Goal: Information Seeking & Learning: Learn about a topic

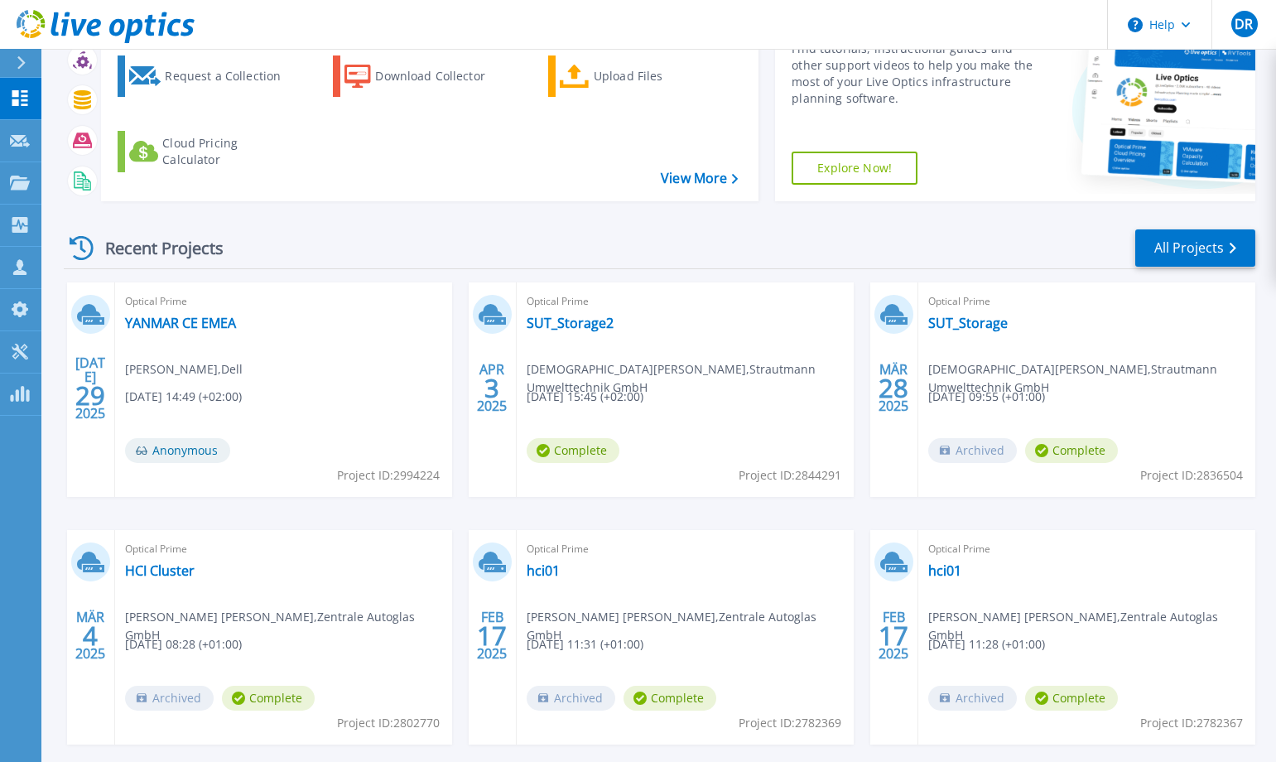
scroll to position [166, 0]
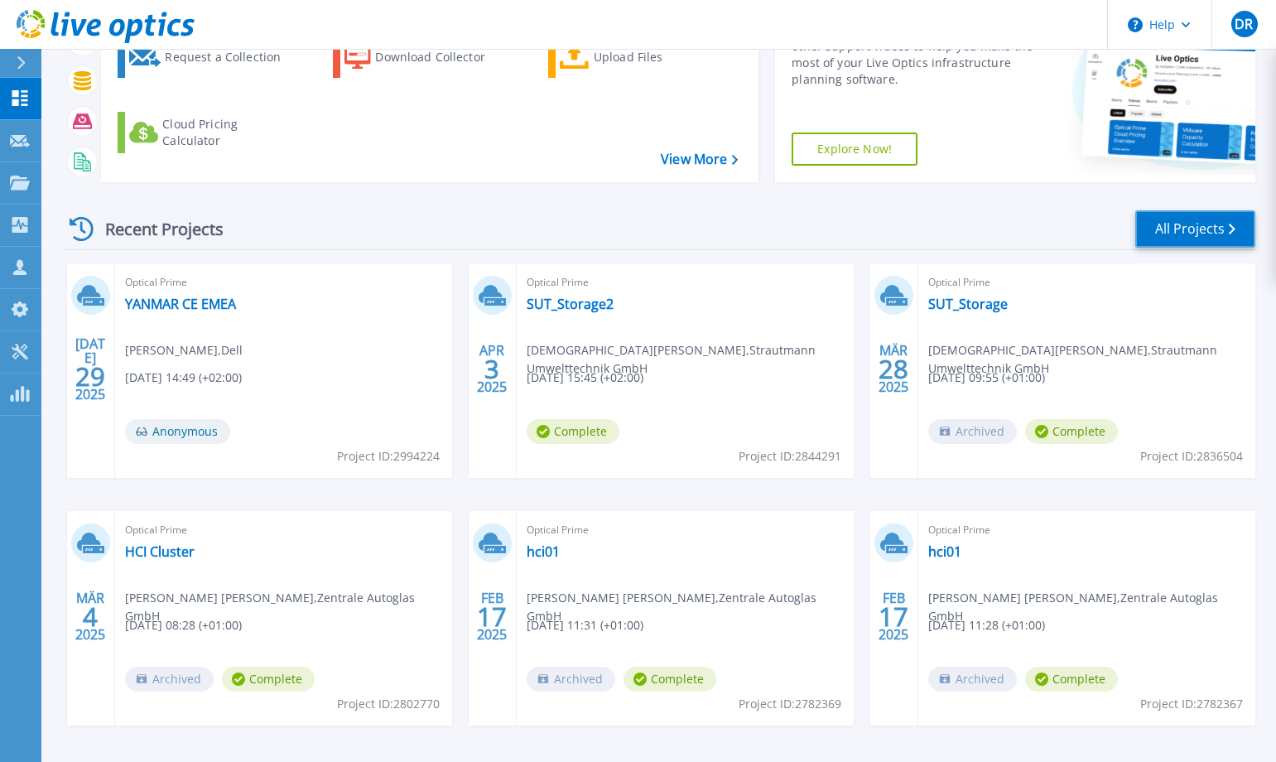
click at [1207, 232] on link "All Projects" at bounding box center [1195, 228] width 120 height 37
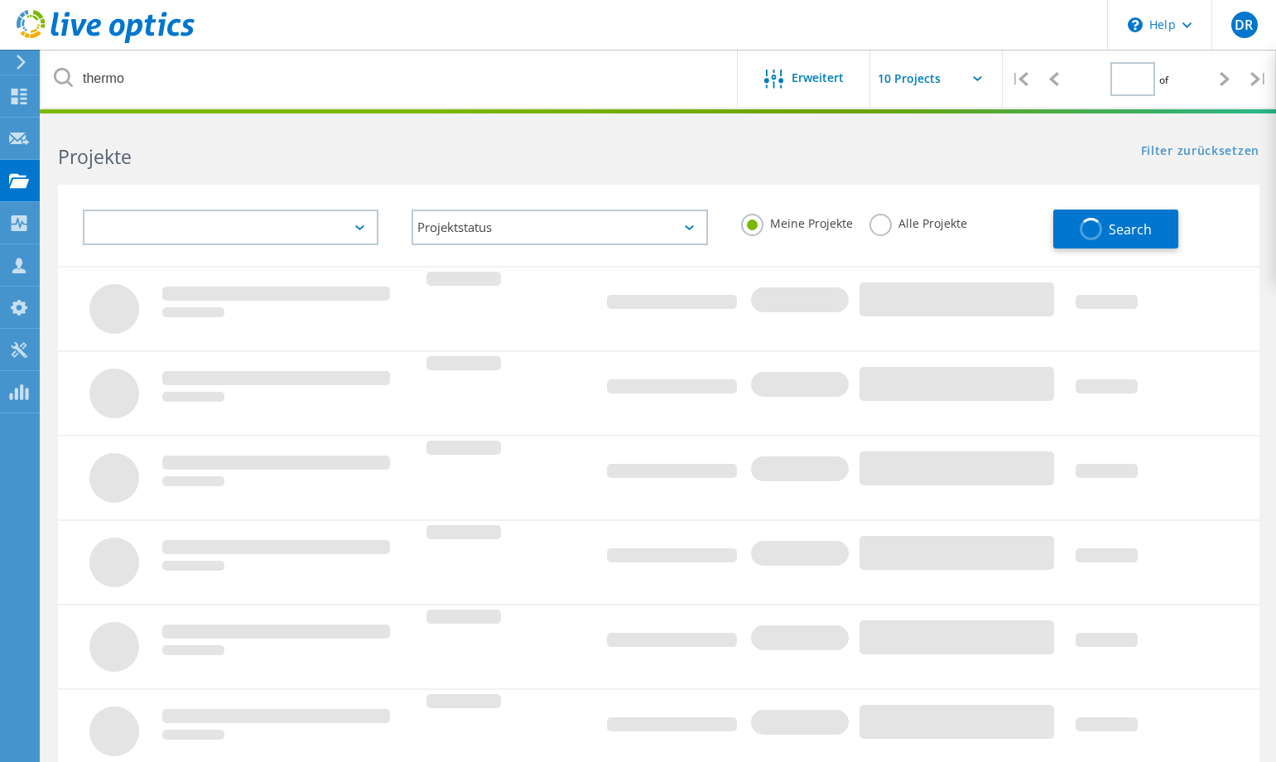
type input "1"
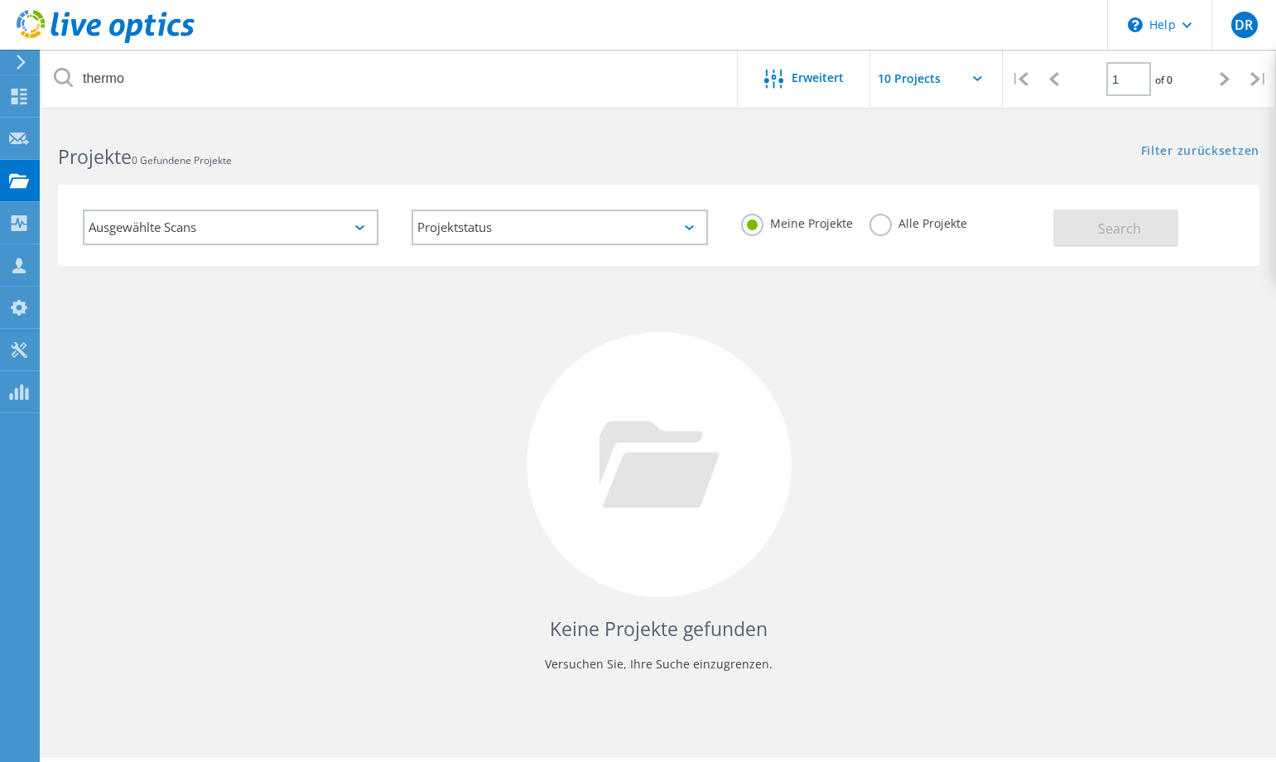
click at [887, 220] on label "Alle Projekte" at bounding box center [918, 222] width 98 height 16
click at [0, 0] on input "Alle Projekte" at bounding box center [0, 0] width 0 height 0
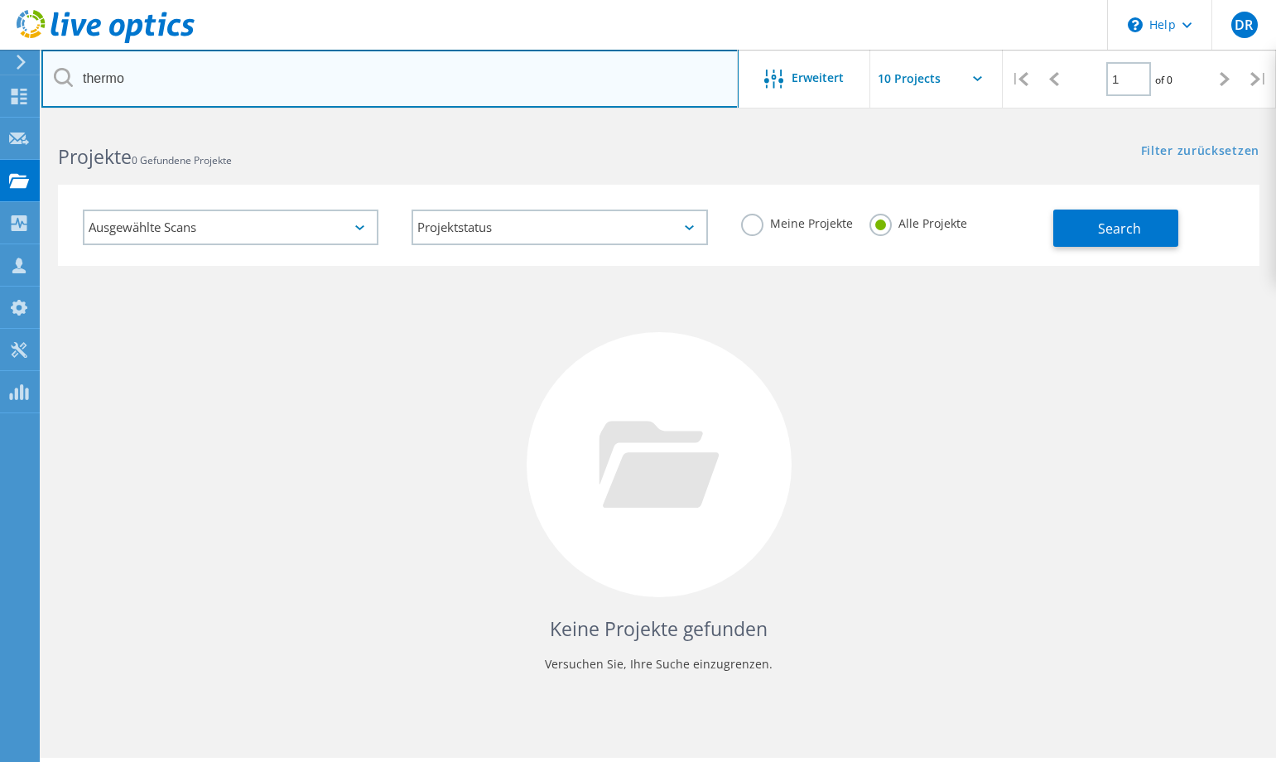
click at [306, 77] on input "thermo" at bounding box center [389, 79] width 697 height 58
type input "nielsen"
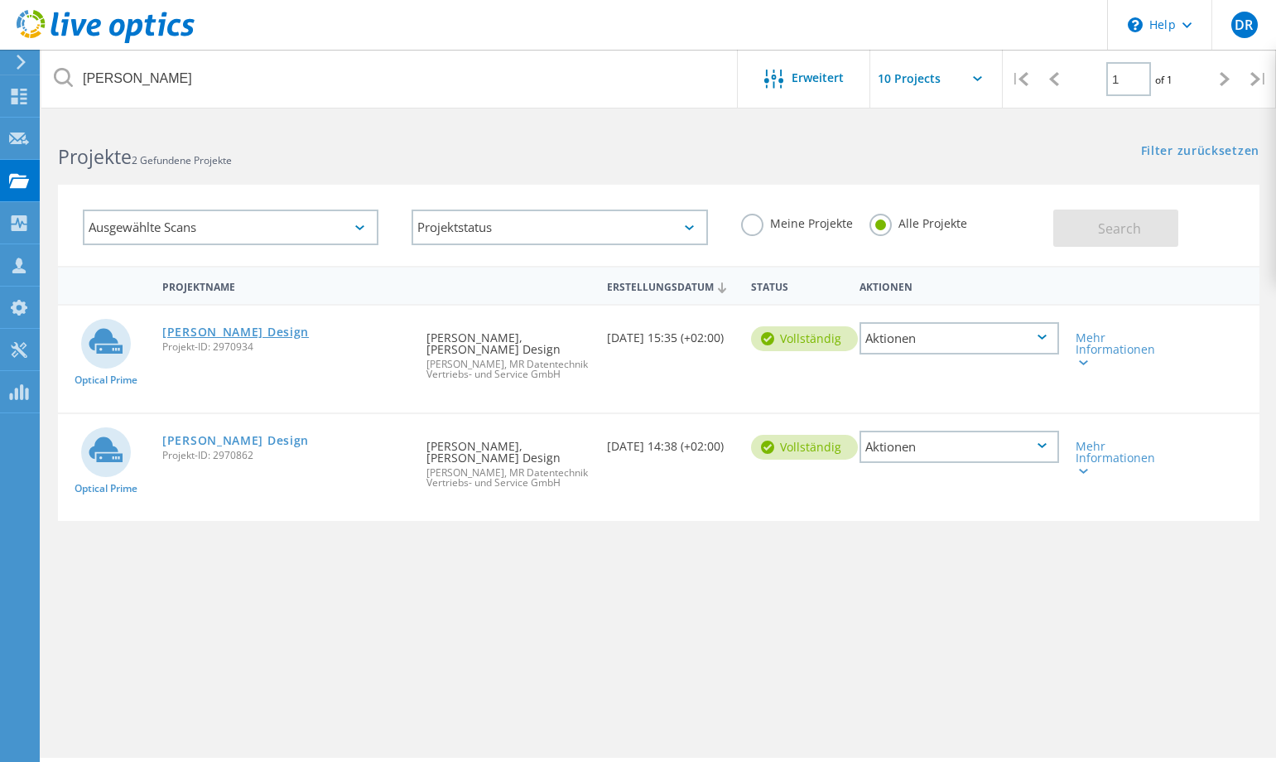
click at [217, 333] on link "[PERSON_NAME] Design" at bounding box center [235, 332] width 147 height 12
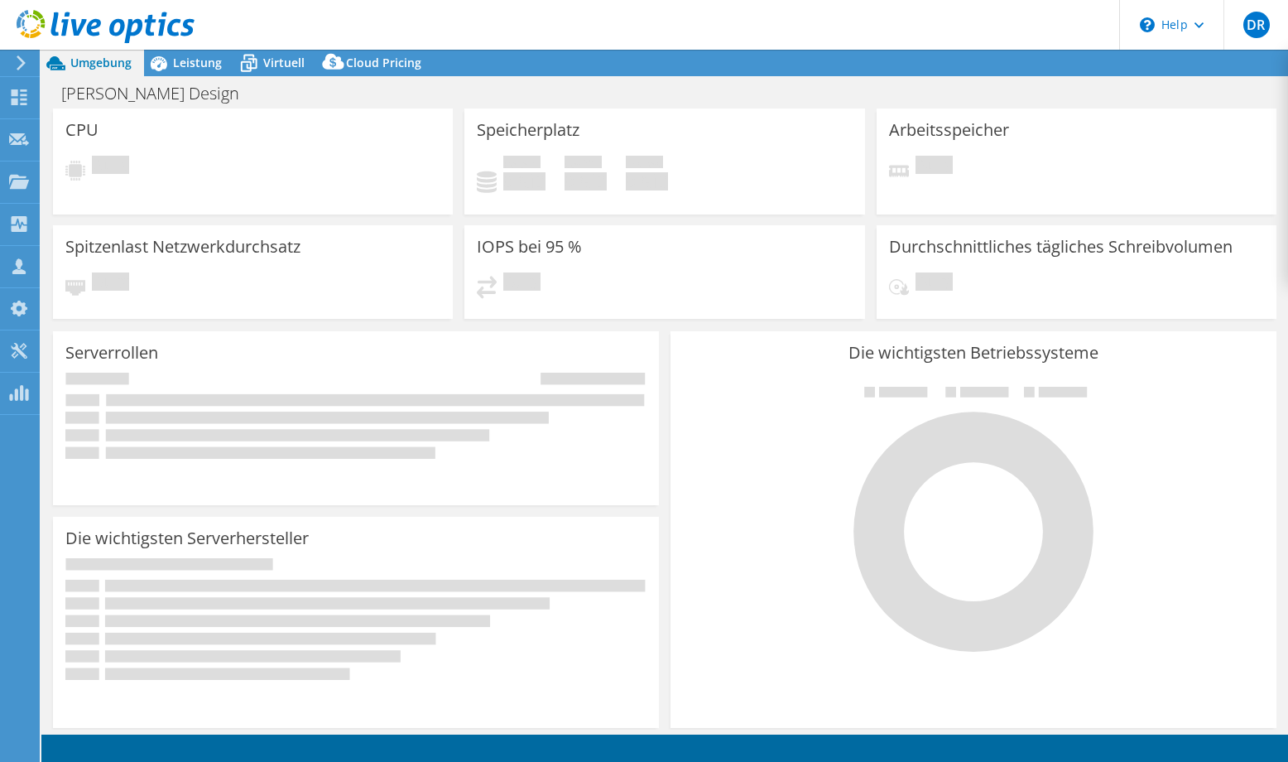
select select "EUFrankfurt"
select select "USD"
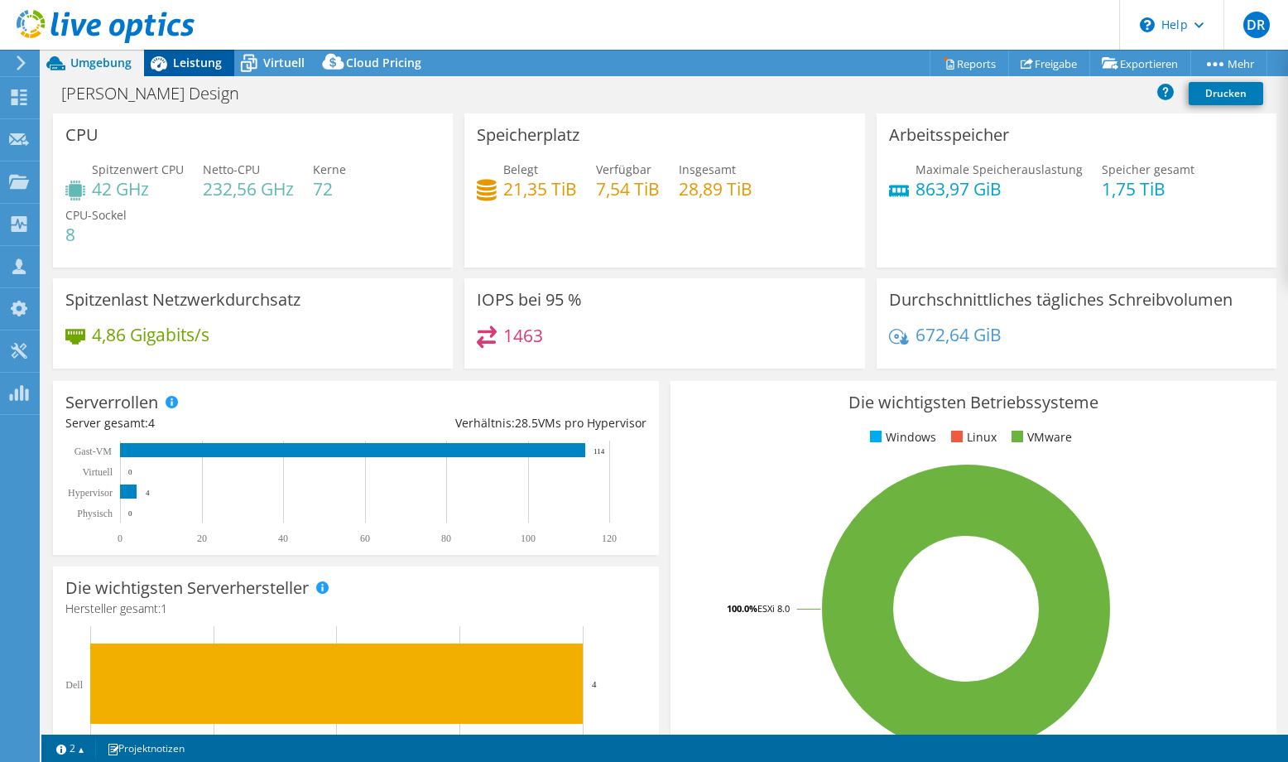
click at [170, 60] on icon at bounding box center [158, 63] width 29 height 29
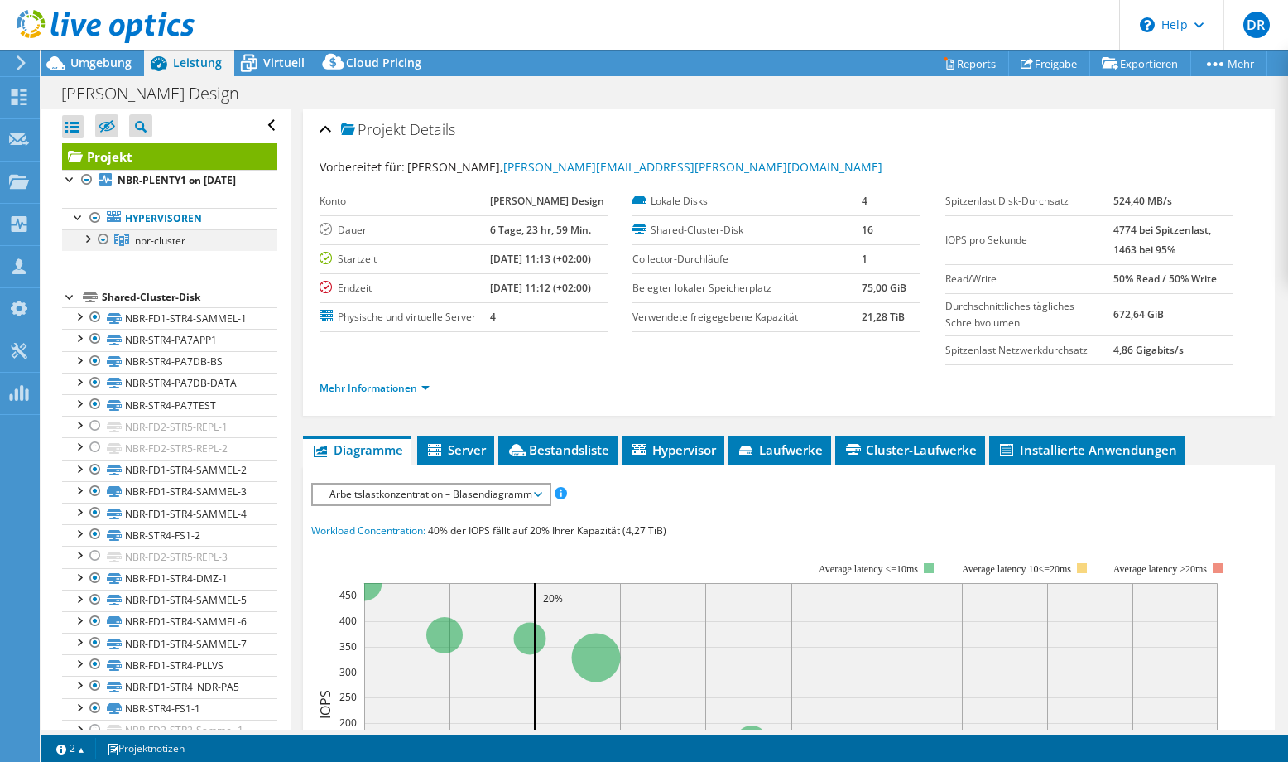
click at [91, 246] on div at bounding box center [87, 237] width 17 height 17
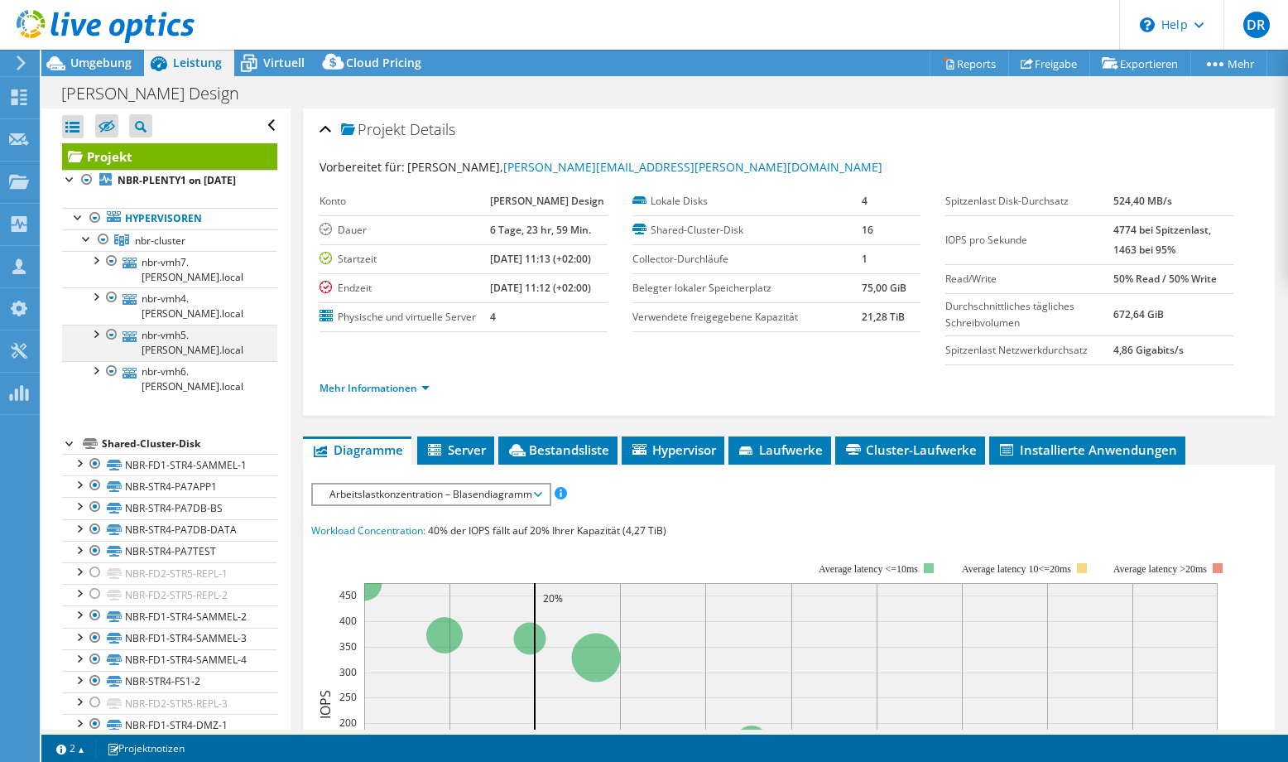
click at [99, 341] on div at bounding box center [95, 333] width 17 height 17
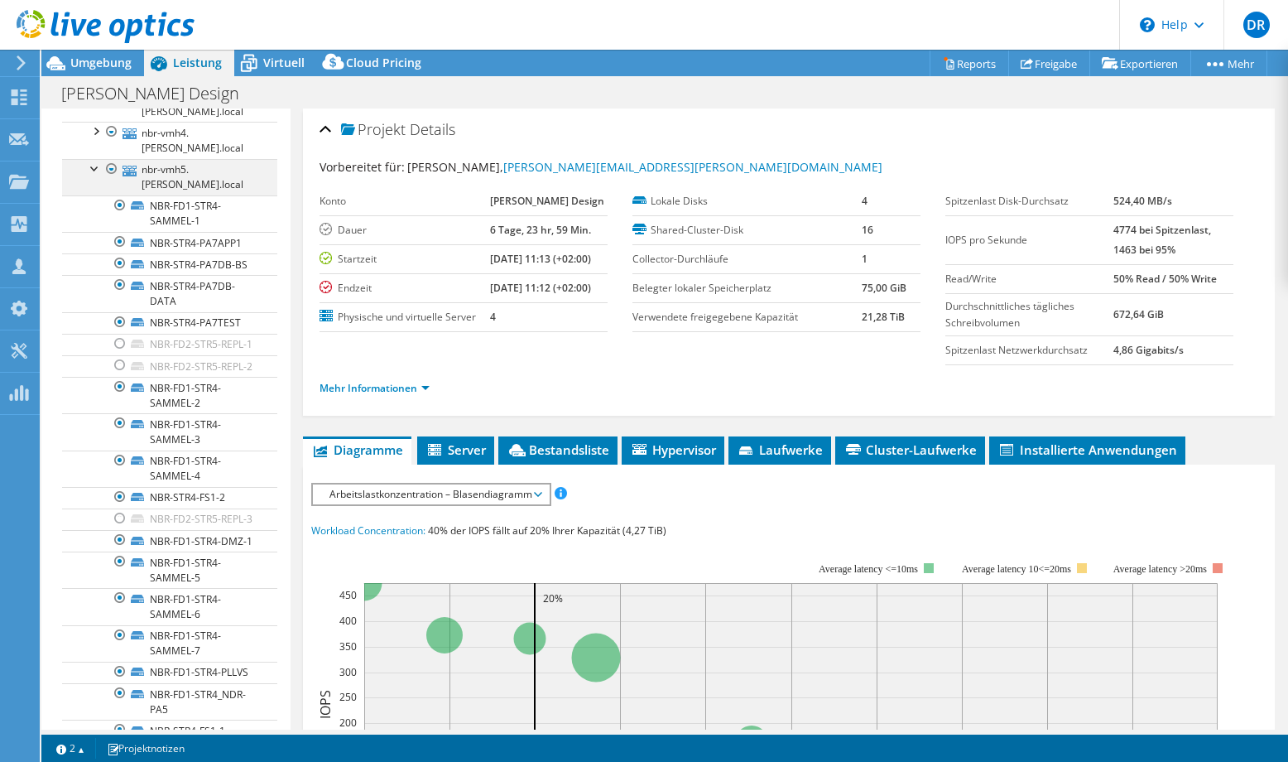
scroll to position [83, 0]
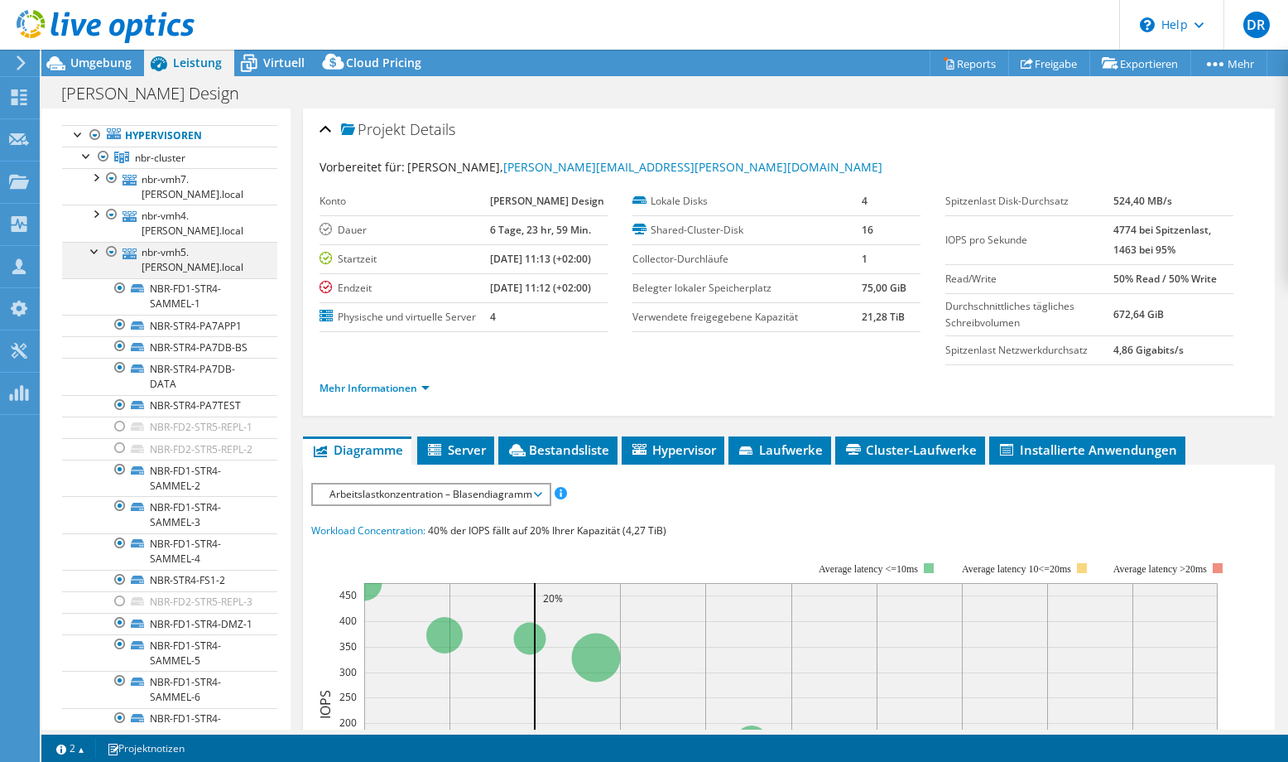
click at [93, 258] on div at bounding box center [95, 250] width 17 height 17
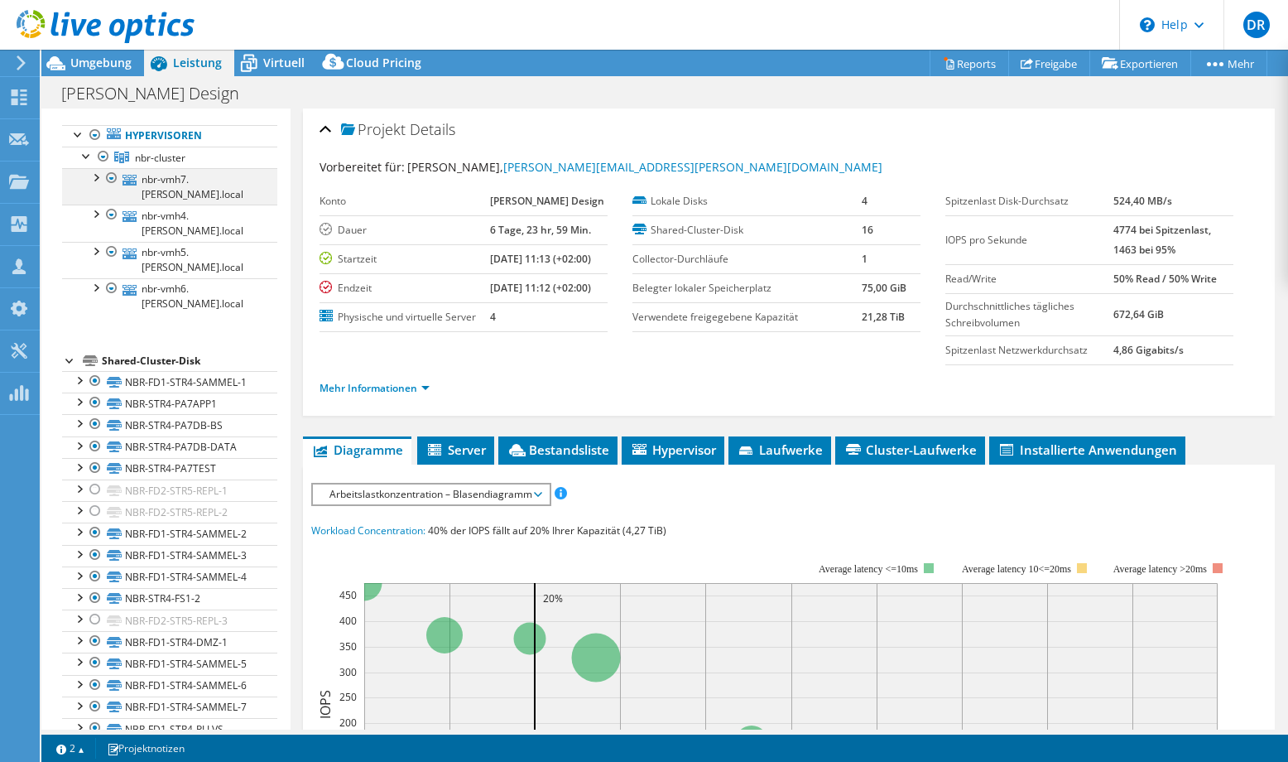
click at [93, 185] on div at bounding box center [95, 176] width 17 height 17
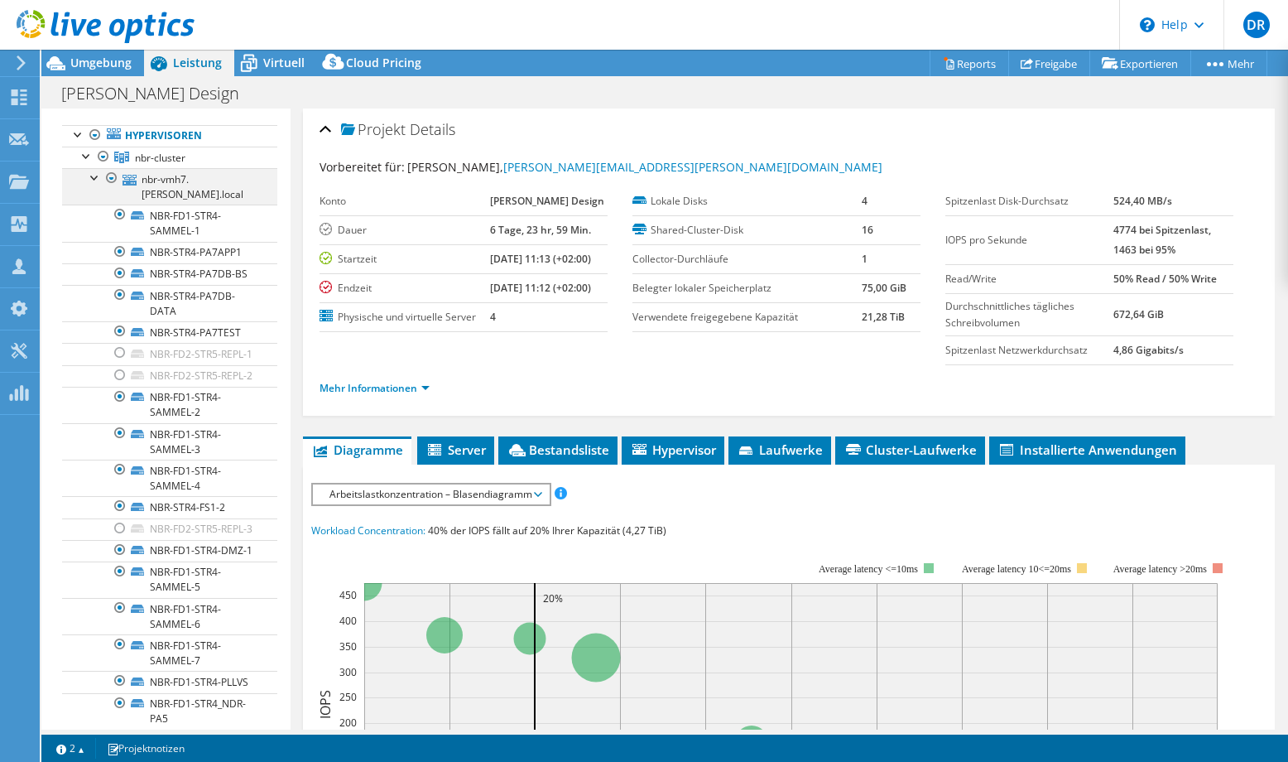
click at [93, 185] on div at bounding box center [95, 176] width 17 height 17
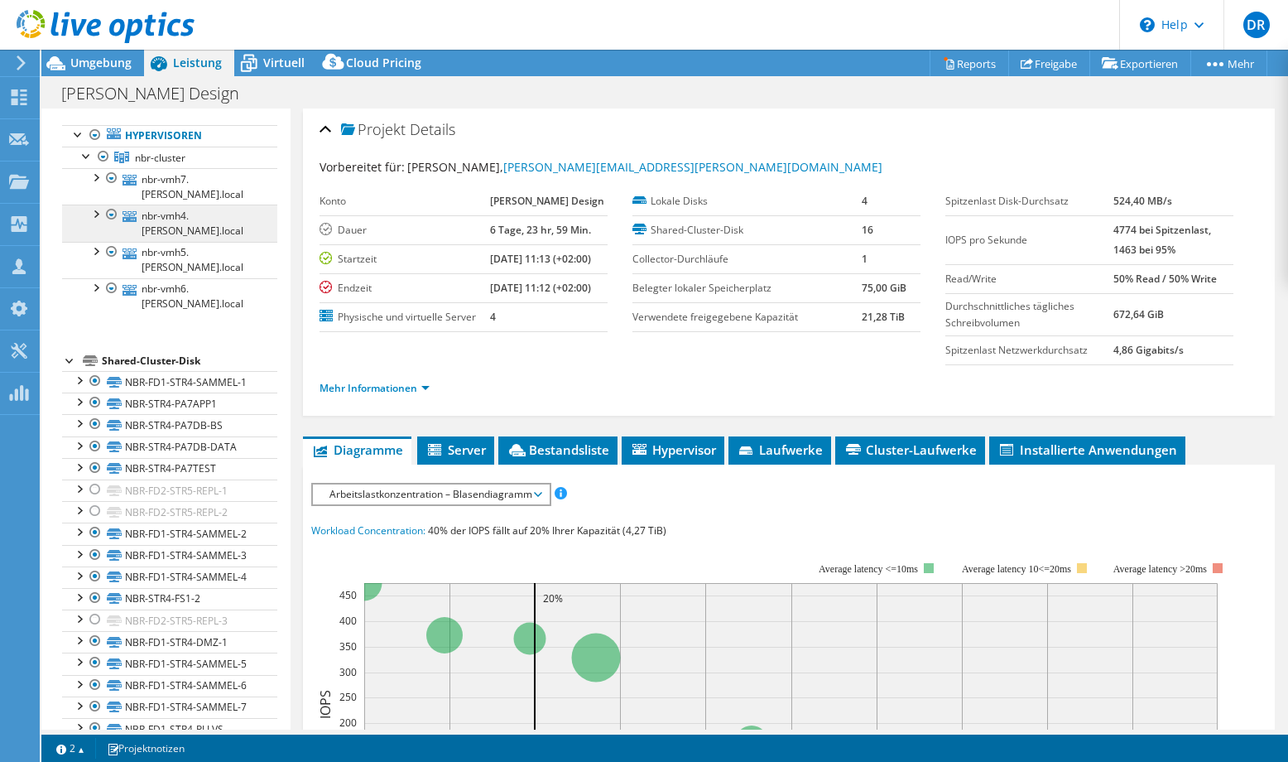
scroll to position [0, 0]
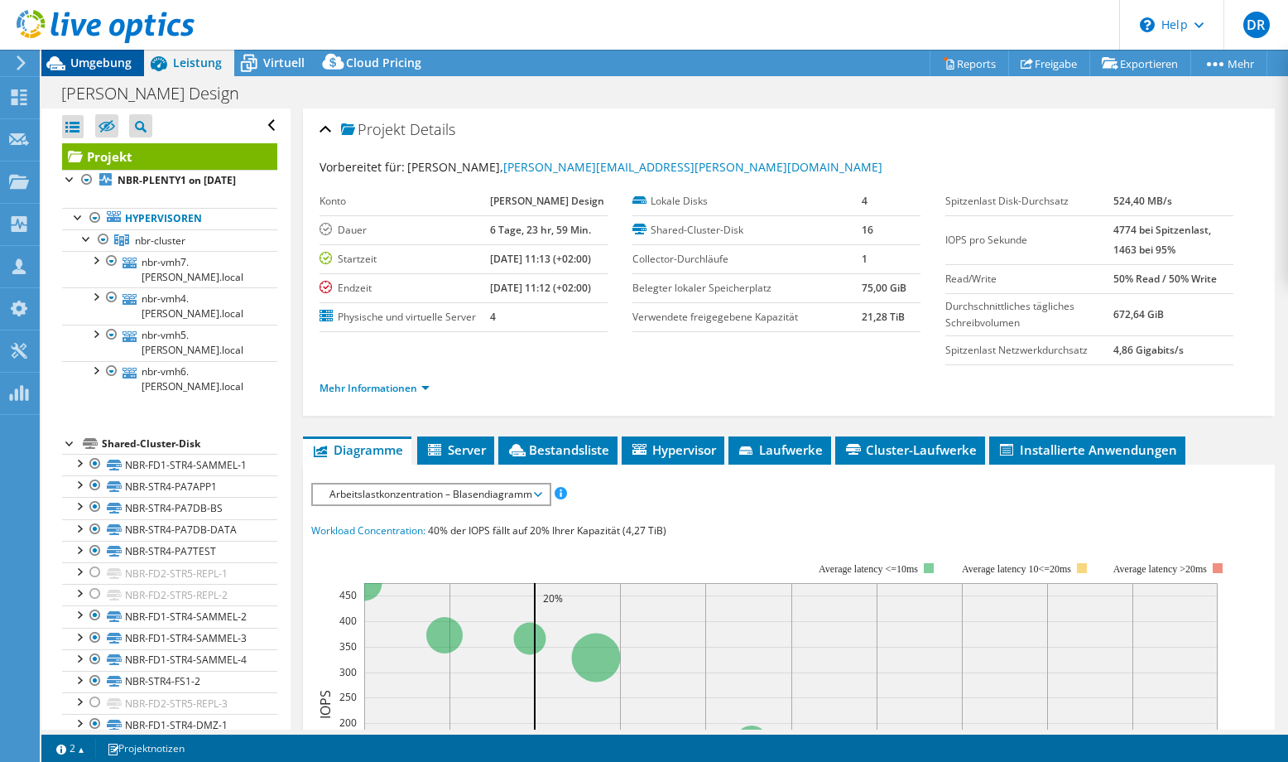
click at [106, 57] on span "Umgebung" at bounding box center [100, 63] width 61 height 16
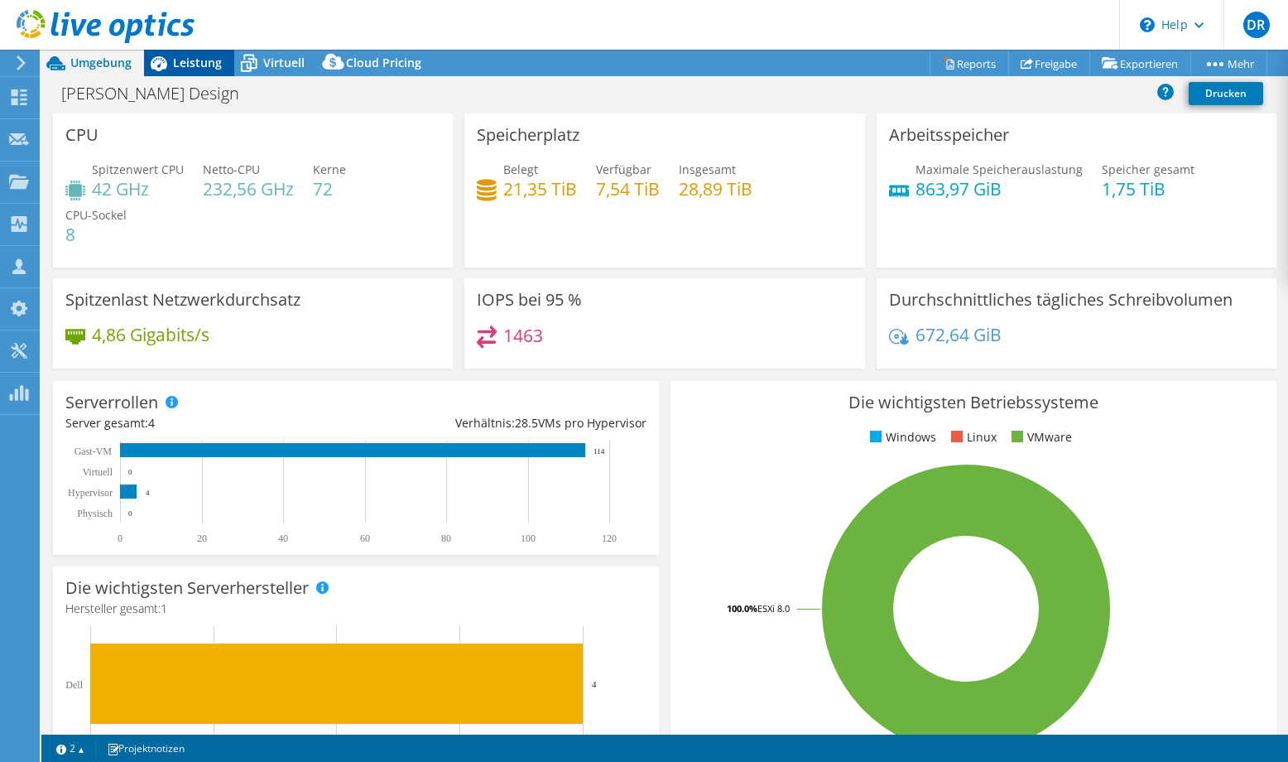
click at [188, 63] on span "Leistung" at bounding box center [197, 63] width 49 height 16
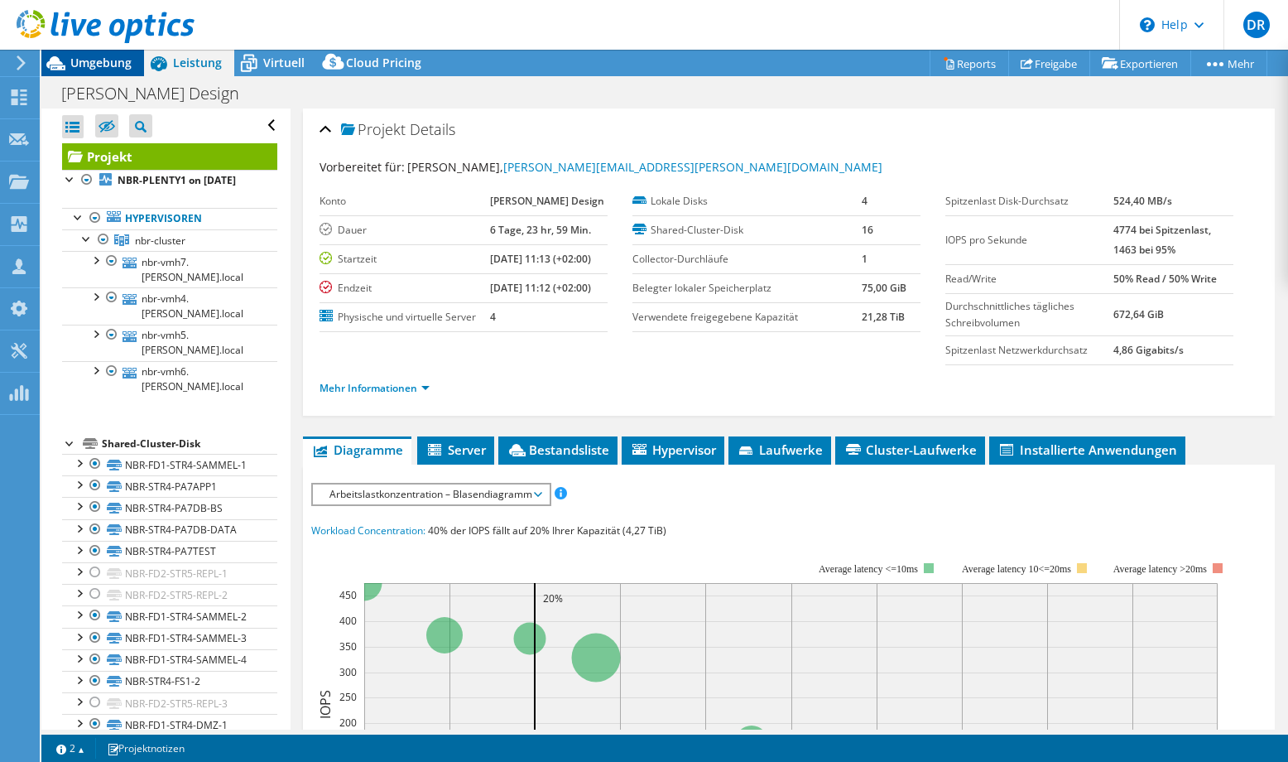
click at [89, 60] on span "Umgebung" at bounding box center [100, 63] width 61 height 16
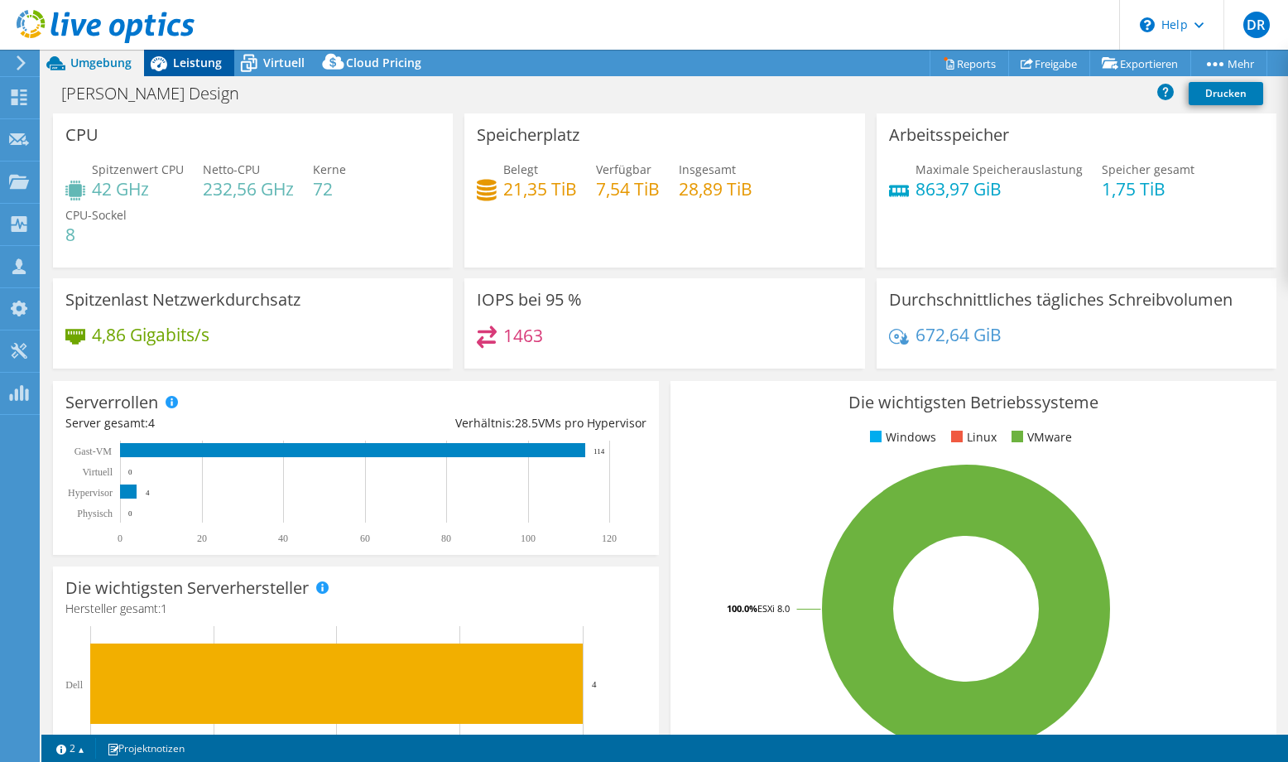
click at [188, 62] on span "Leistung" at bounding box center [197, 63] width 49 height 16
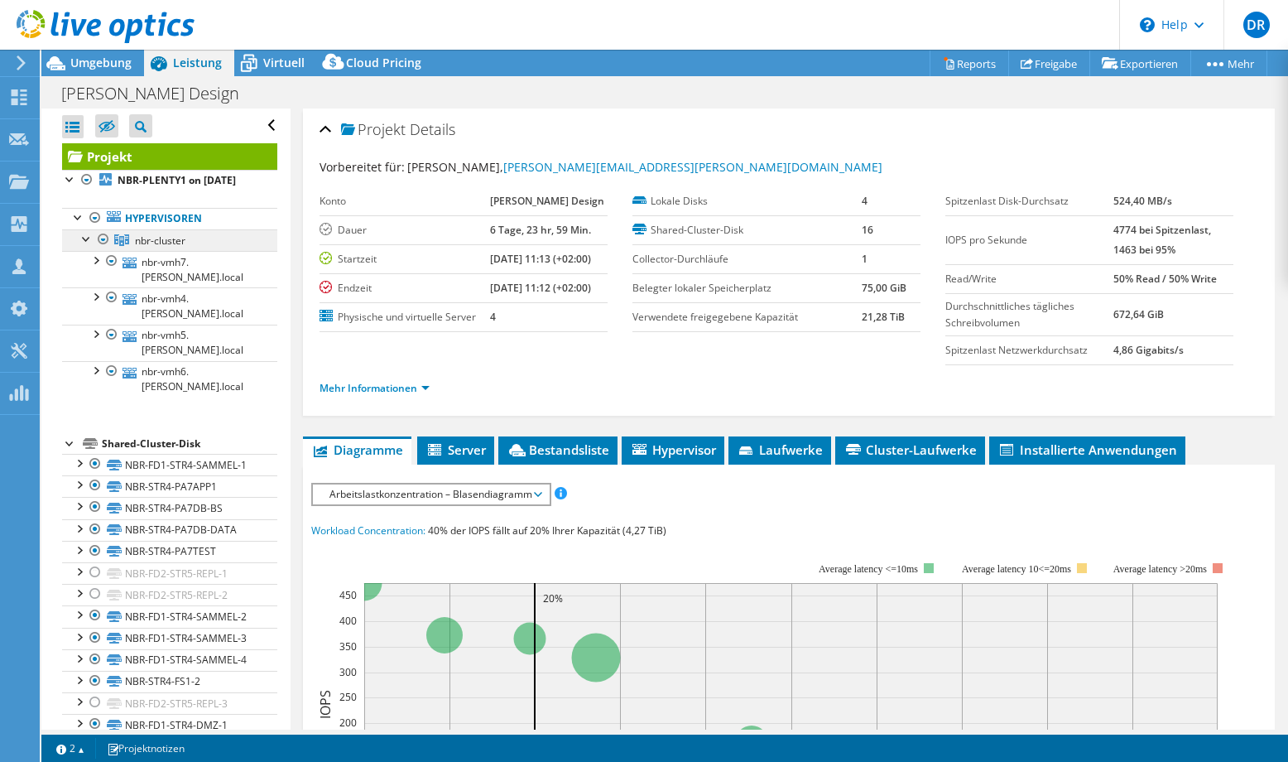
click at [166, 248] on span "nbr-cluster" at bounding box center [160, 240] width 51 height 14
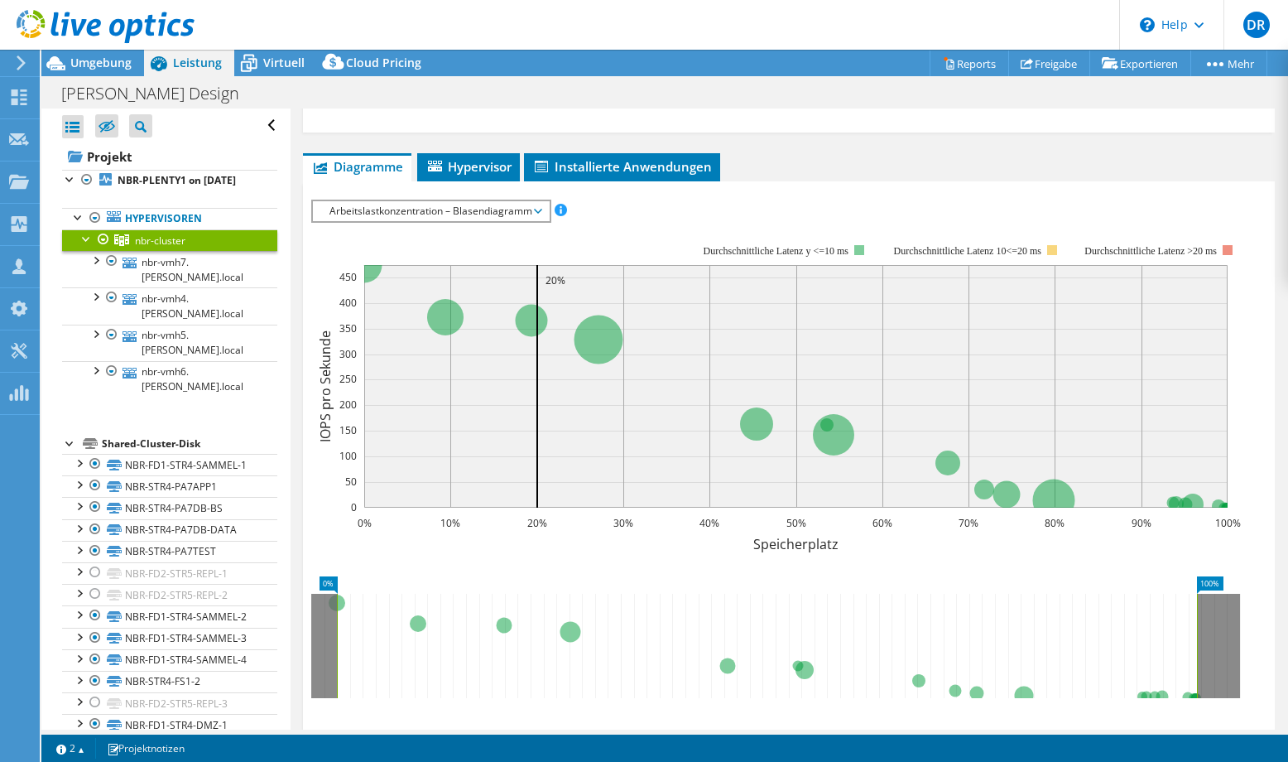
scroll to position [110, 0]
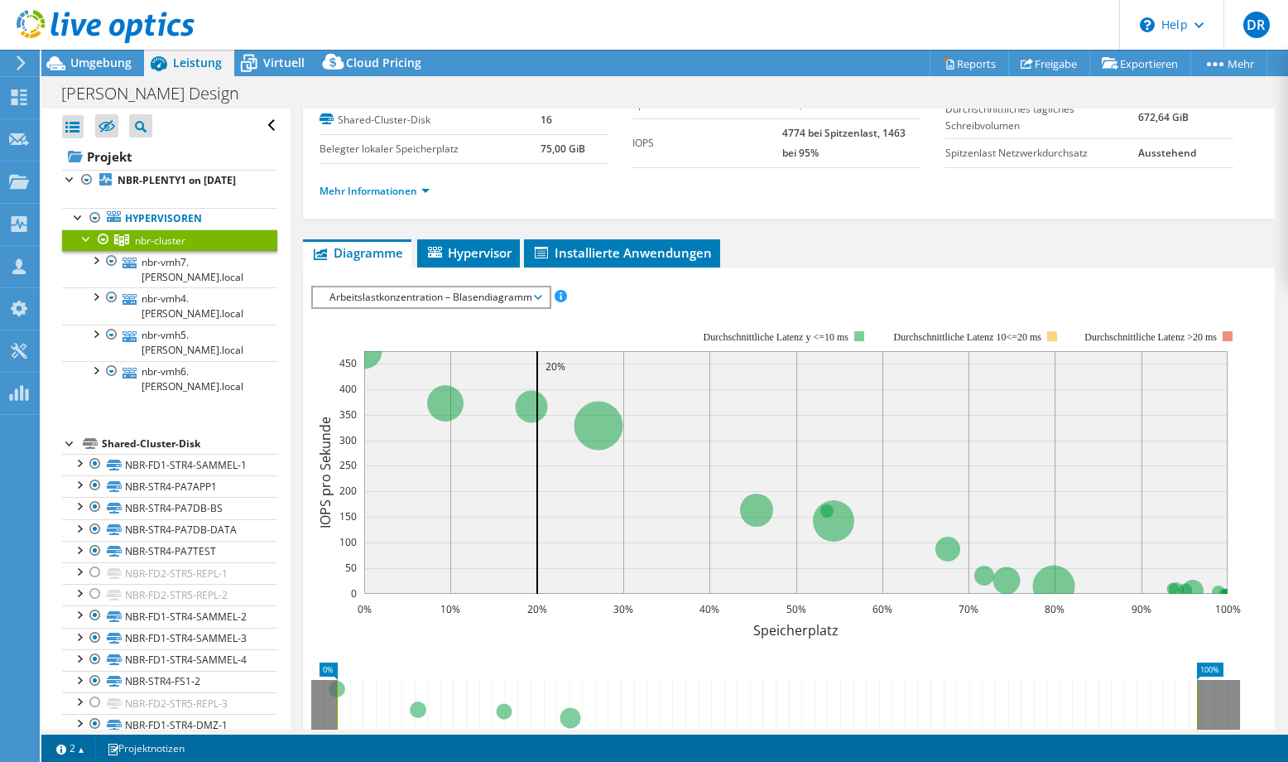
click at [477, 303] on span "Arbeitslastkonzentration – Blasendiagramm" at bounding box center [430, 297] width 219 height 20
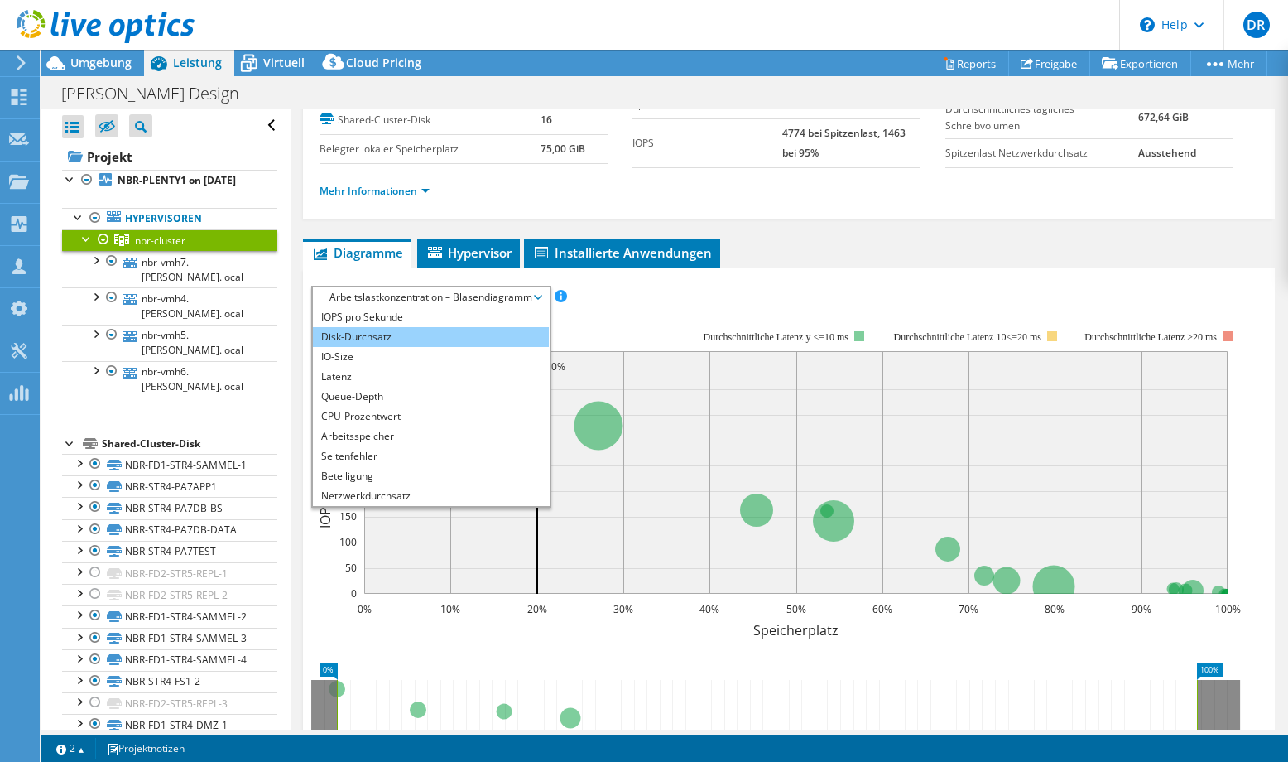
click at [392, 336] on li "Disk-Durchsatz" at bounding box center [431, 337] width 236 height 20
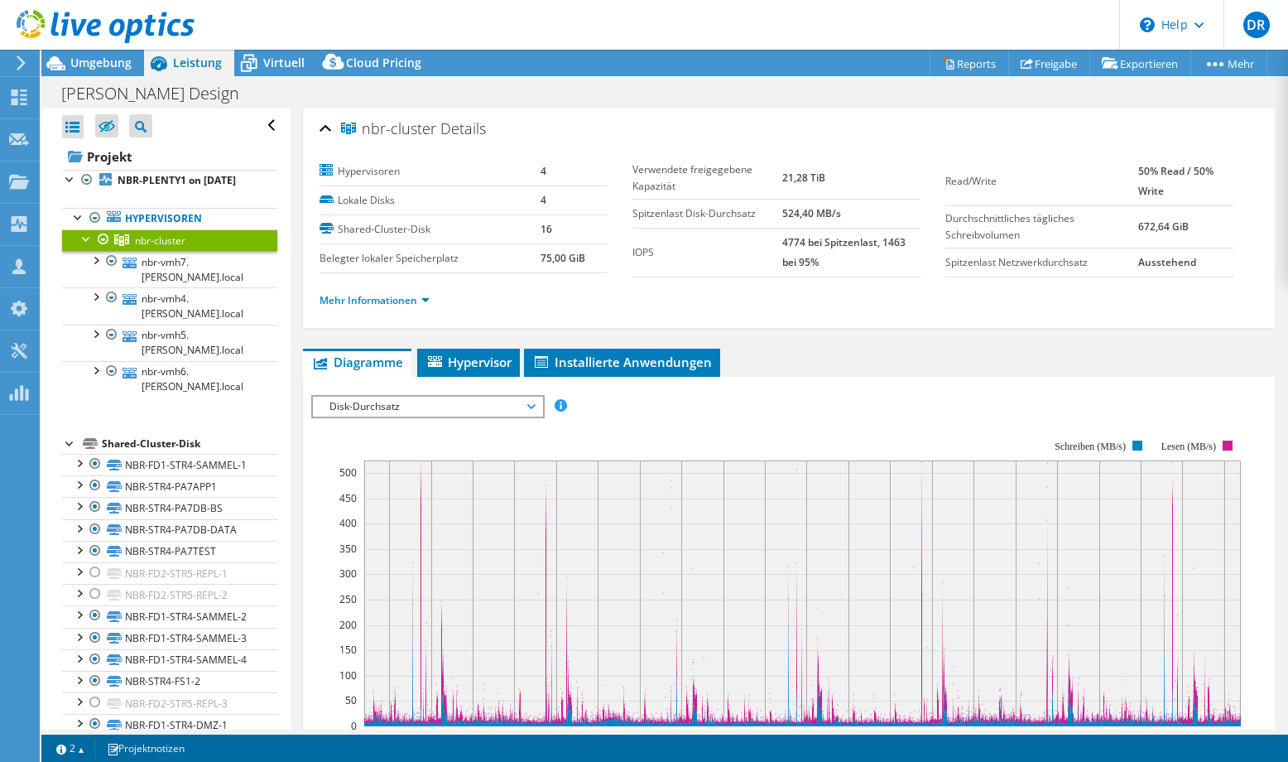
scroll to position [0, 0]
click at [99, 64] on span "Umgebung" at bounding box center [100, 63] width 61 height 16
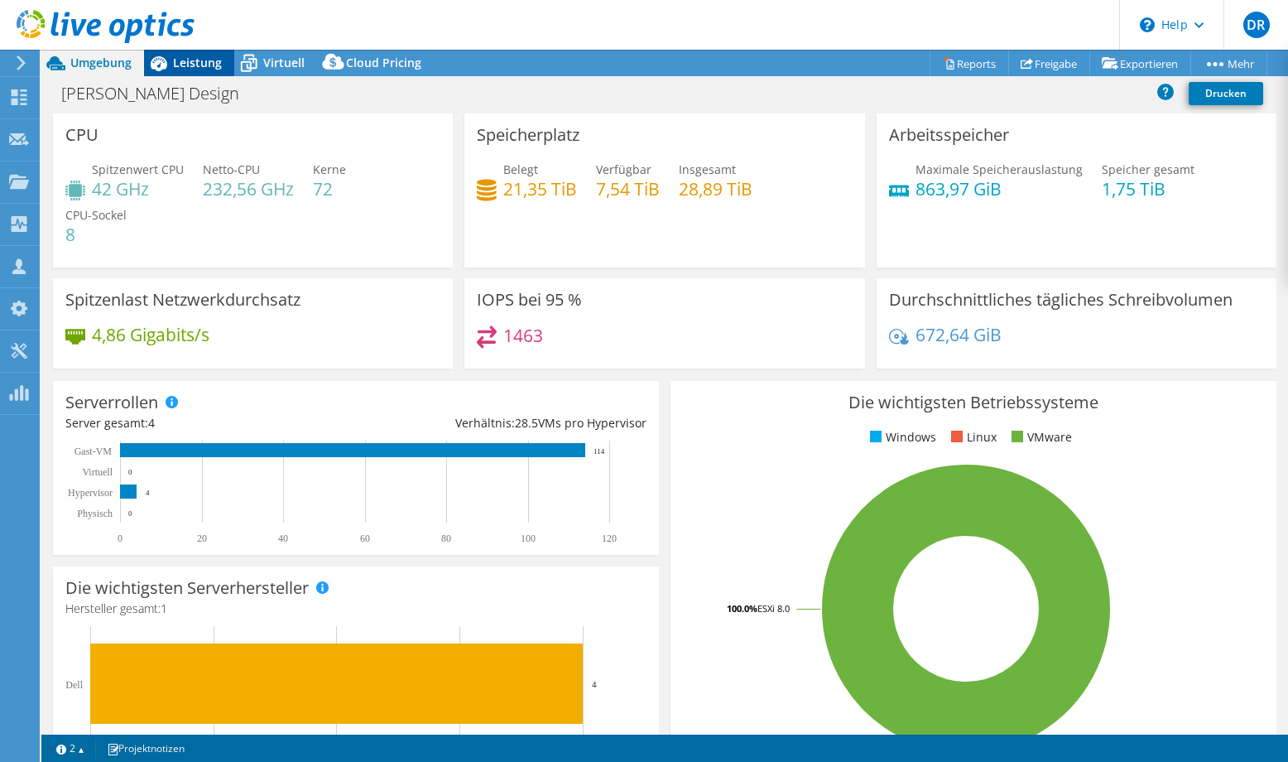
click at [197, 65] on span "Leistung" at bounding box center [197, 63] width 49 height 16
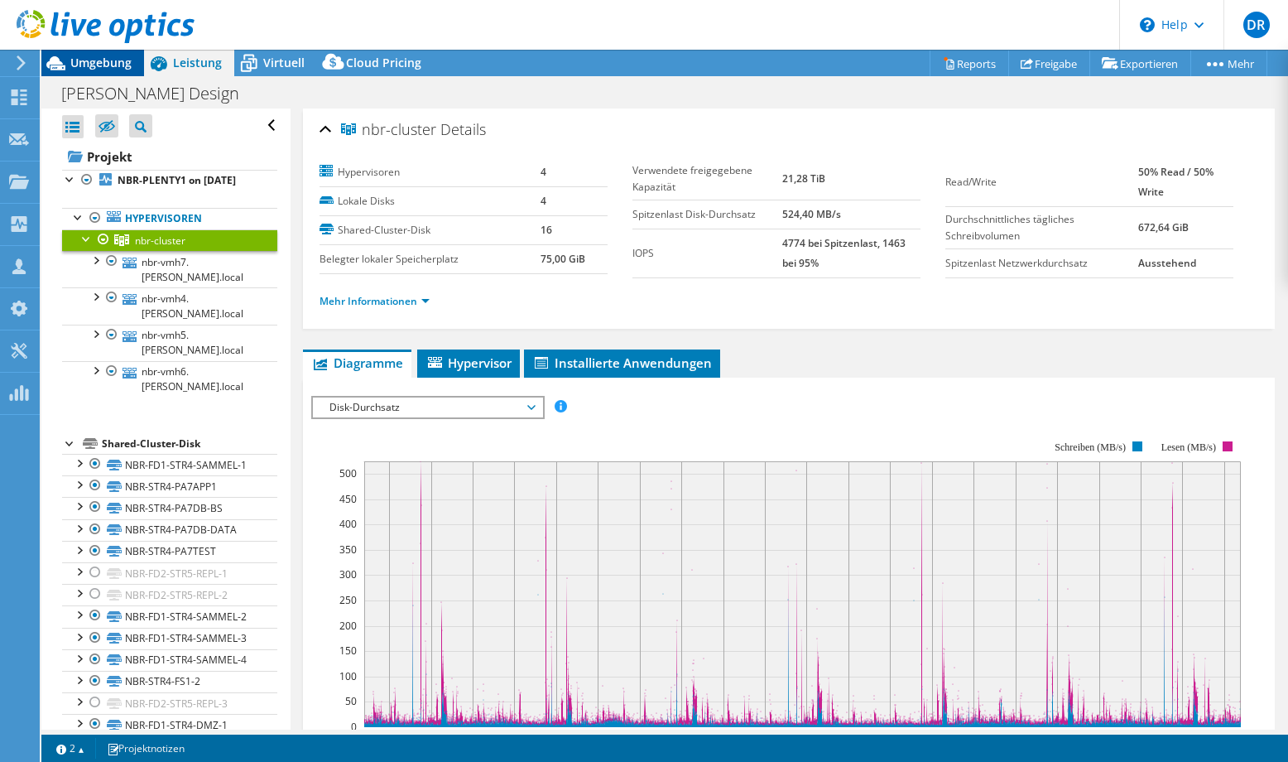
click at [108, 65] on span "Umgebung" at bounding box center [100, 63] width 61 height 16
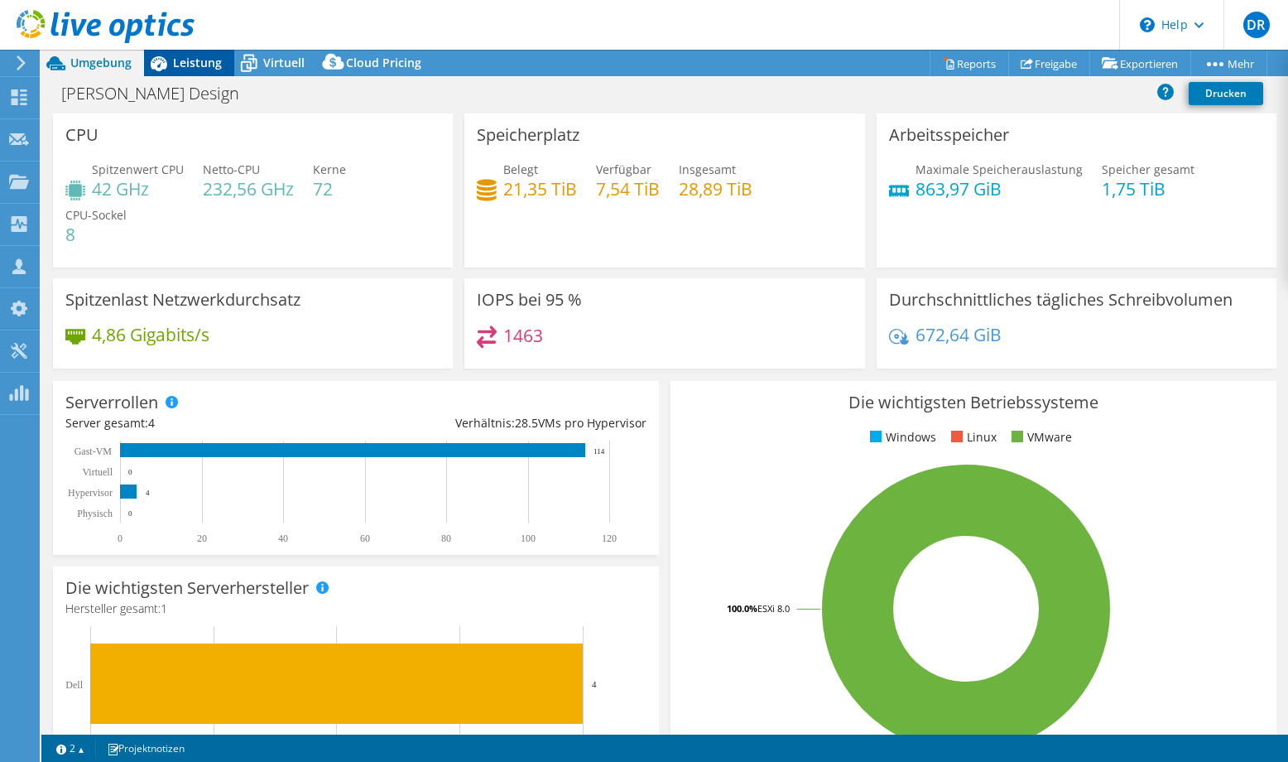
click at [171, 64] on icon at bounding box center [158, 63] width 29 height 29
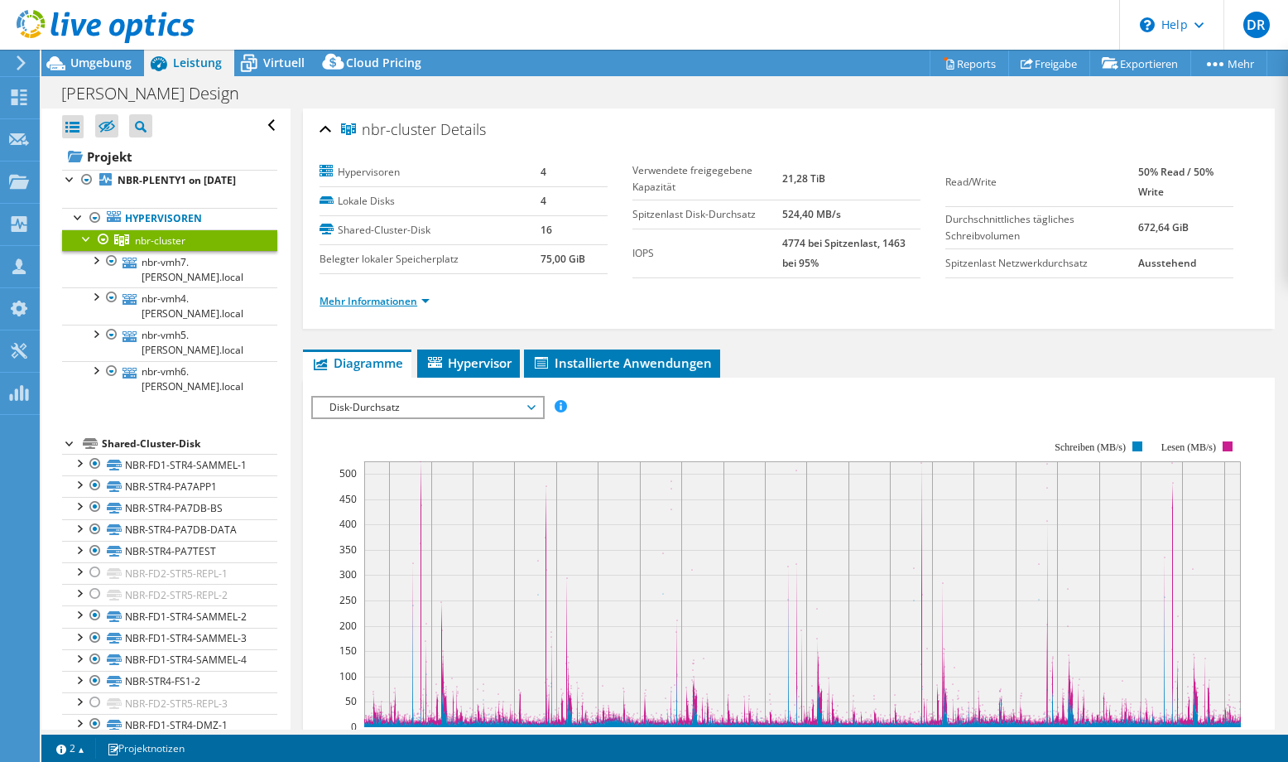
click at [428, 300] on link "Mehr Informationen" at bounding box center [375, 301] width 110 height 14
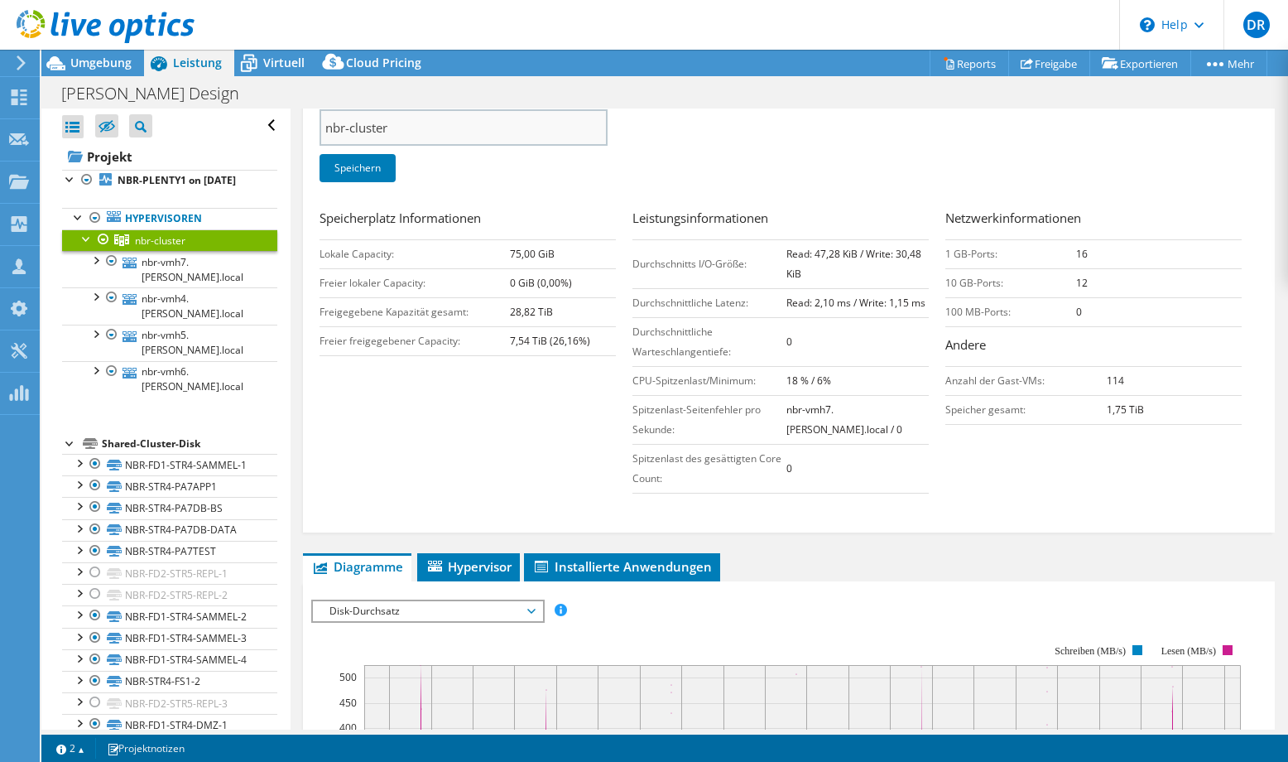
scroll to position [248, 0]
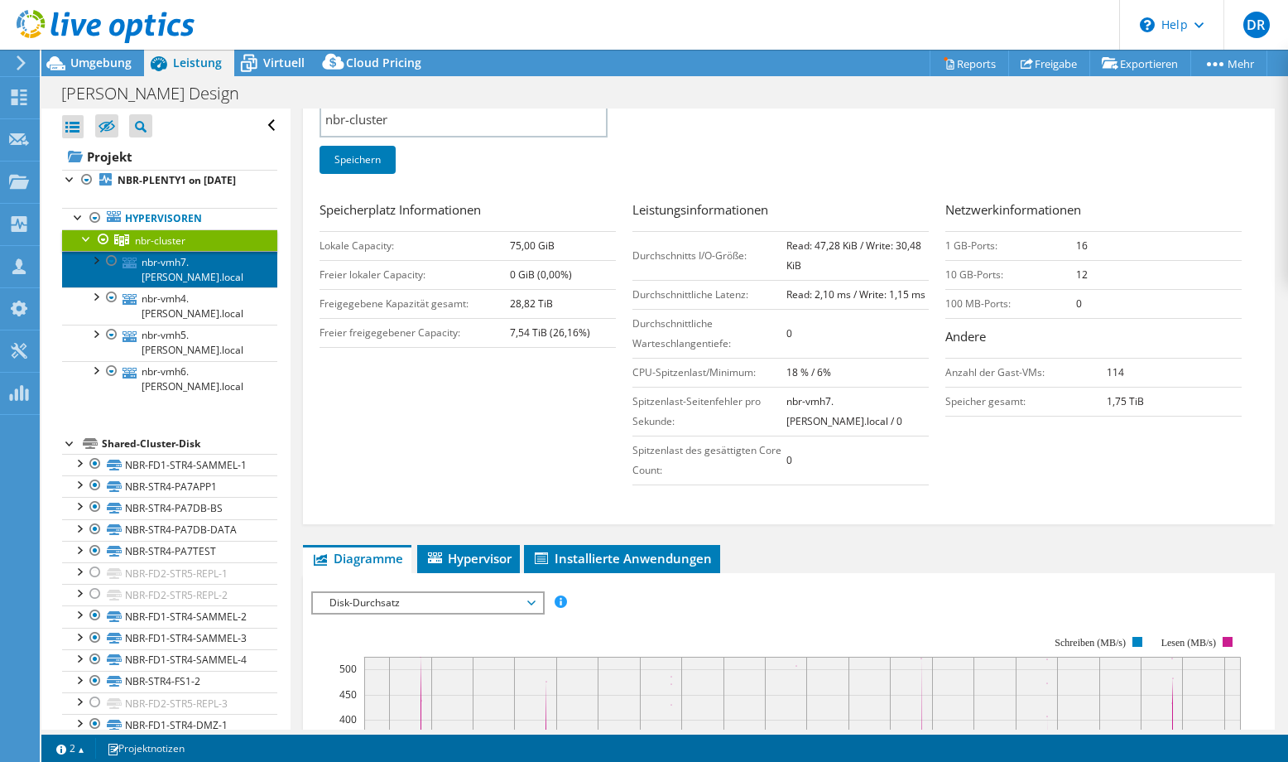
click at [164, 277] on link "nbr-vmh7.[PERSON_NAME].local" at bounding box center [169, 269] width 215 height 36
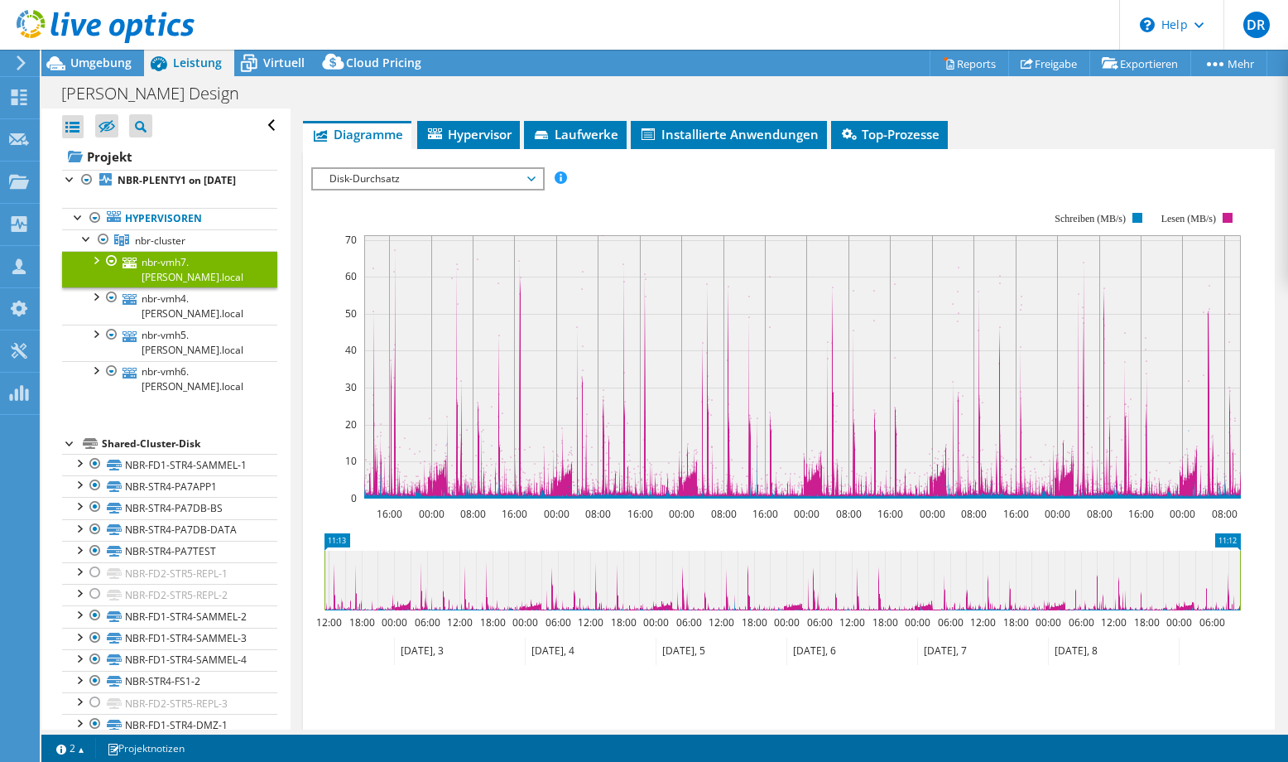
scroll to position [0, 0]
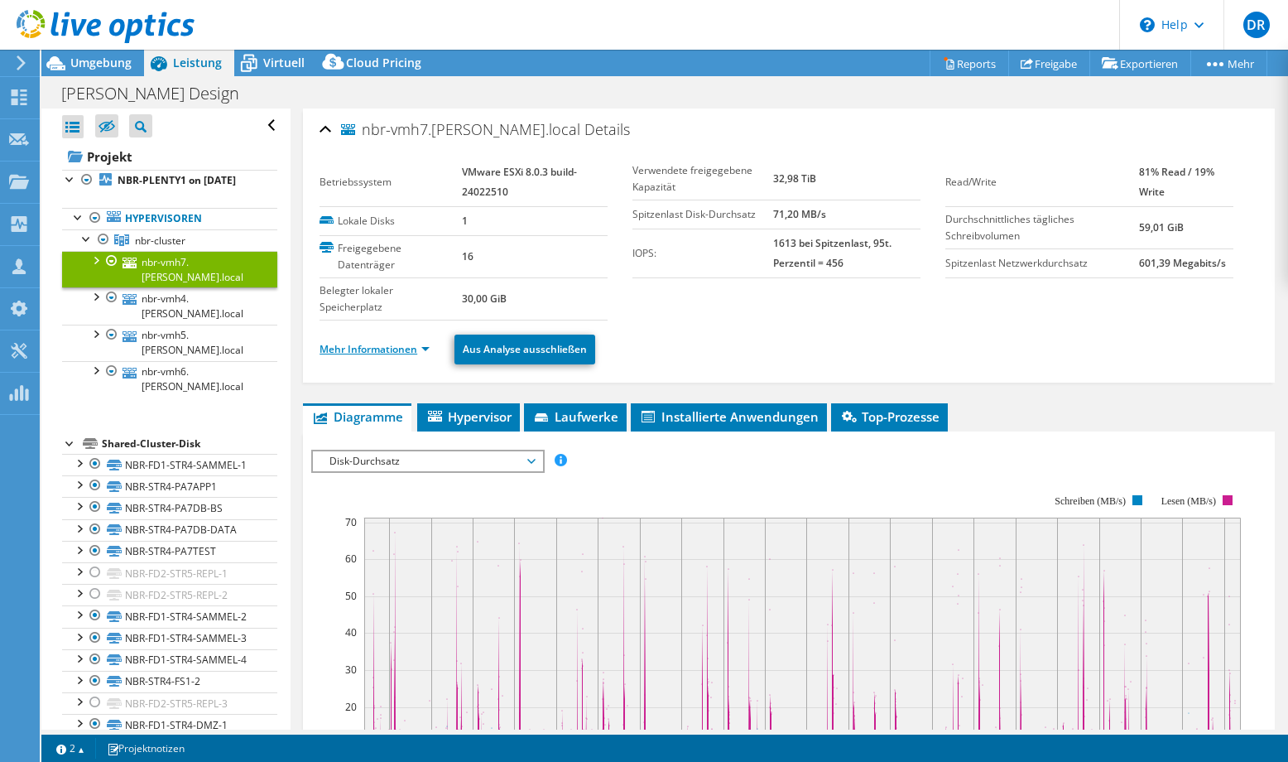
click at [430, 350] on link "Mehr Informationen" at bounding box center [375, 349] width 110 height 14
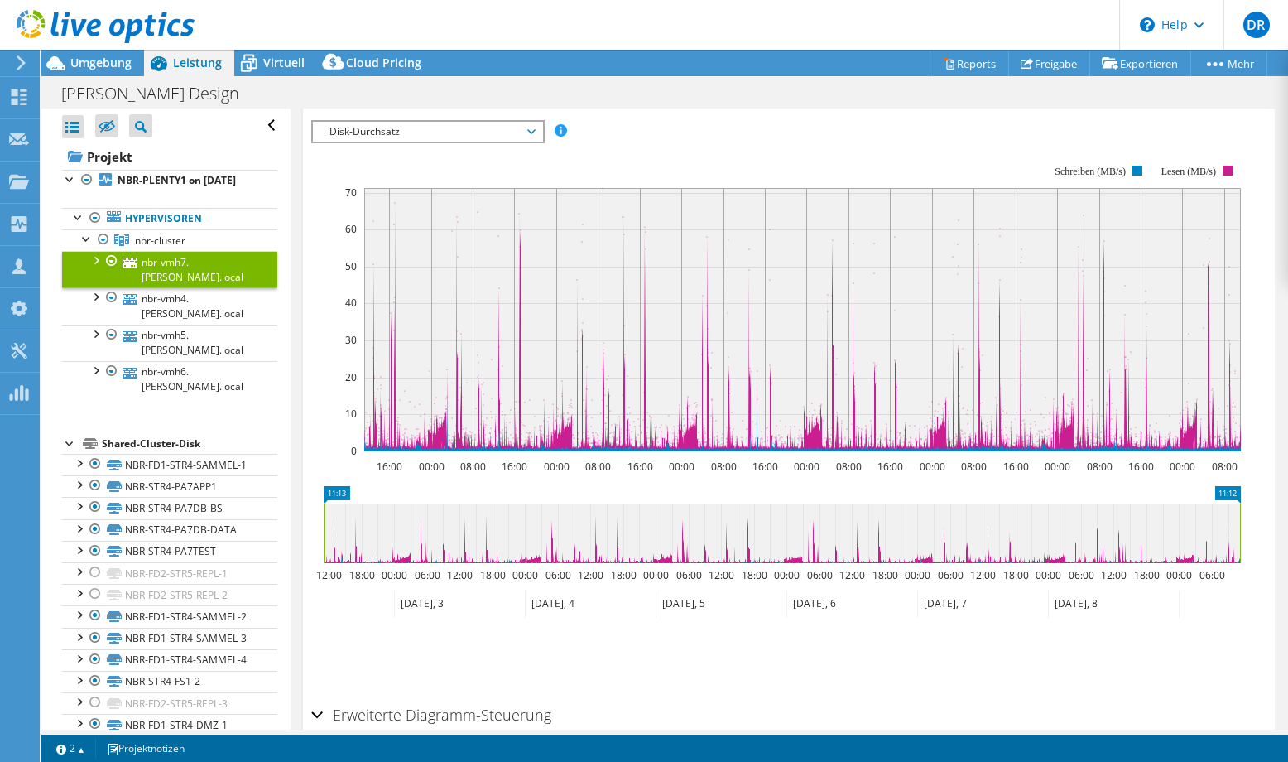
scroll to position [906, 0]
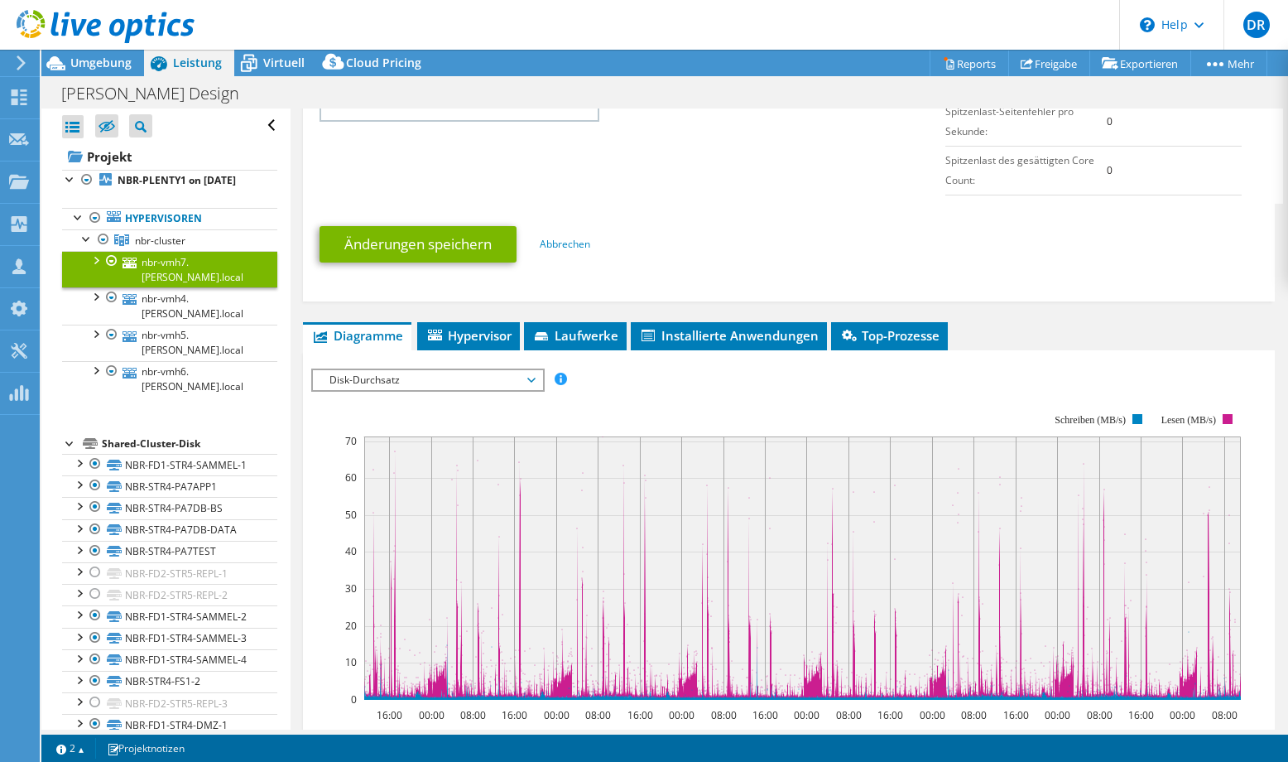
click at [449, 386] on span "Disk-Durchsatz" at bounding box center [427, 380] width 213 height 20
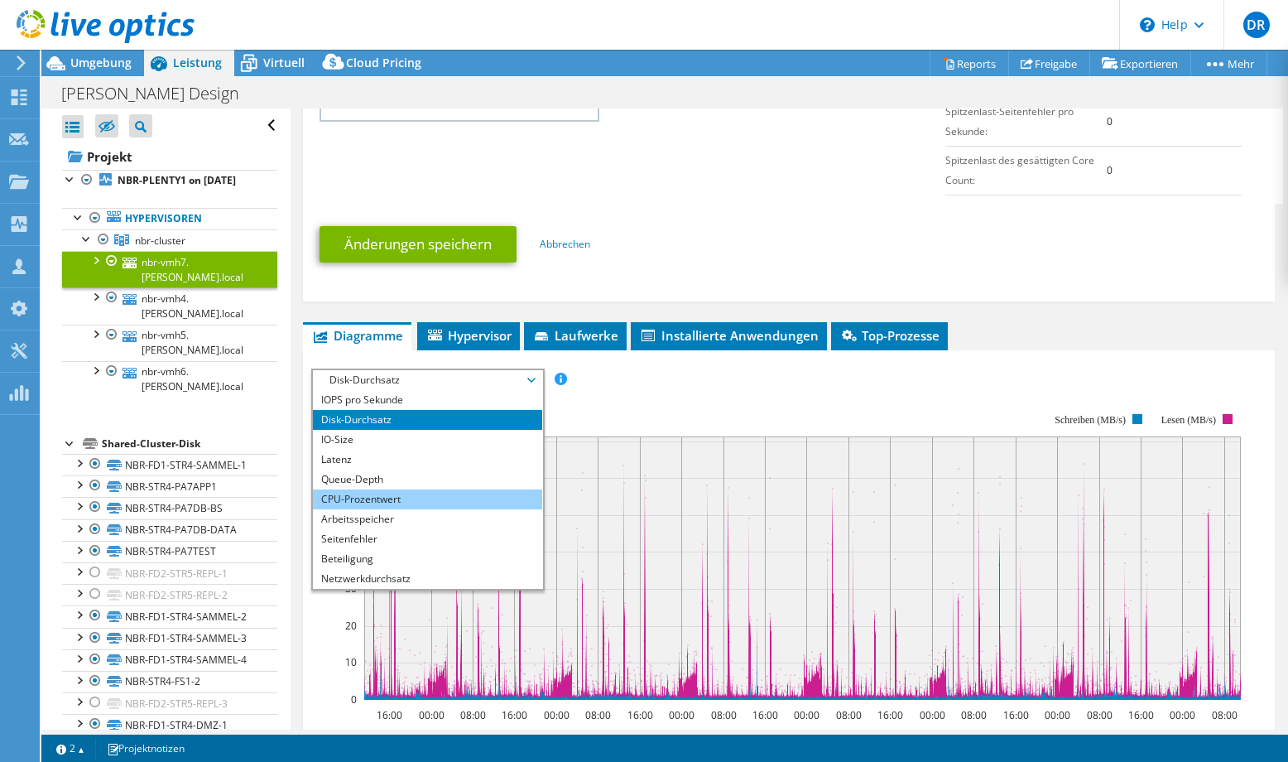
click at [392, 498] on li "CPU-Prozentwert" at bounding box center [427, 499] width 229 height 20
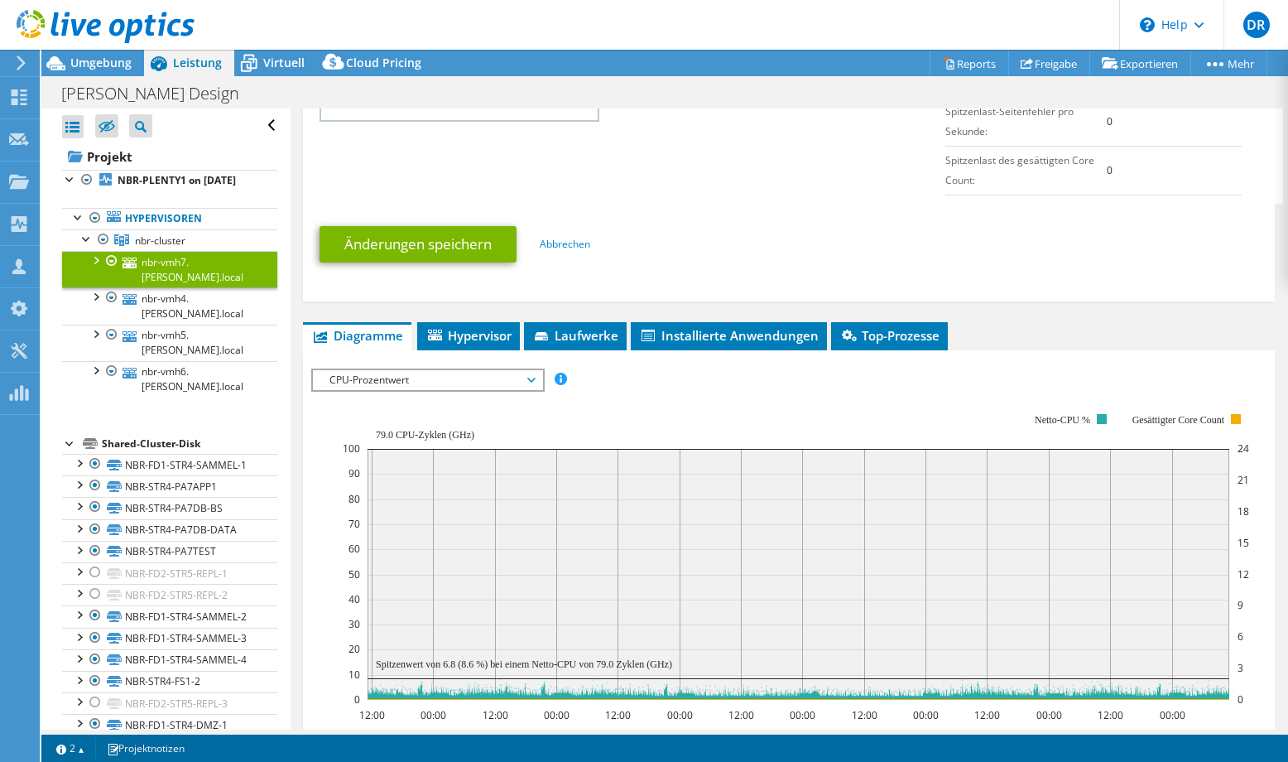
scroll to position [989, 0]
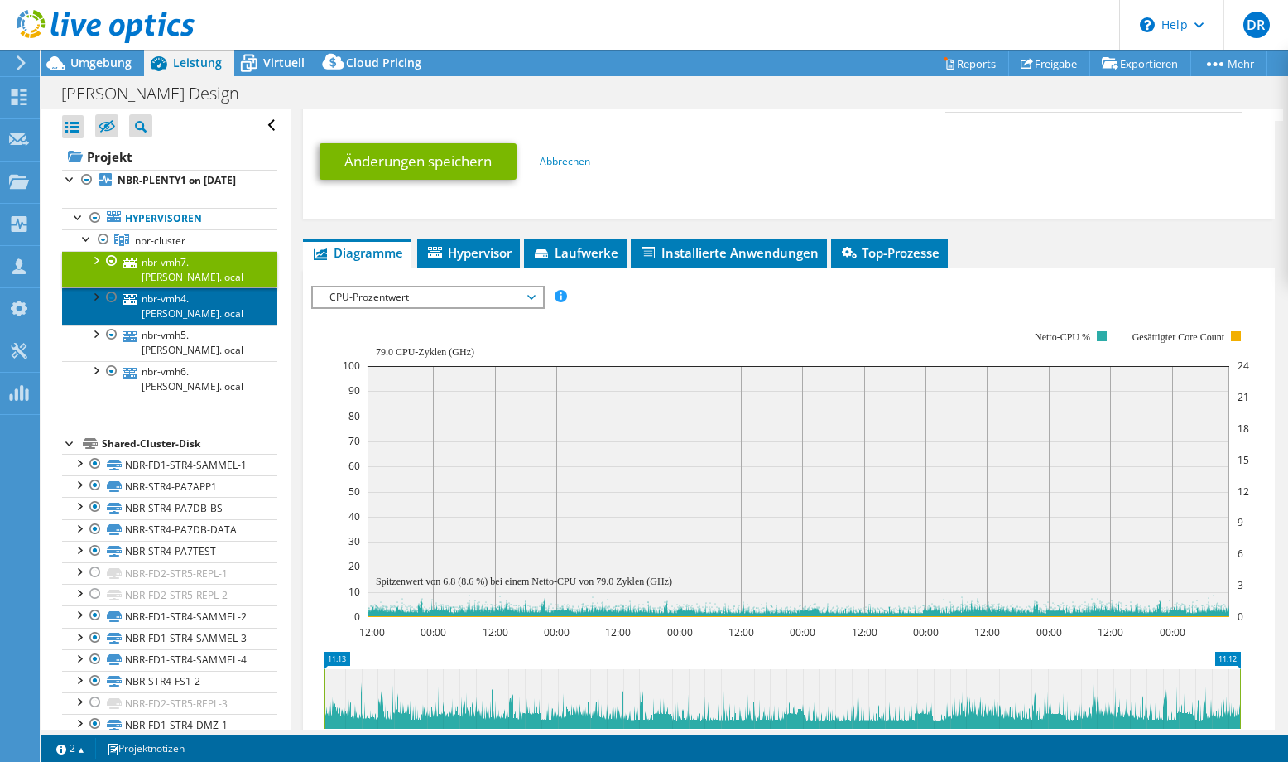
click at [192, 321] on link "nbr-vmh4.[PERSON_NAME].local" at bounding box center [169, 305] width 215 height 36
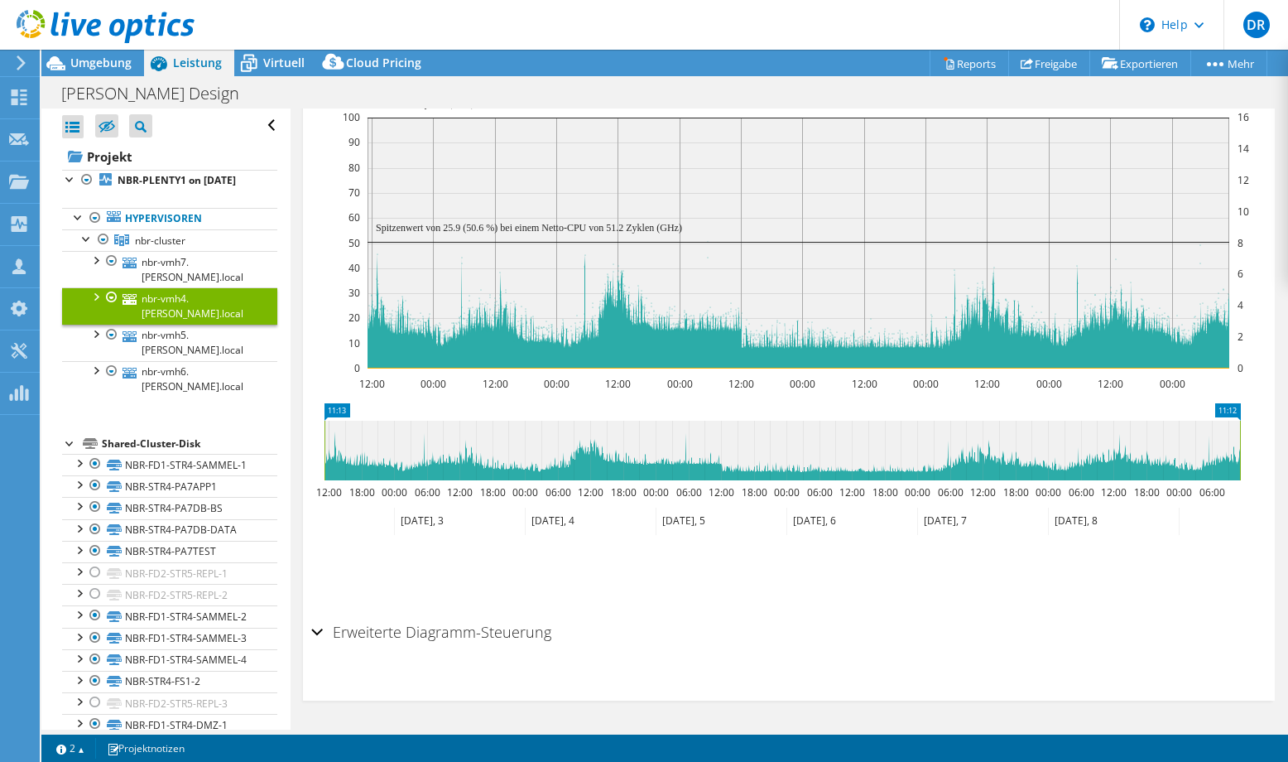
scroll to position [412, 0]
click at [173, 361] on link "nbr-vmh5.[PERSON_NAME].local" at bounding box center [169, 343] width 215 height 36
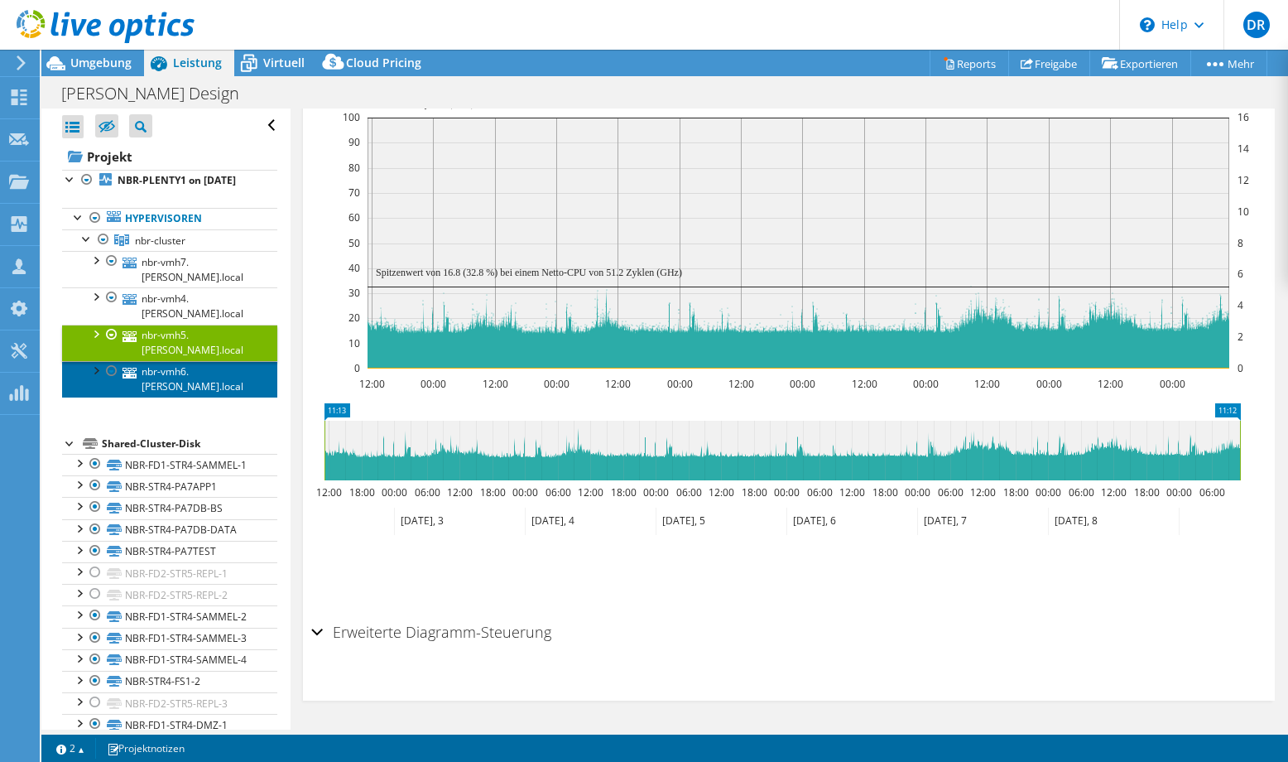
click at [191, 397] on link "nbr-vmh6.[PERSON_NAME].local" at bounding box center [169, 379] width 215 height 36
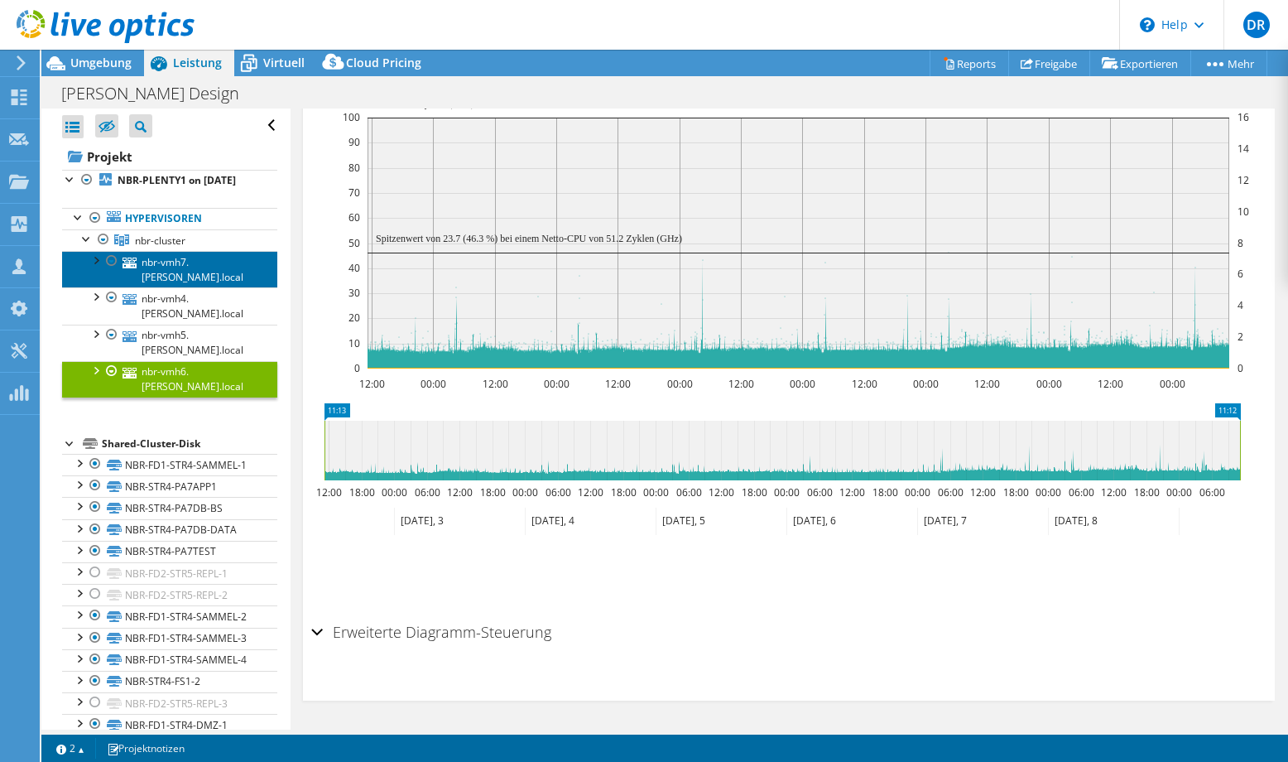
click at [195, 280] on link "nbr-vmh7.[PERSON_NAME].local" at bounding box center [169, 269] width 215 height 36
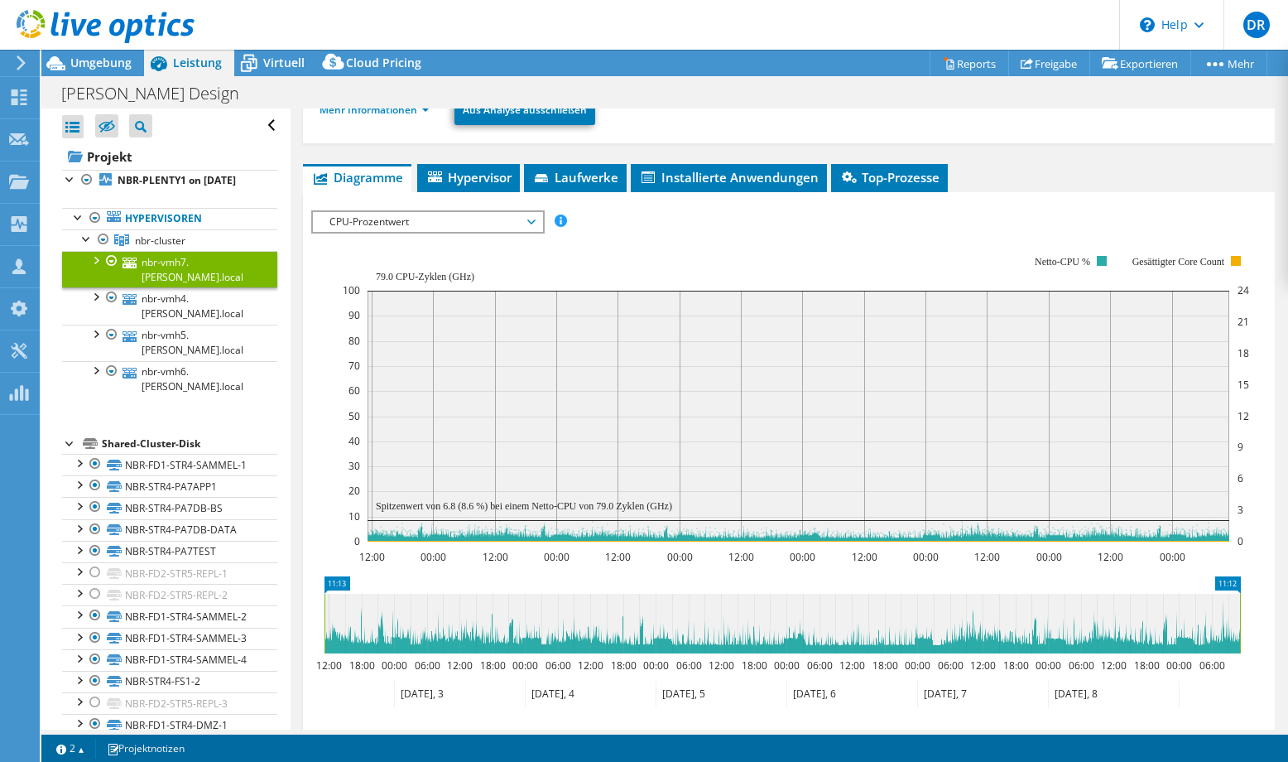
scroll to position [0, 0]
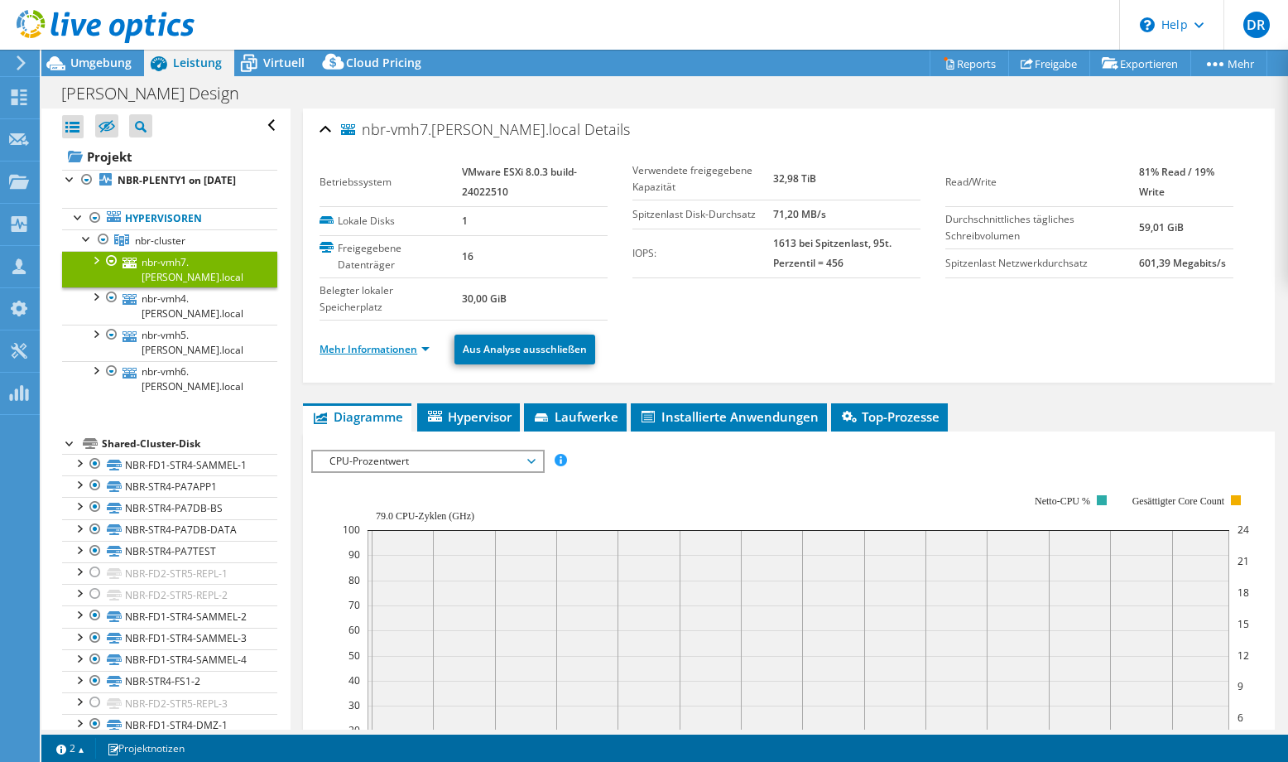
click at [387, 346] on link "Mehr Informationen" at bounding box center [375, 349] width 110 height 14
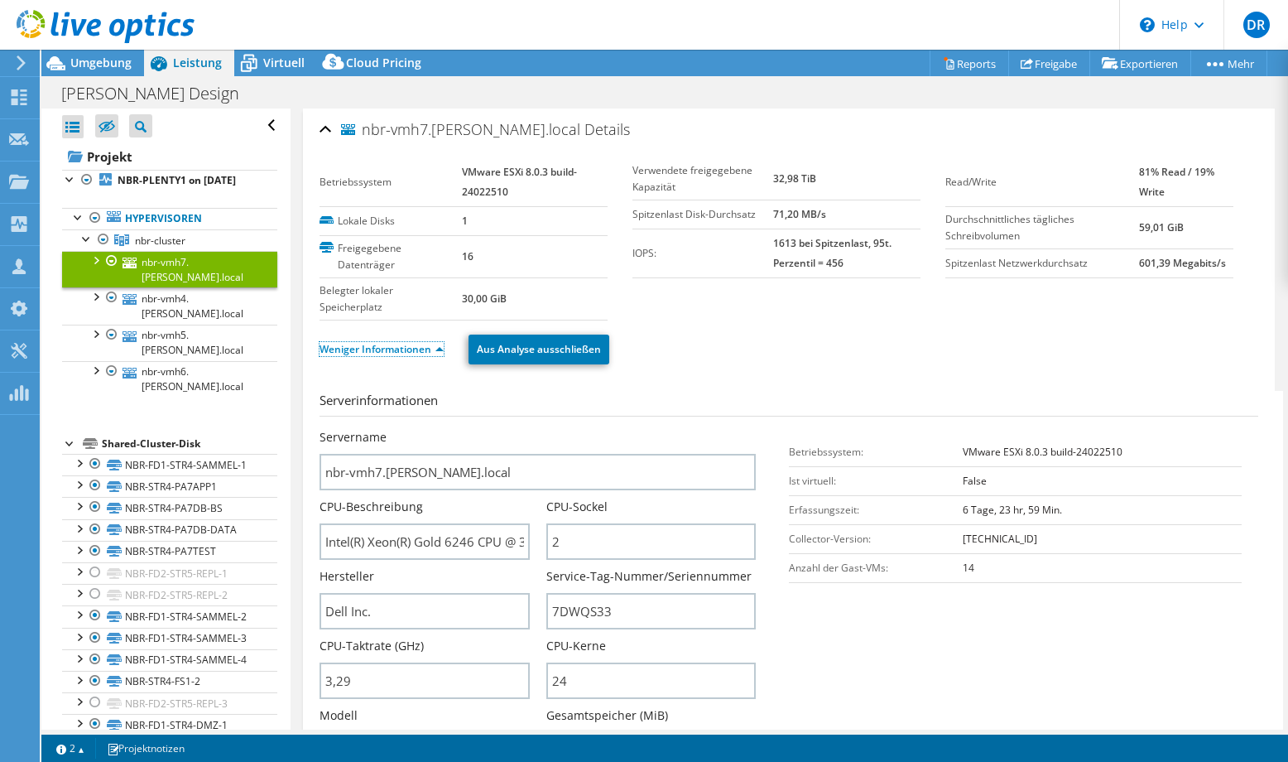
scroll to position [166, 0]
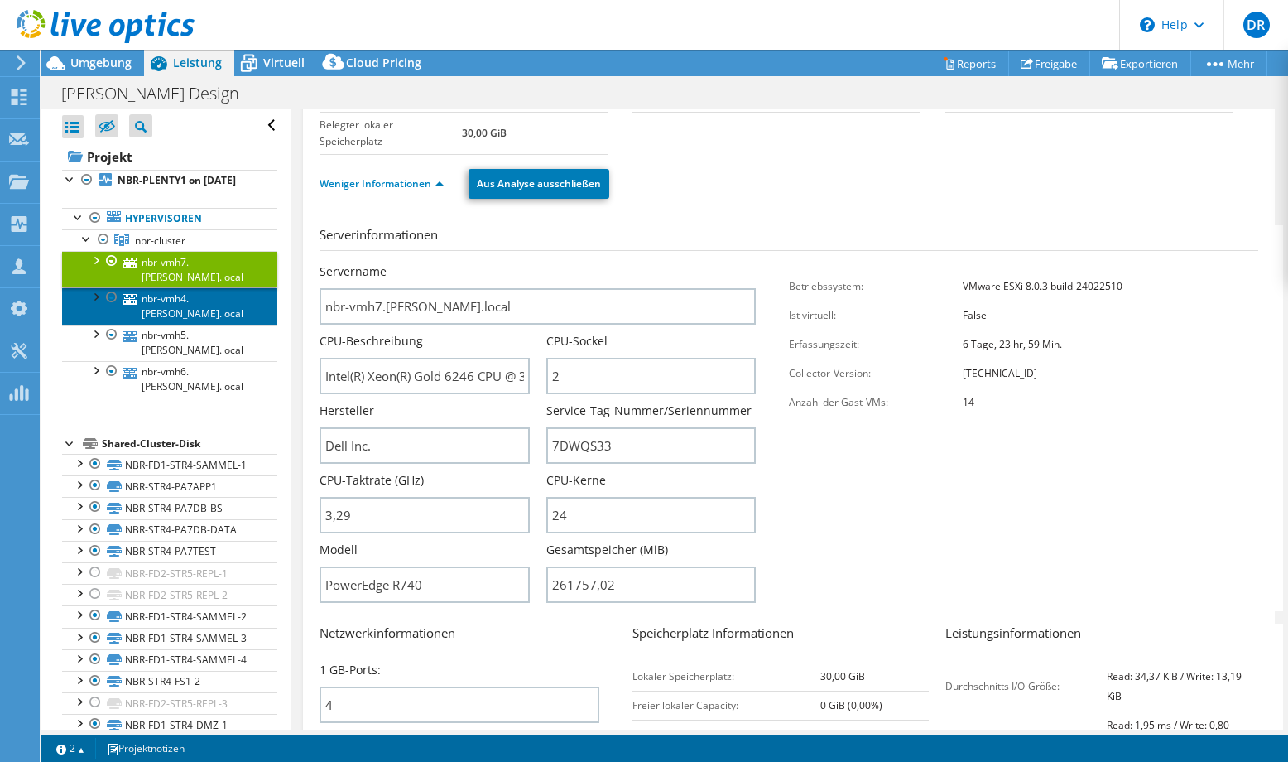
click at [171, 324] on link "nbr-vmh4.[PERSON_NAME].local" at bounding box center [169, 305] width 215 height 36
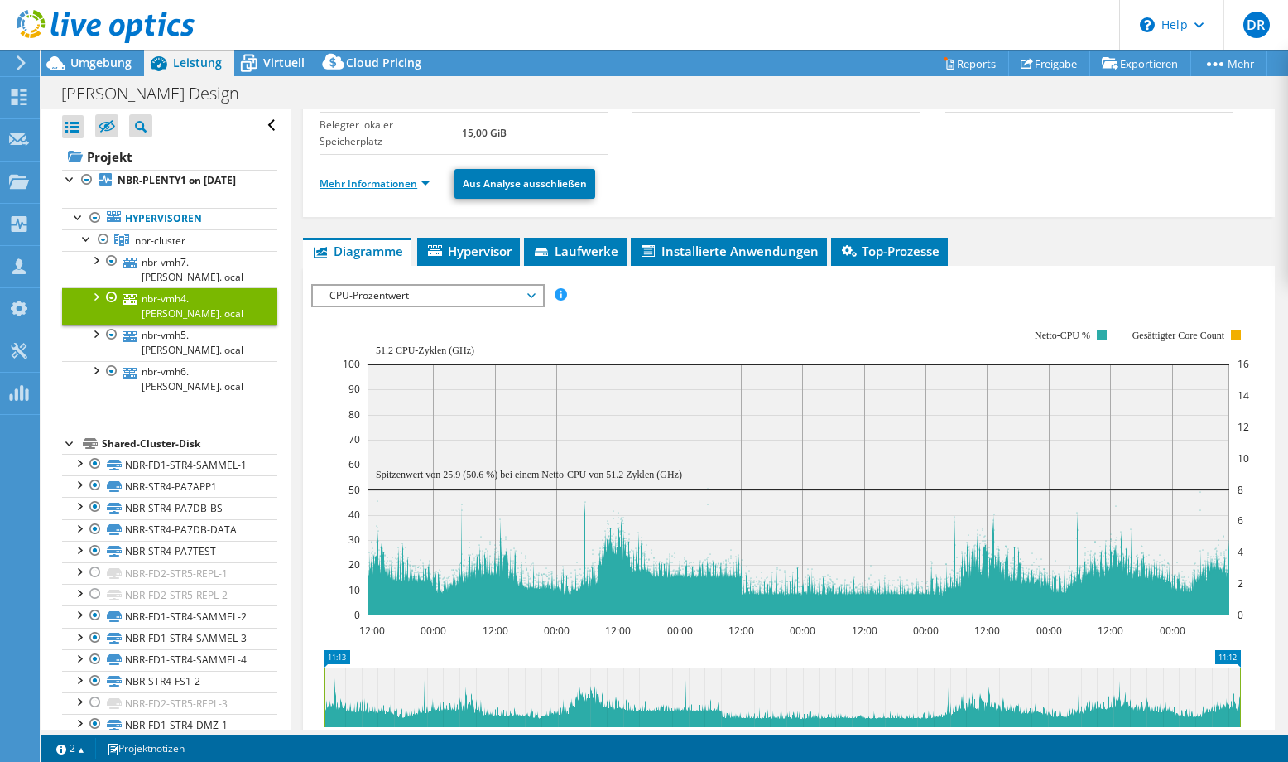
click at [429, 183] on link "Mehr Informationen" at bounding box center [375, 183] width 110 height 14
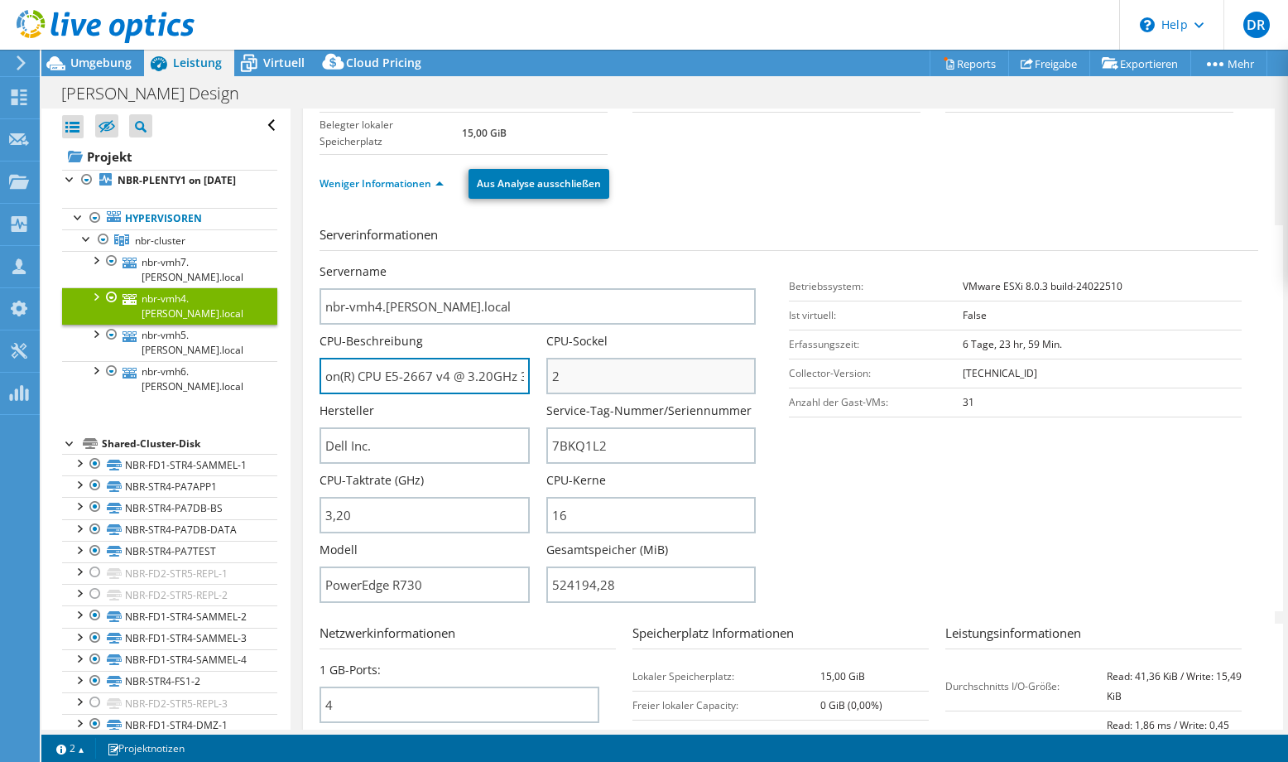
scroll to position [0, 104]
drag, startPoint x: 324, startPoint y: 375, endPoint x: 588, endPoint y: 387, distance: 264.4
click at [588, 263] on div "Servername nbr-vmh4.[PERSON_NAME].local CPU-Beschreibung Intel(R) Xeon(R) CPU E…" at bounding box center [546, 263] width 453 height 0
click at [347, 374] on input "Intel(R) Xeon(R) CPU E5-2667 v4 @ 3.20GHz 320 GHz" at bounding box center [424, 376] width 209 height 36
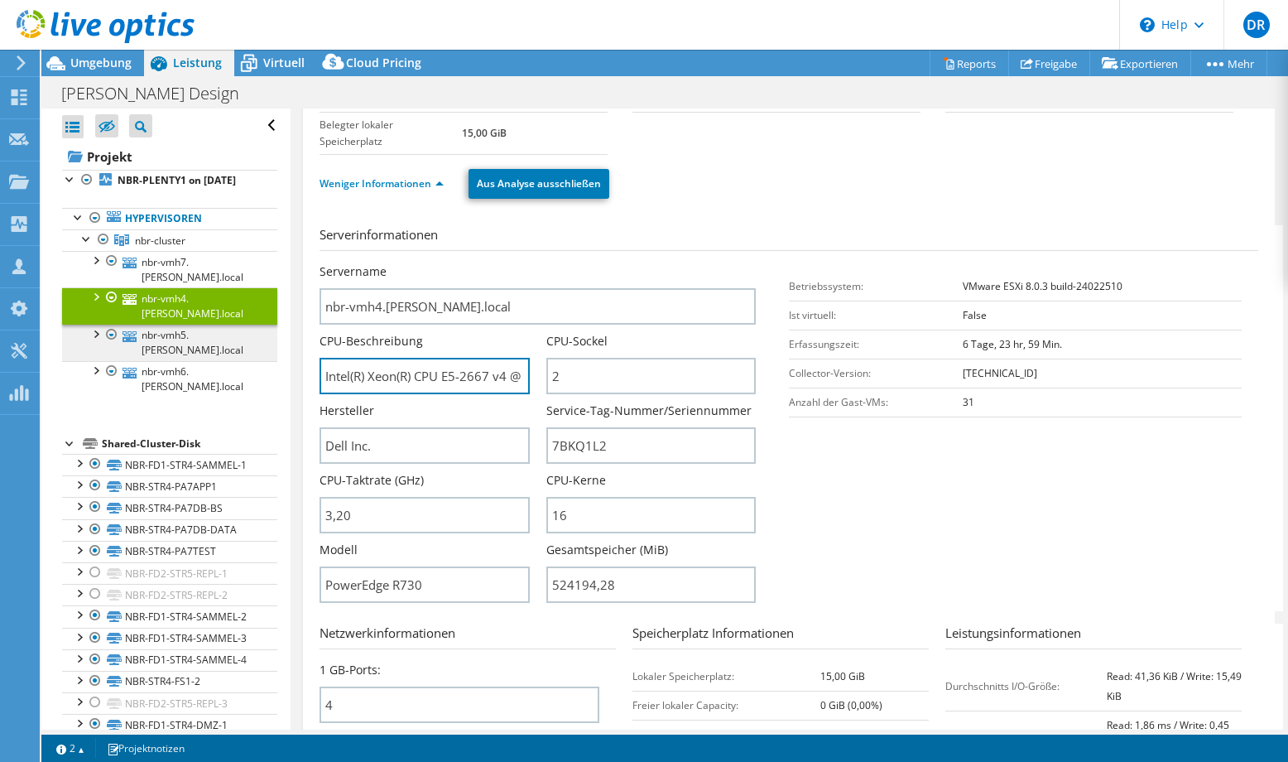
drag, startPoint x: 386, startPoint y: 378, endPoint x: 185, endPoint y: 373, distance: 200.4
click at [185, 373] on div "Alle öffnen Alle schließen Ausgeschlossene Knoten verbergen Projektbaumfilter" at bounding box center [664, 418] width 1247 height 621
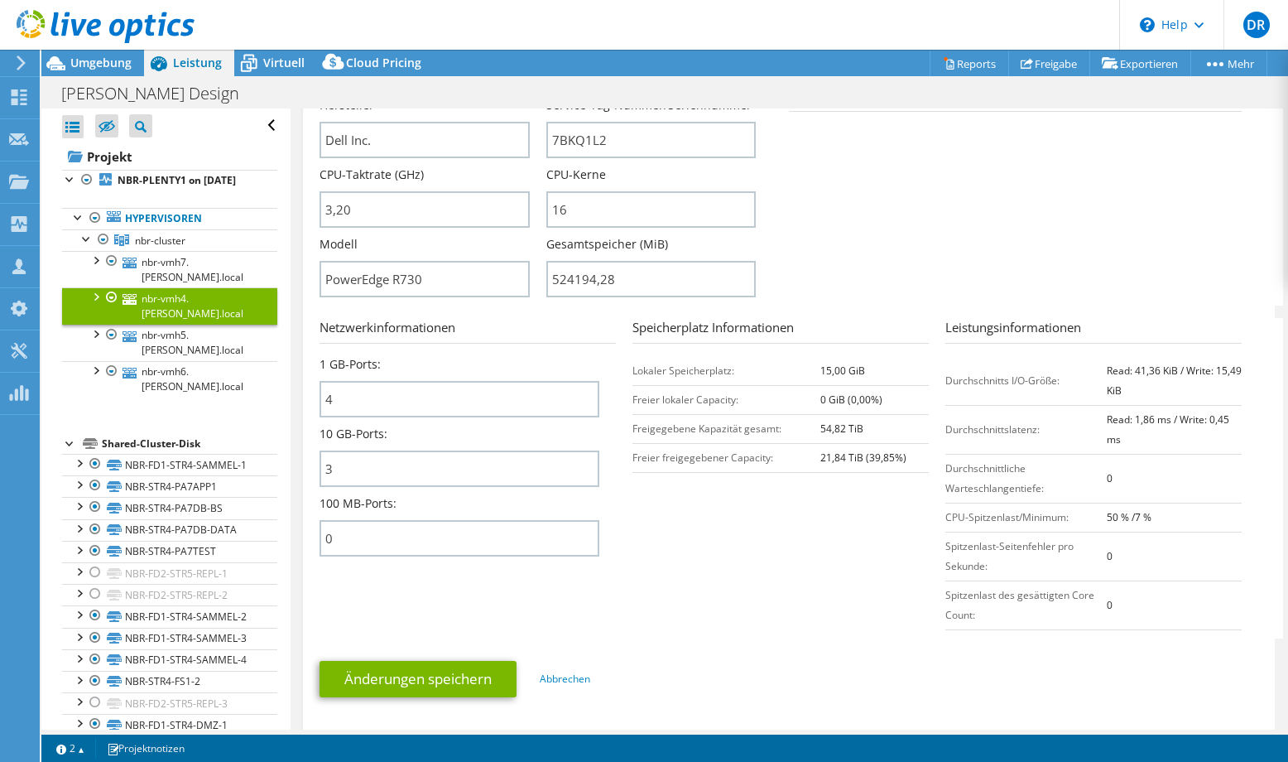
scroll to position [331, 0]
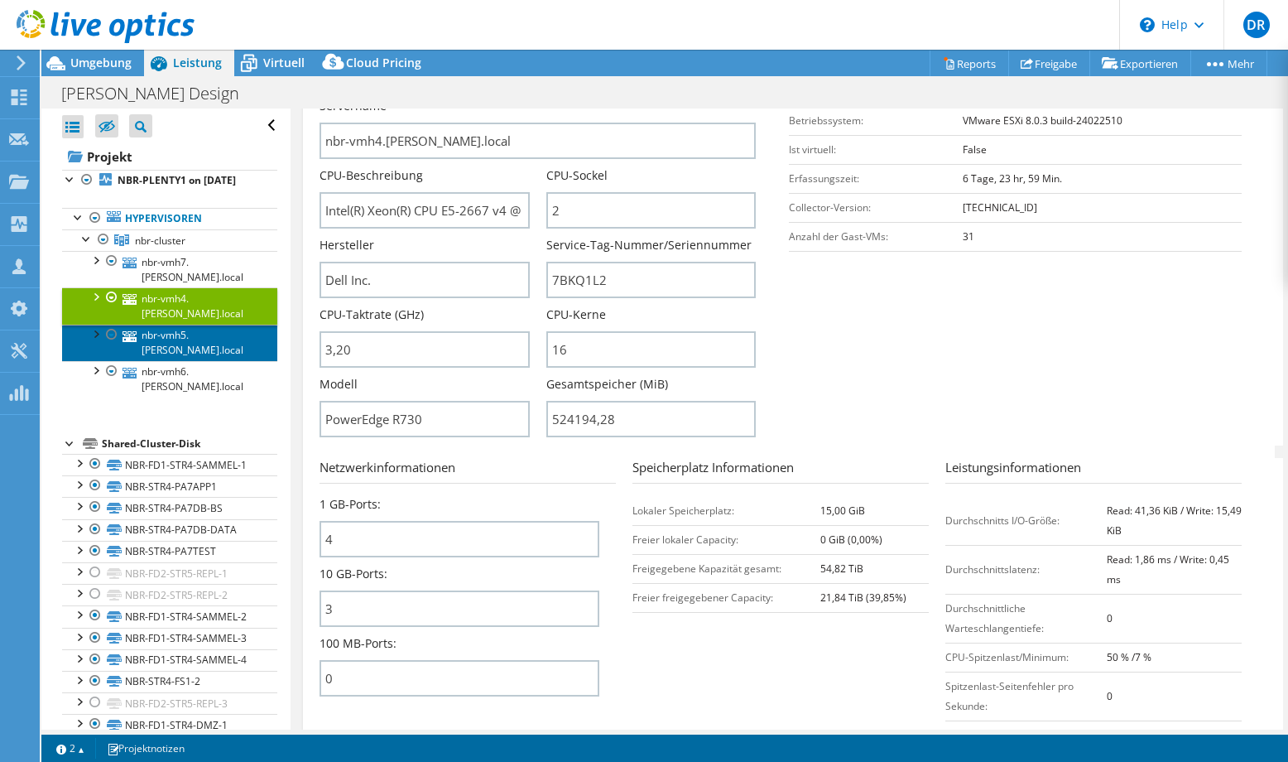
click at [146, 358] on link "nbr-vmh5.[PERSON_NAME].local" at bounding box center [169, 343] width 215 height 36
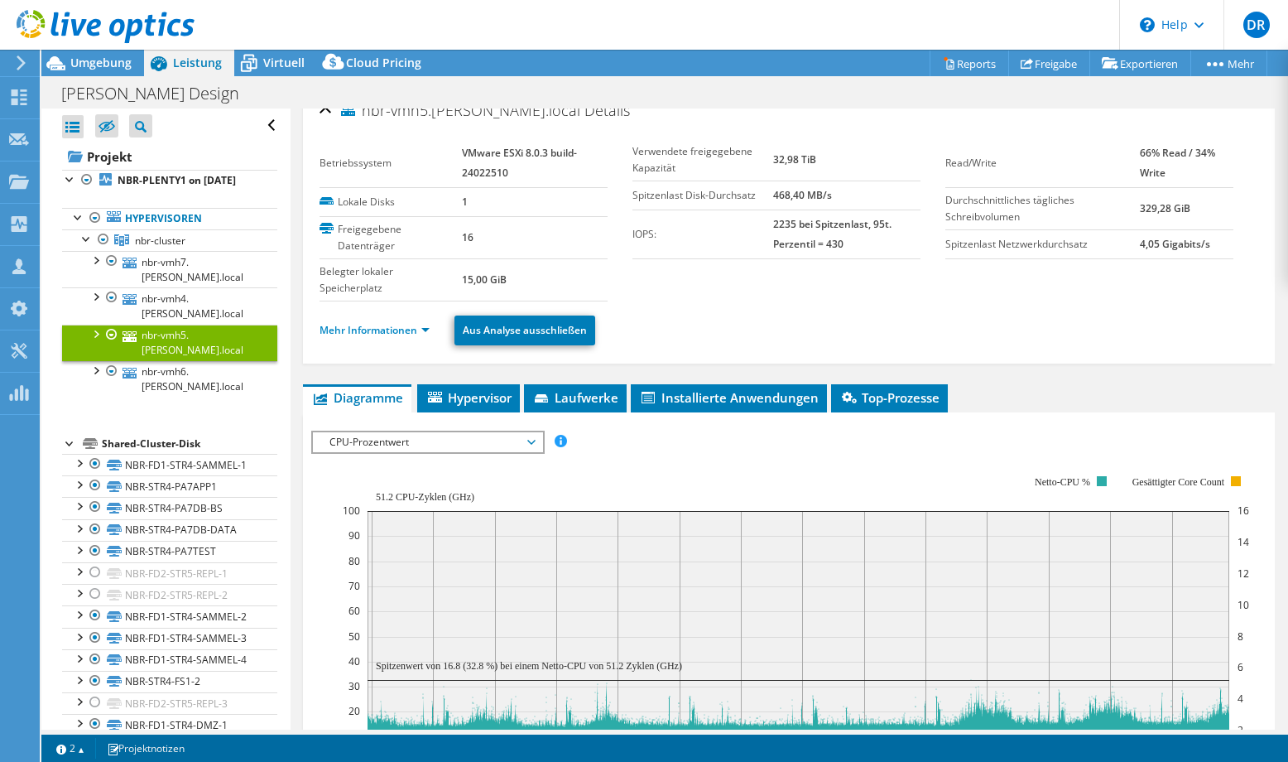
scroll to position [0, 0]
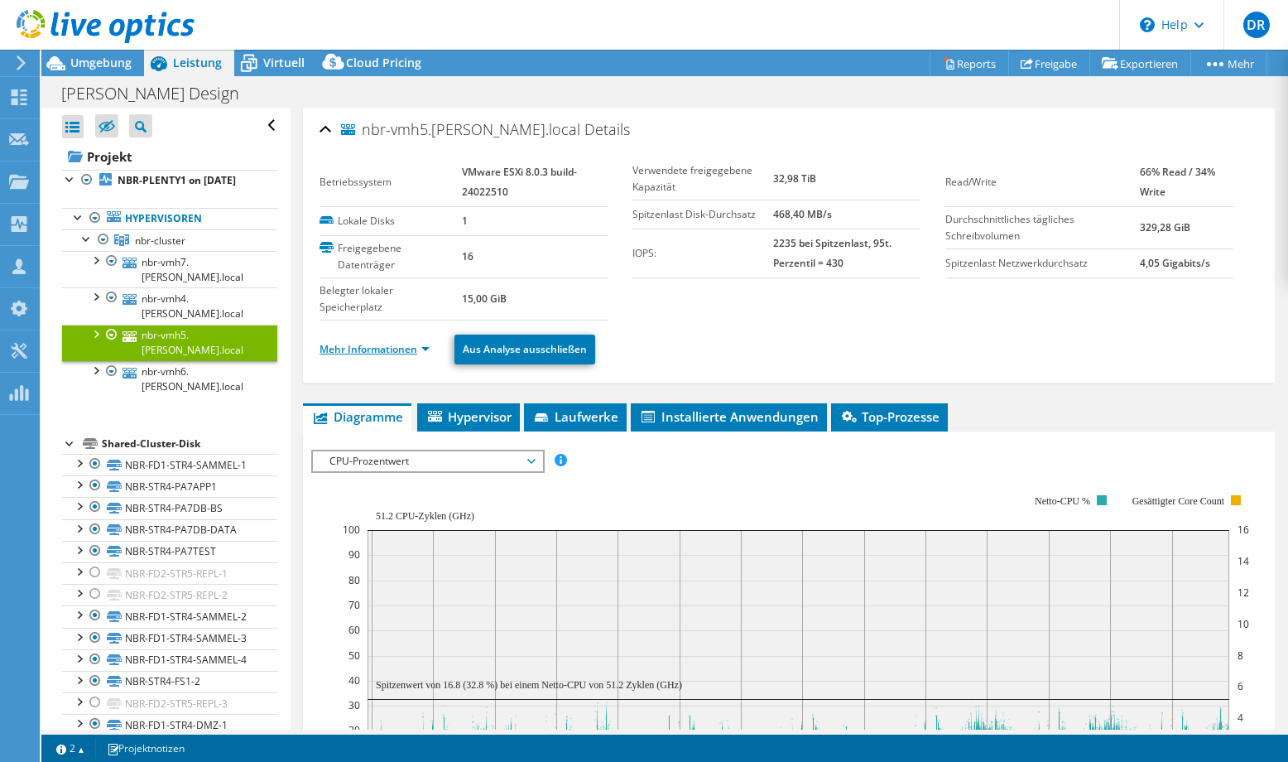
click at [416, 351] on link "Mehr Informationen" at bounding box center [375, 349] width 110 height 14
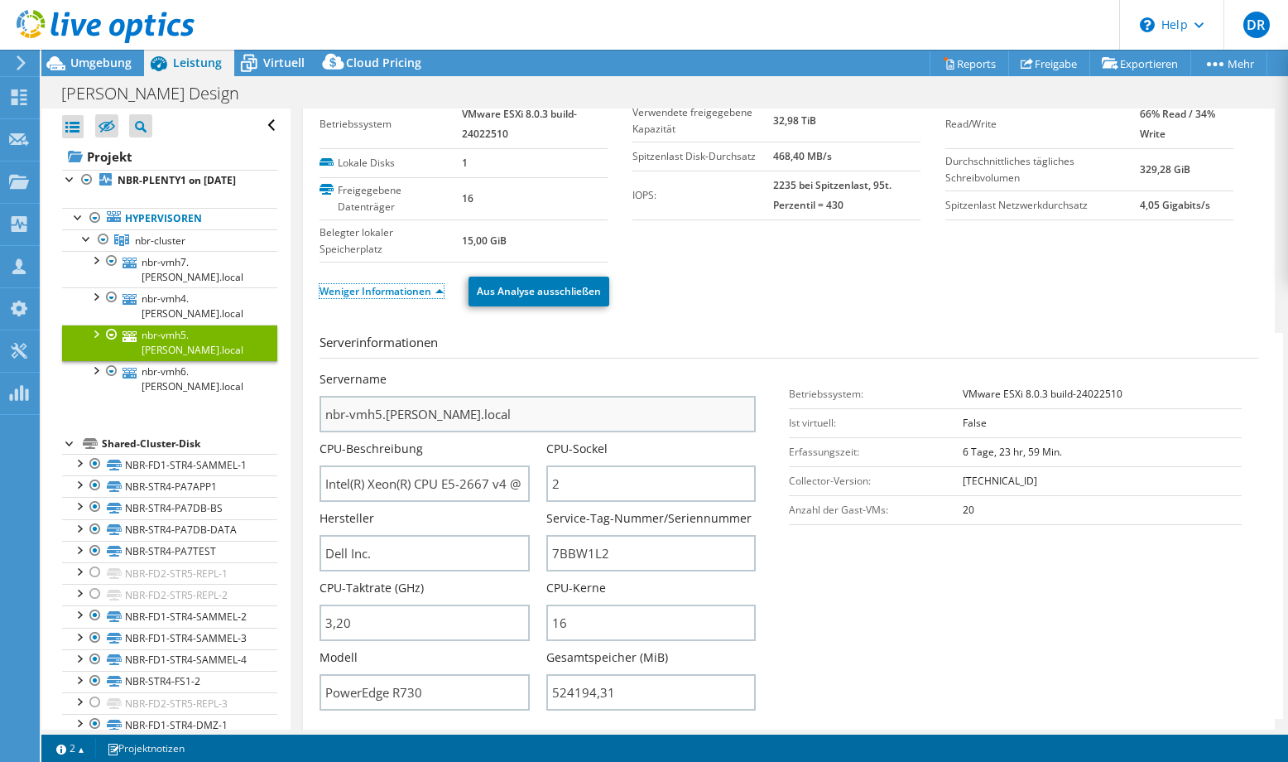
scroll to position [83, 0]
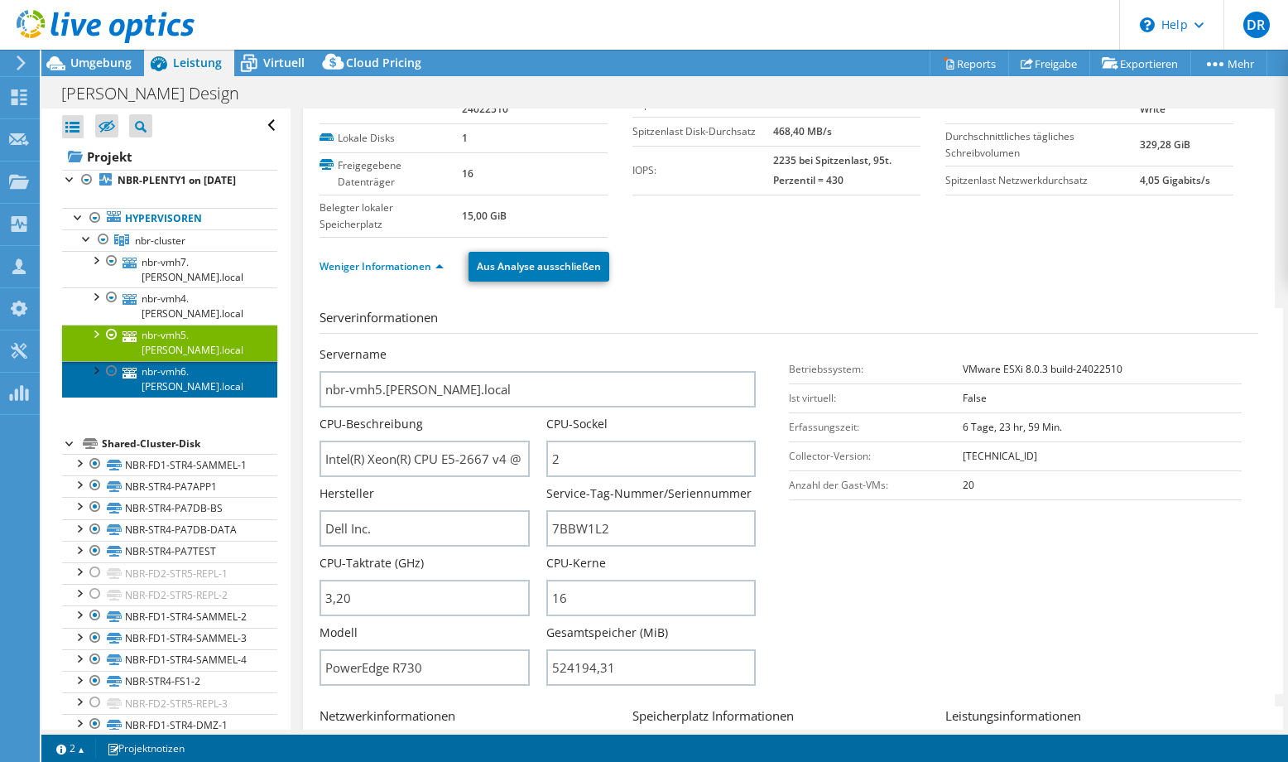
click at [178, 397] on link "nbr-vmh6.[PERSON_NAME].local" at bounding box center [169, 379] width 215 height 36
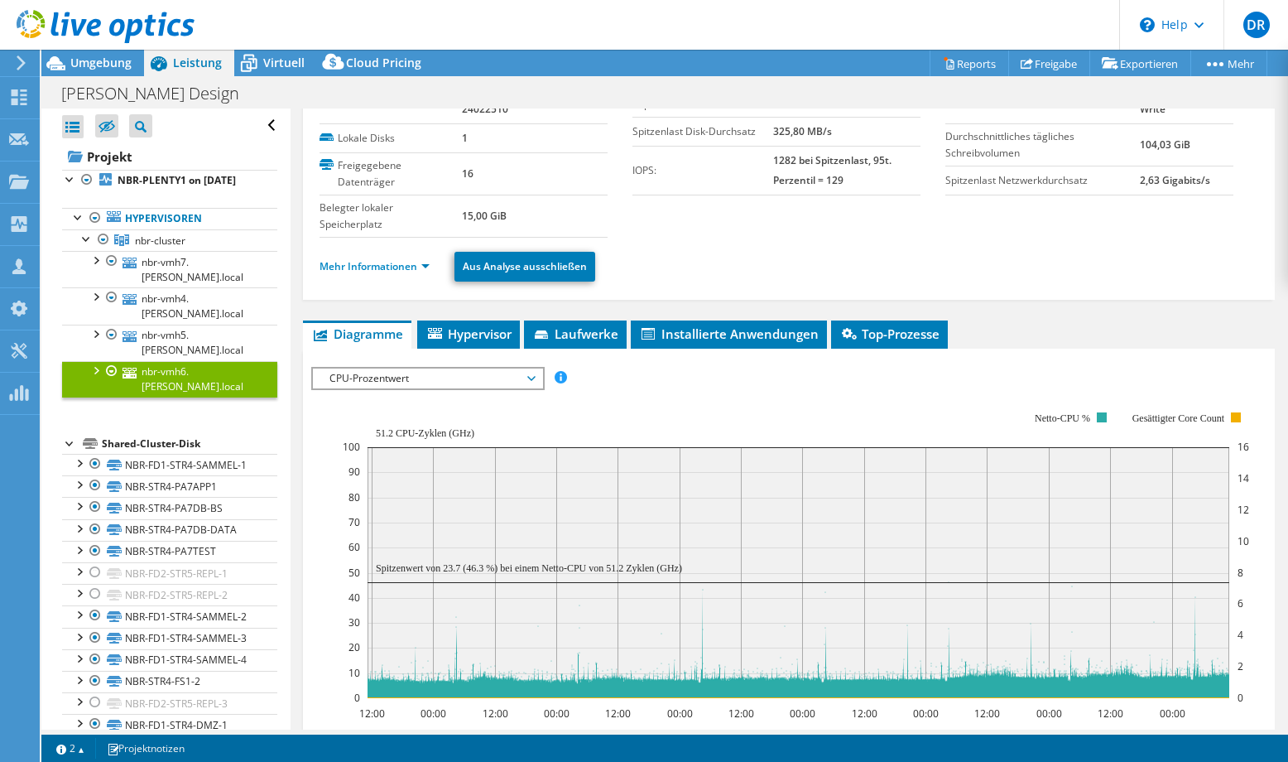
click at [530, 376] on span "CPU-Prozentwert" at bounding box center [427, 378] width 213 height 20
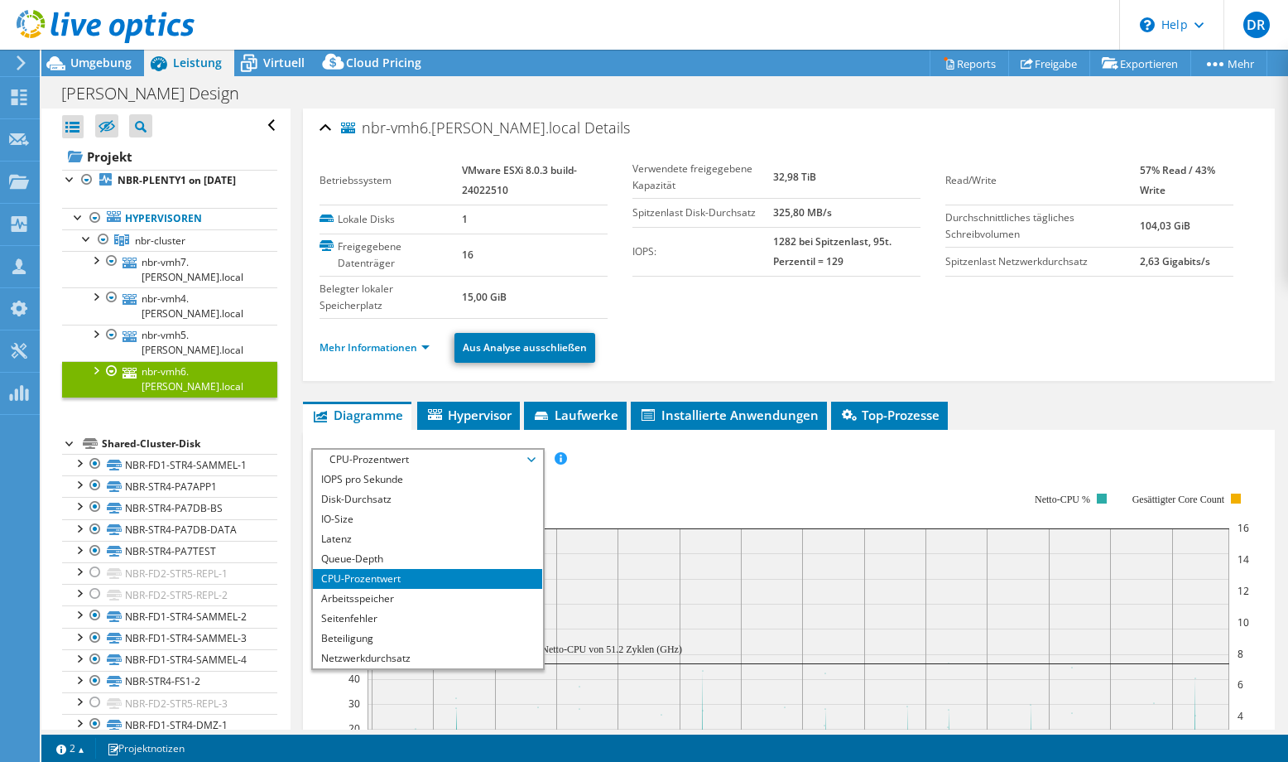
scroll to position [0, 0]
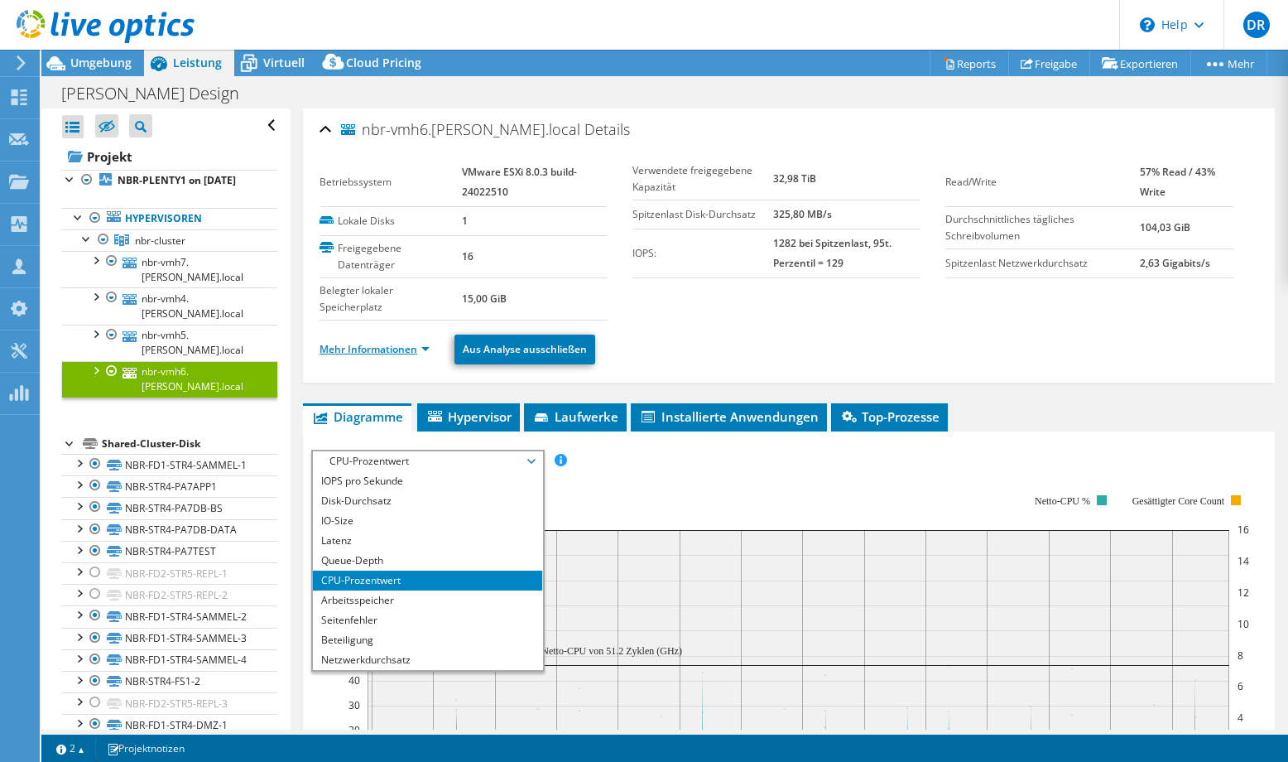
click at [426, 348] on link "Mehr Informationen" at bounding box center [375, 349] width 110 height 14
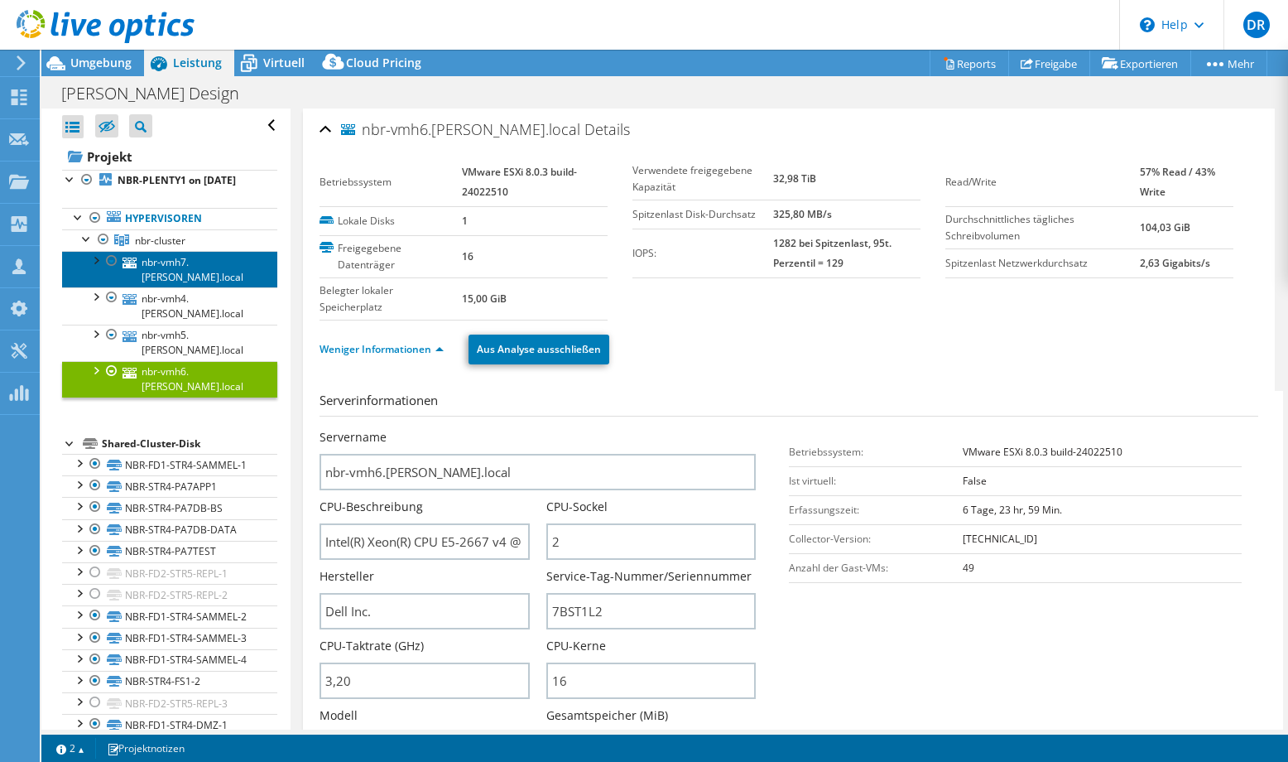
click at [164, 280] on link "nbr-vmh7.[PERSON_NAME].local" at bounding box center [169, 269] width 215 height 36
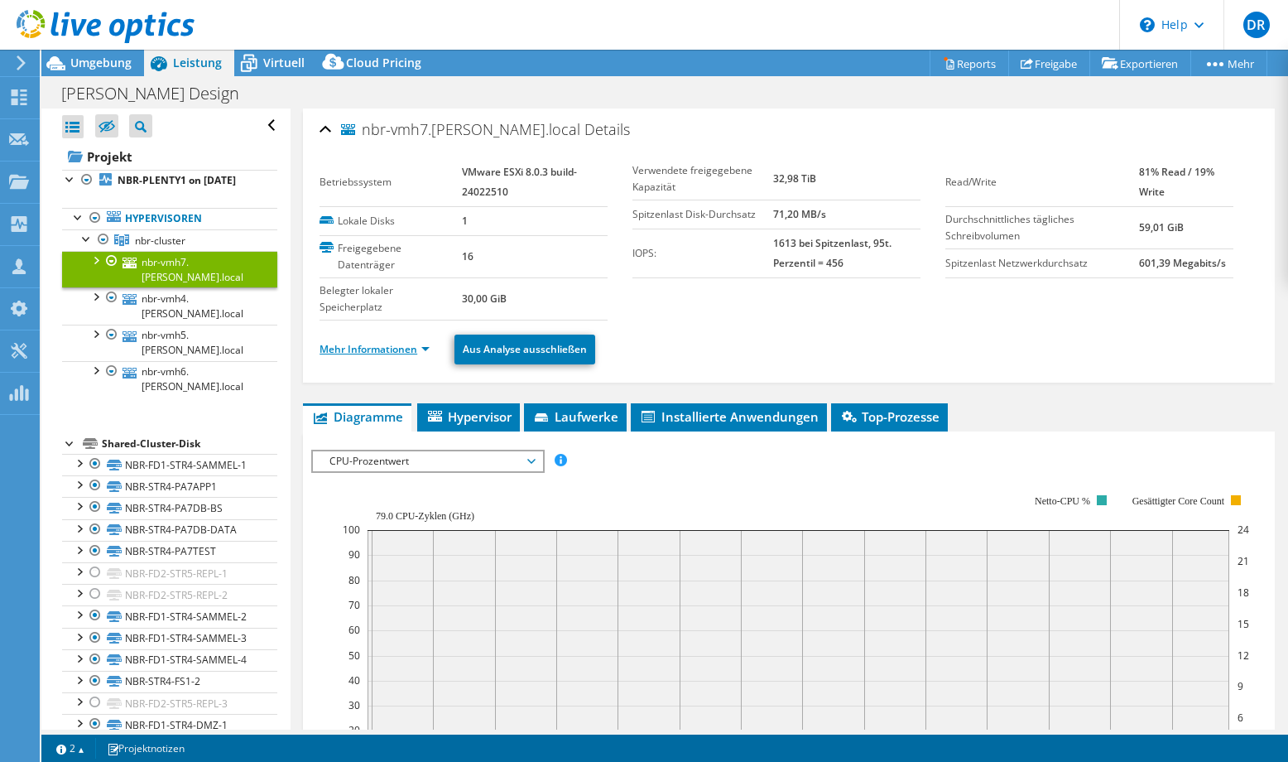
click at [422, 348] on link "Mehr Informationen" at bounding box center [375, 349] width 110 height 14
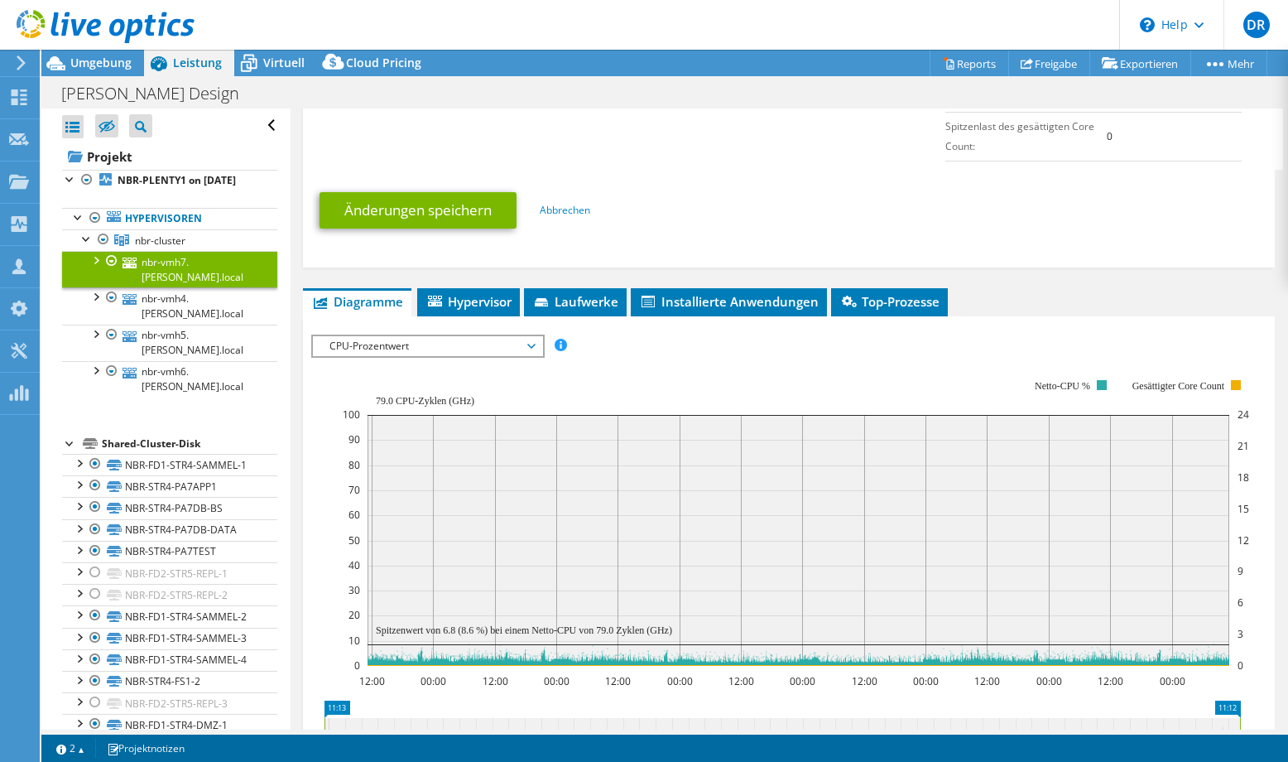
scroll to position [911, 0]
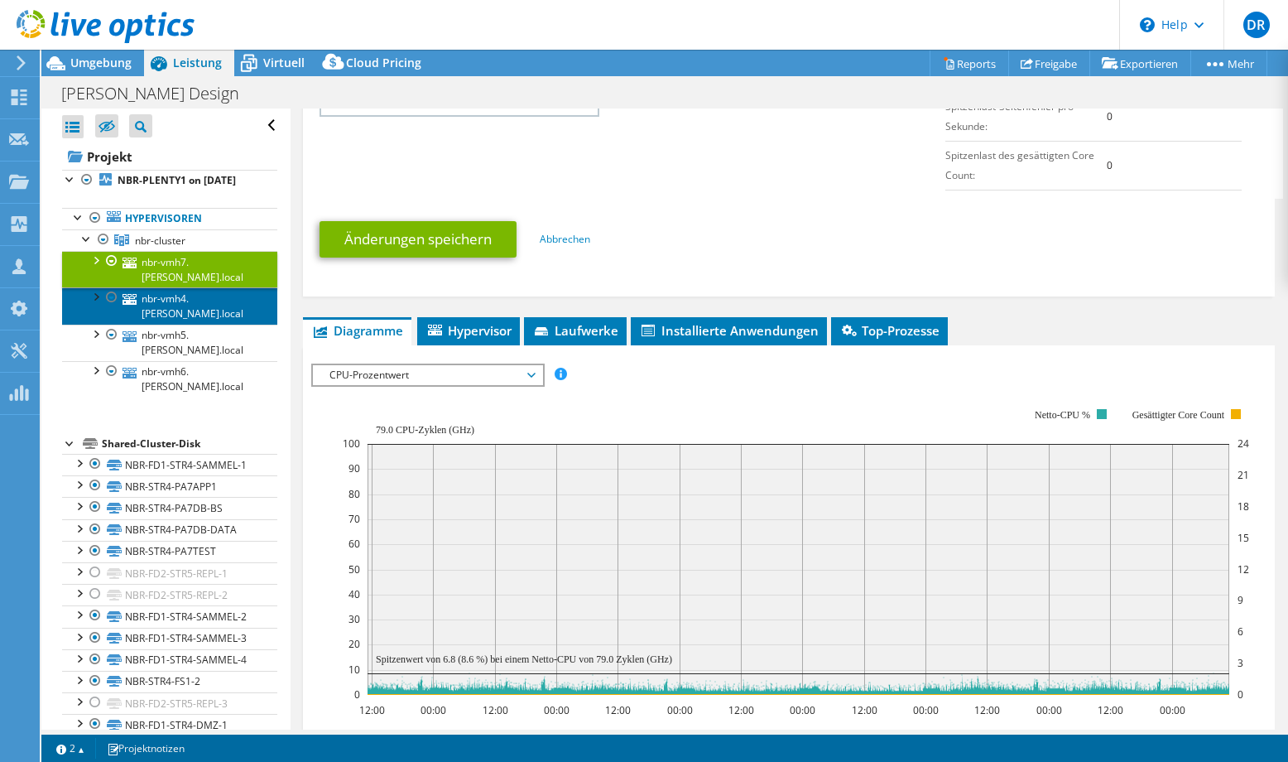
click at [185, 320] on link "nbr-vmh4.[PERSON_NAME].local" at bounding box center [169, 305] width 215 height 36
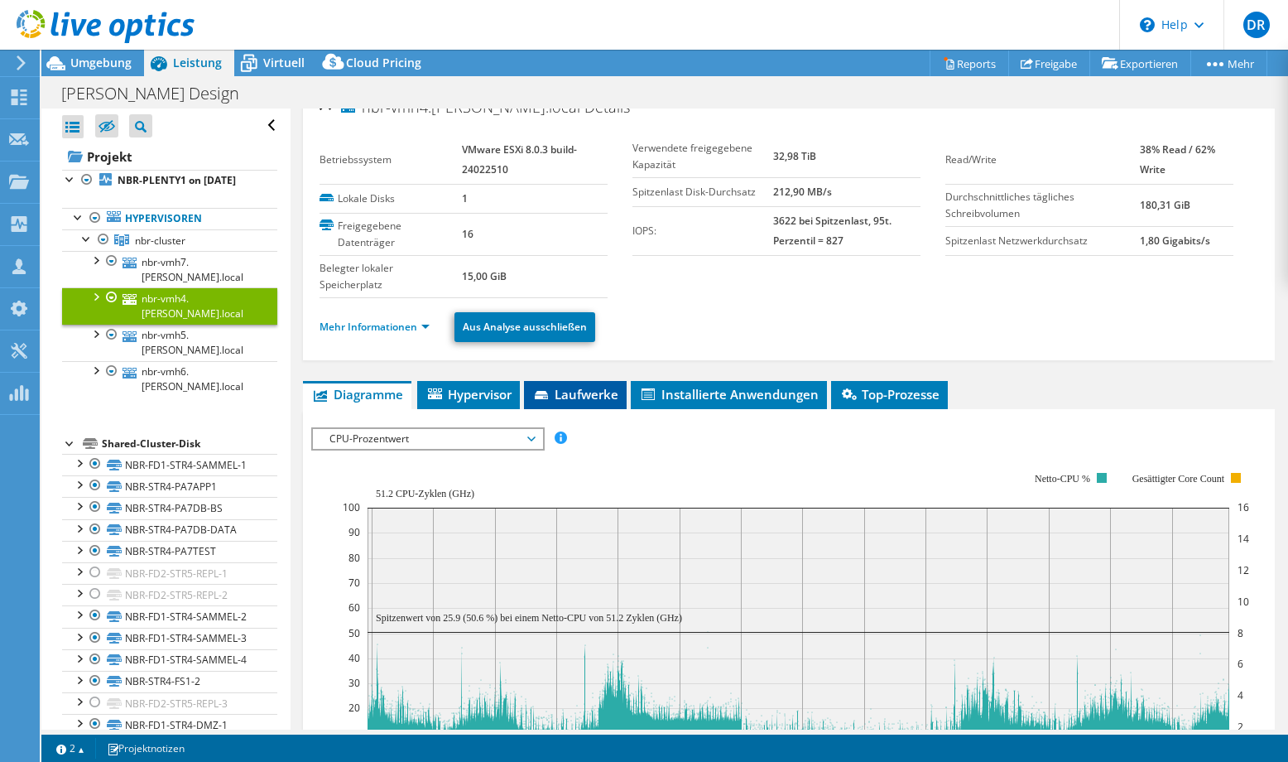
scroll to position [0, 0]
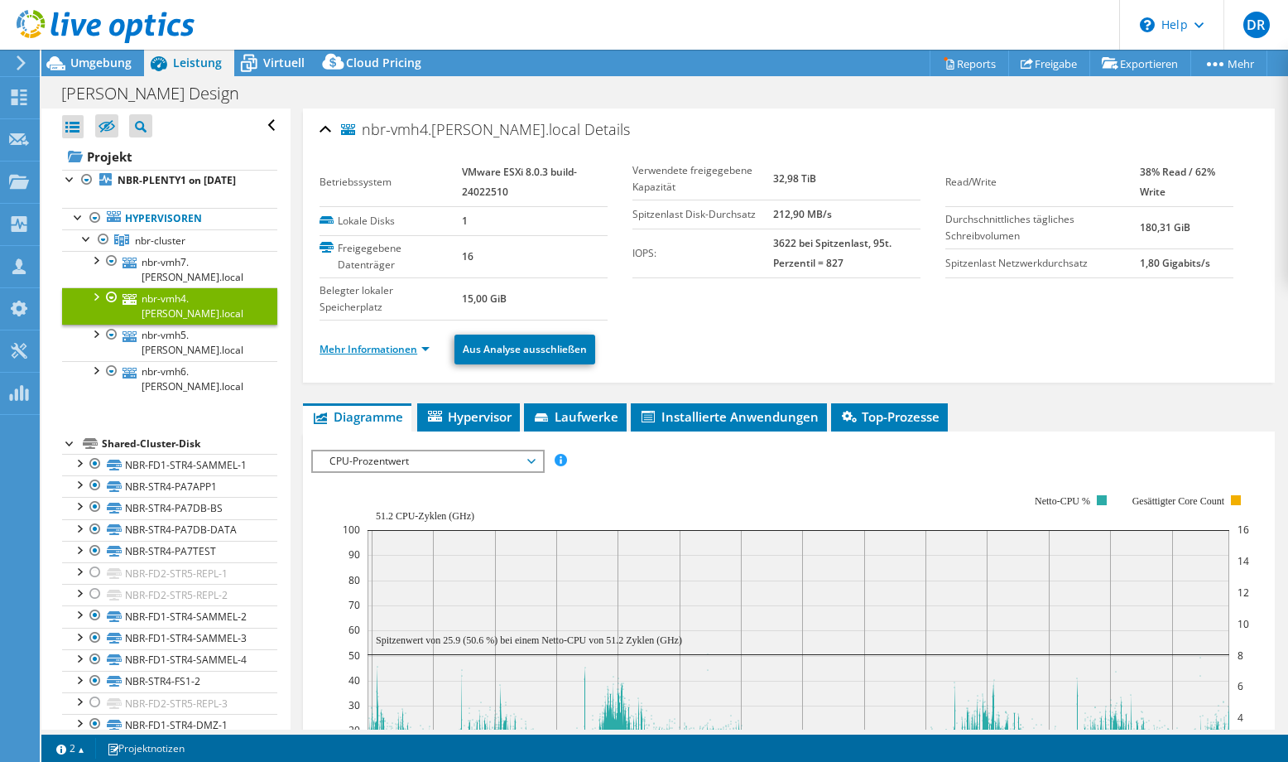
click at [427, 349] on link "Mehr Informationen" at bounding box center [375, 349] width 110 height 14
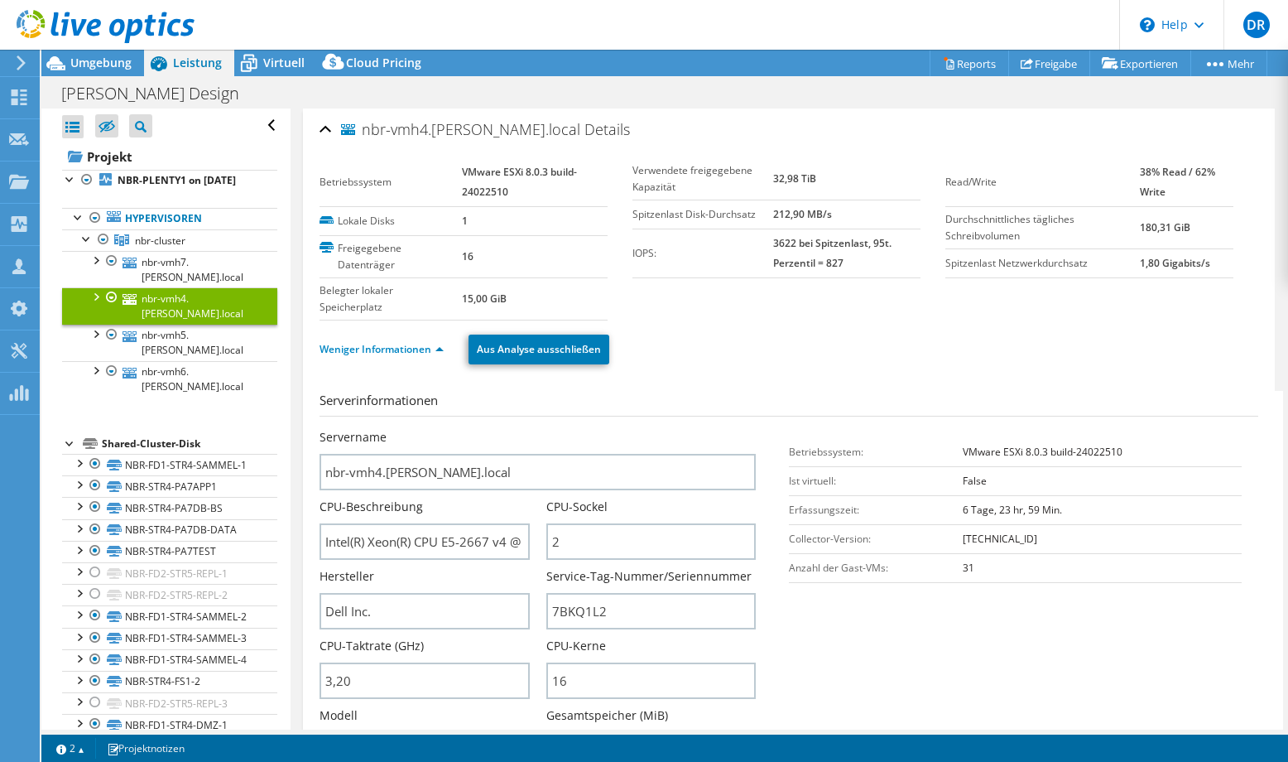
select select "EUFrankfurt"
select select "USD"
drag, startPoint x: 490, startPoint y: 546, endPoint x: 552, endPoint y: 535, distance: 63.0
click at [552, 429] on div "Servername nbr-vmh4.[PERSON_NAME].local CPU-Beschreibung Intel(R) Xeon(R) CPU E…" at bounding box center [546, 429] width 453 height 0
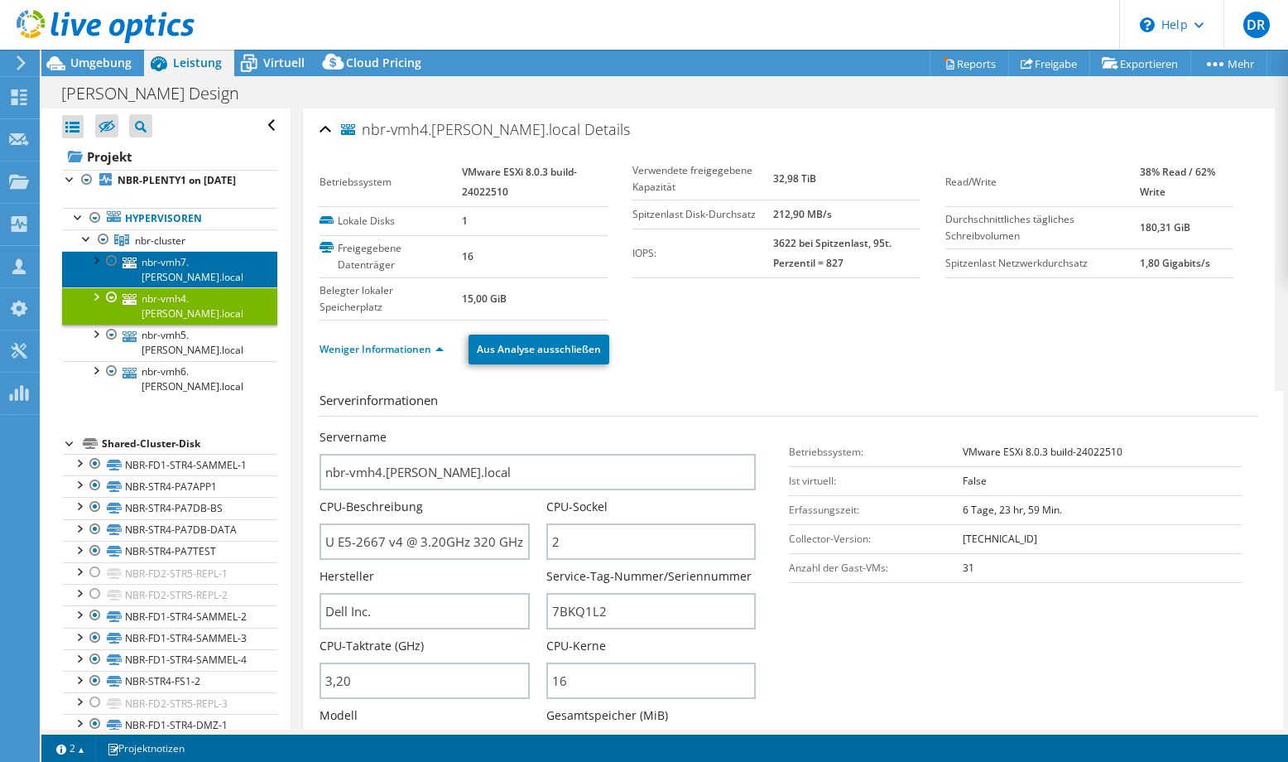
click at [188, 287] on link "nbr-vmh7.[PERSON_NAME].local" at bounding box center [169, 269] width 215 height 36
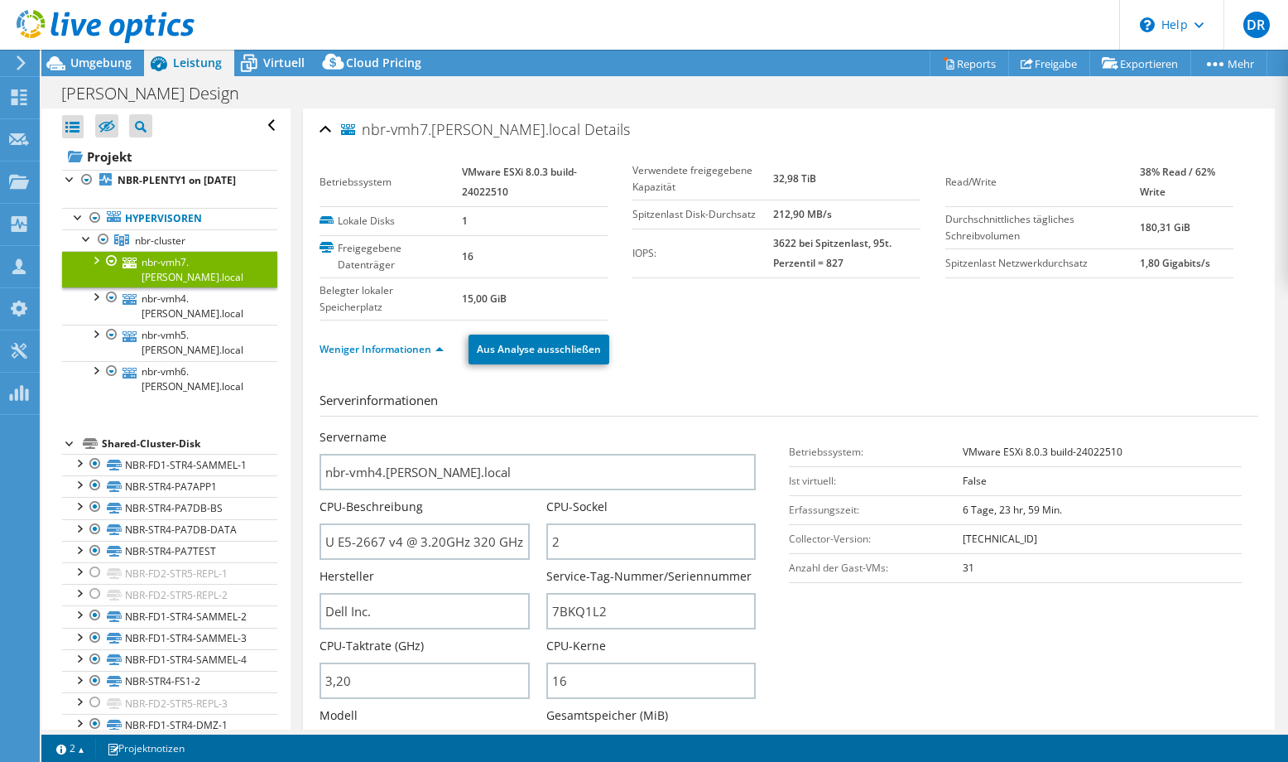
scroll to position [0, 0]
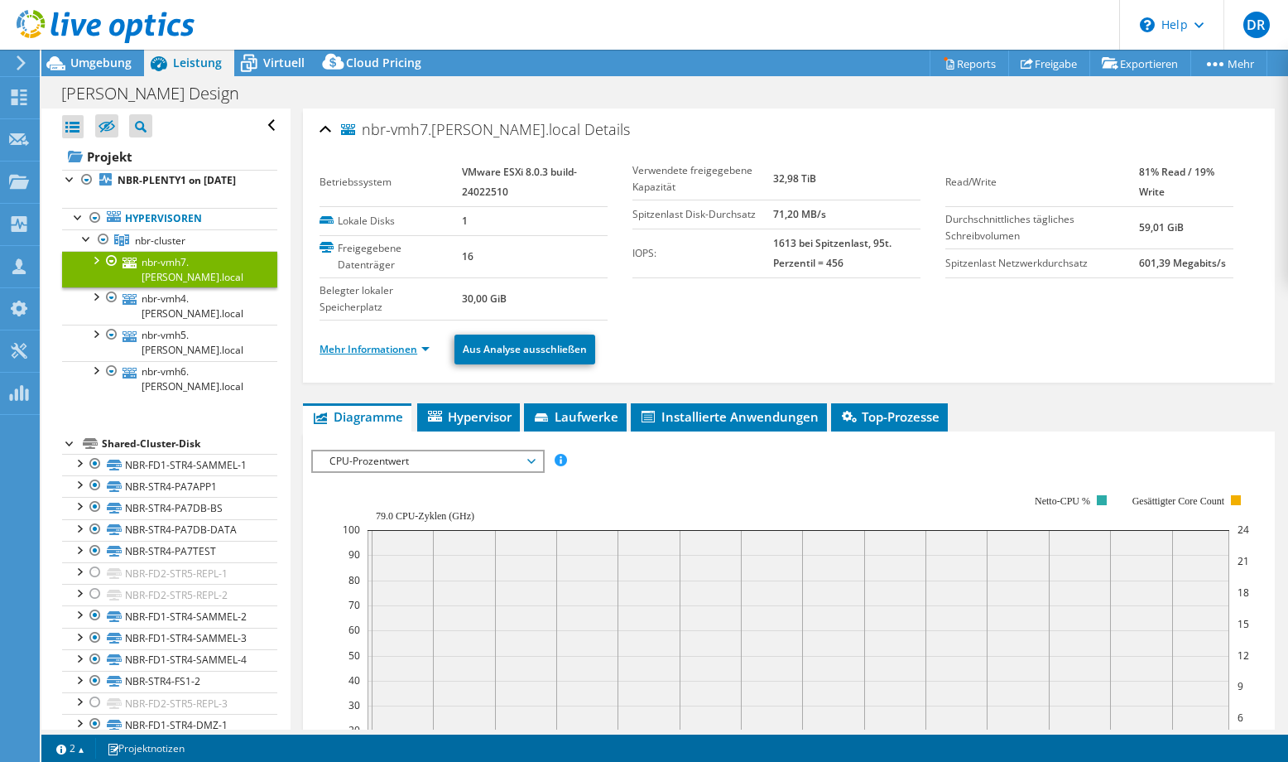
click at [426, 353] on link "Mehr Informationen" at bounding box center [375, 349] width 110 height 14
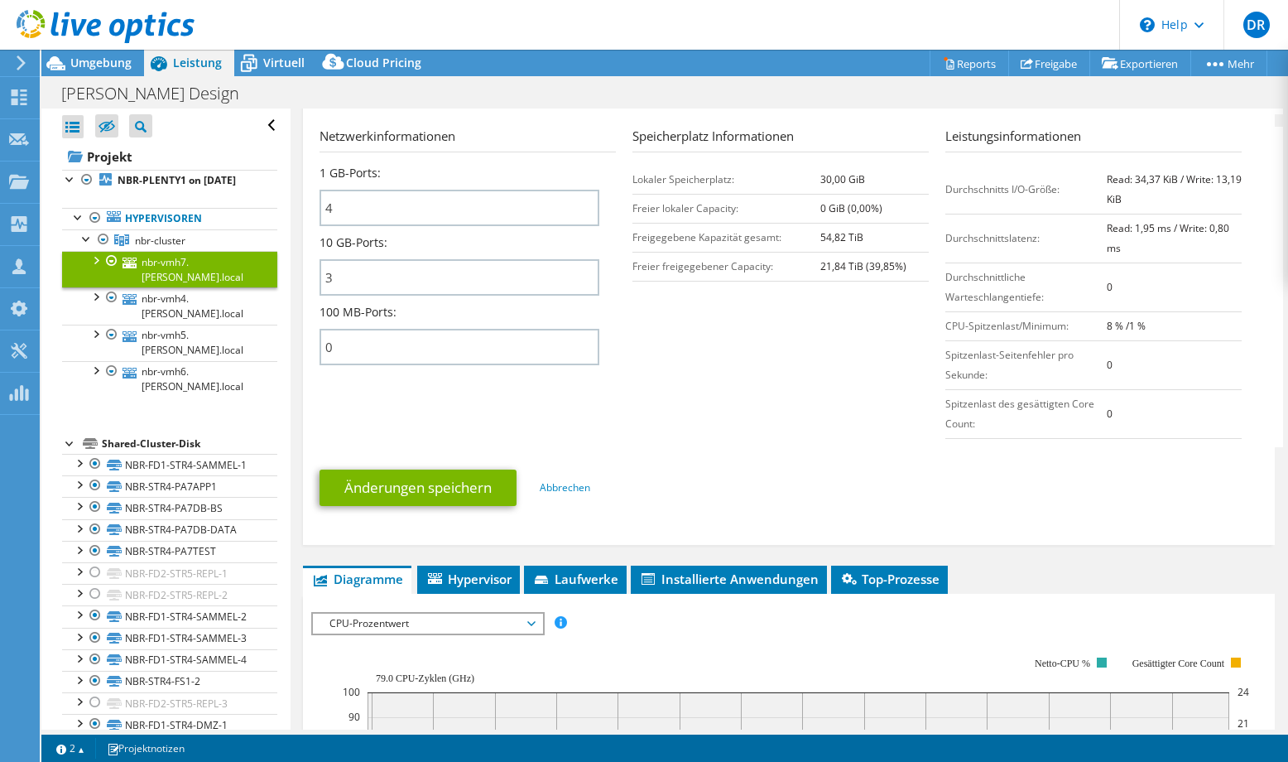
scroll to position [994, 0]
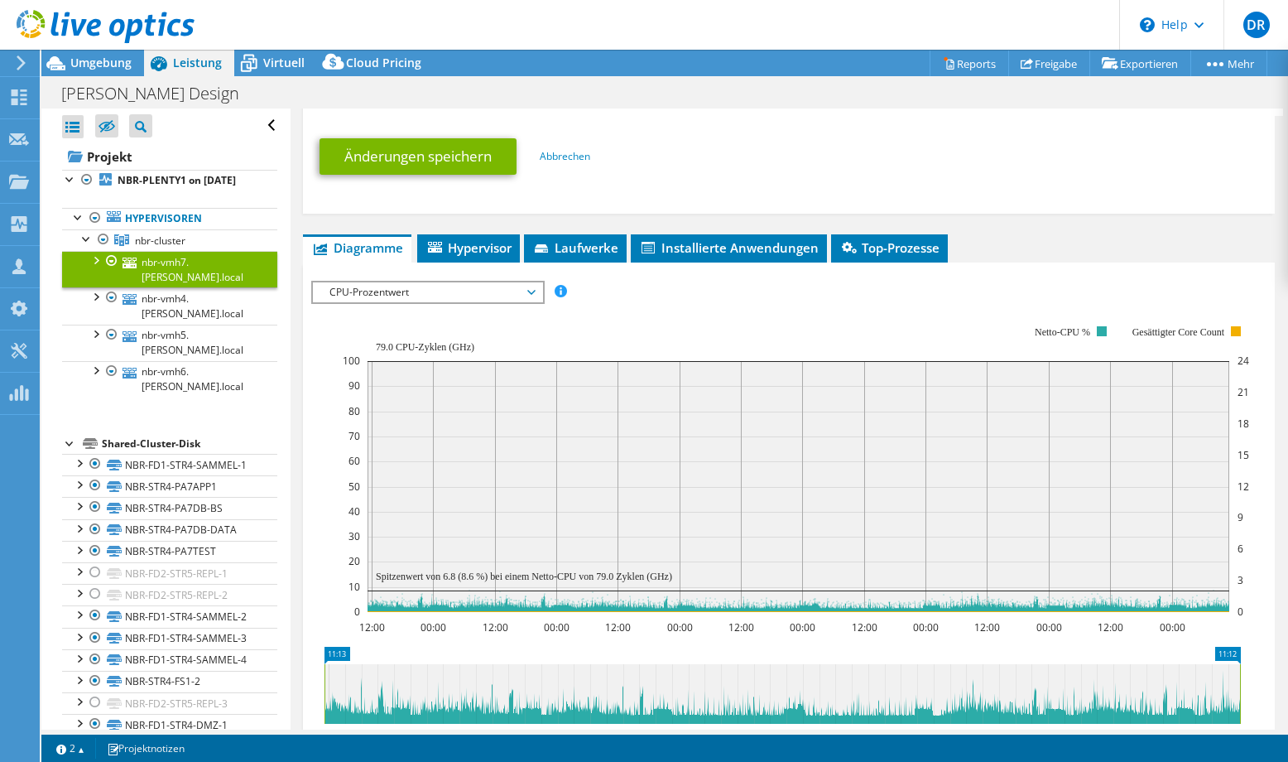
click at [400, 297] on span "CPU-Prozentwert" at bounding box center [427, 292] width 213 height 20
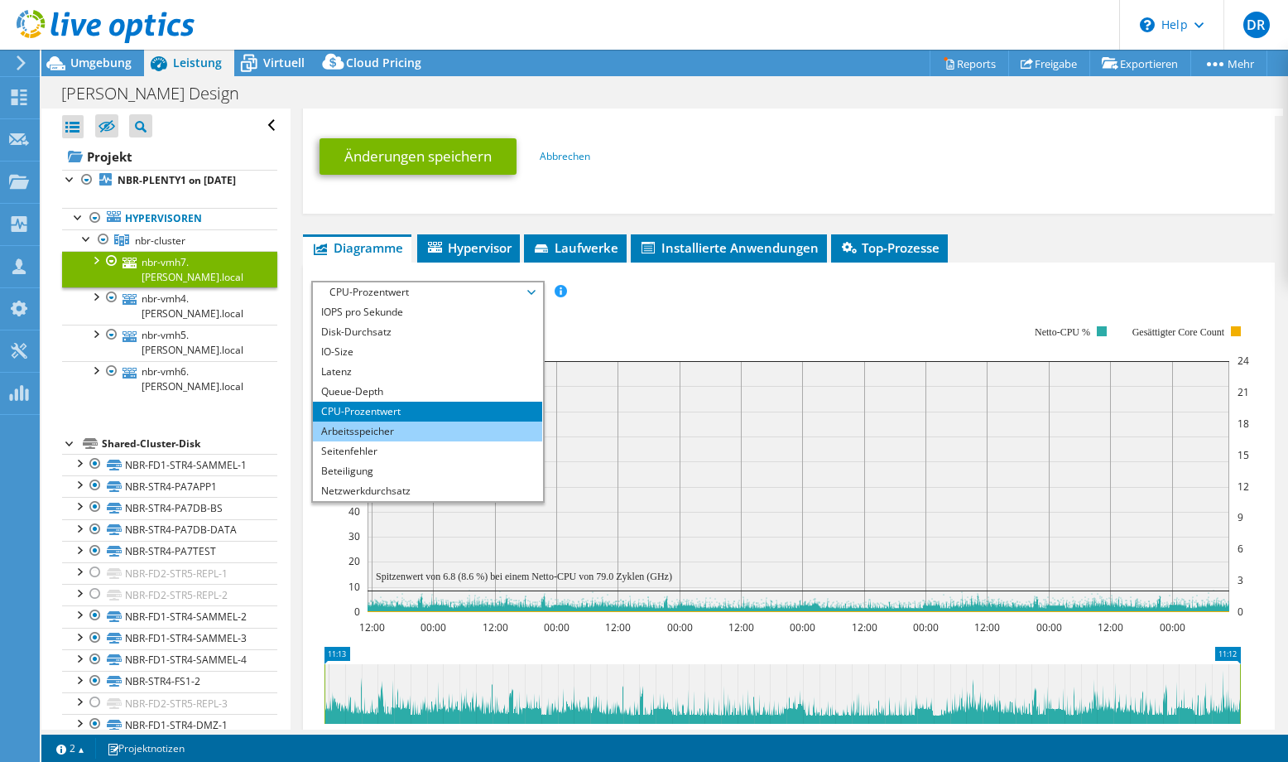
click at [404, 430] on li "Arbeitsspeicher" at bounding box center [427, 431] width 229 height 20
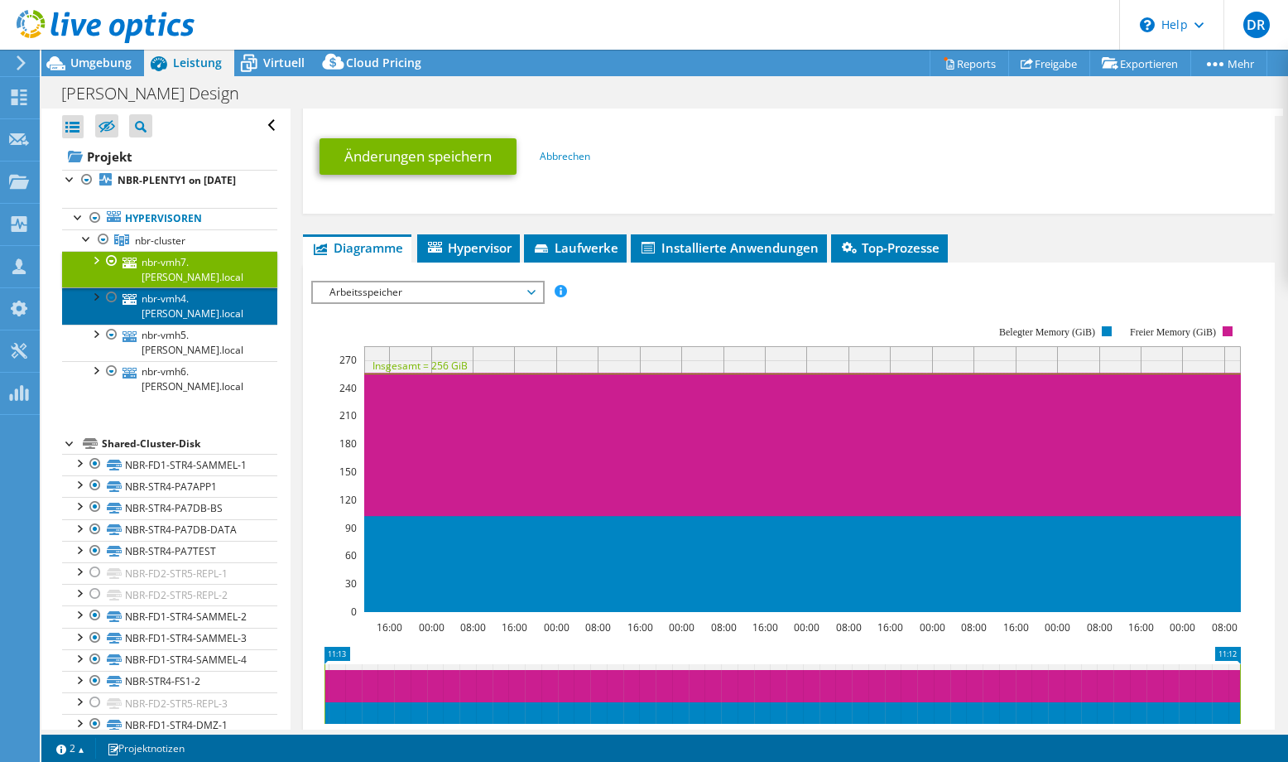
click at [204, 324] on link "nbr-vmh4.[PERSON_NAME].local" at bounding box center [169, 305] width 215 height 36
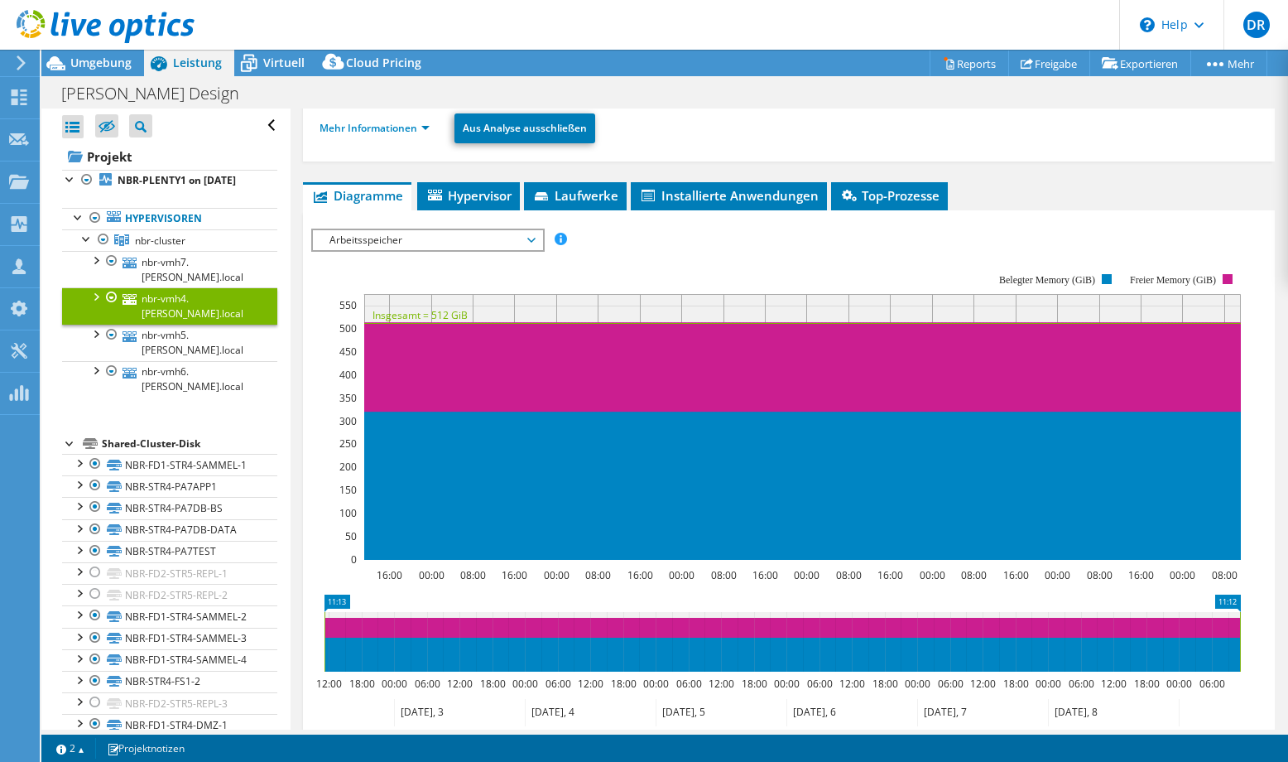
scroll to position [247, 0]
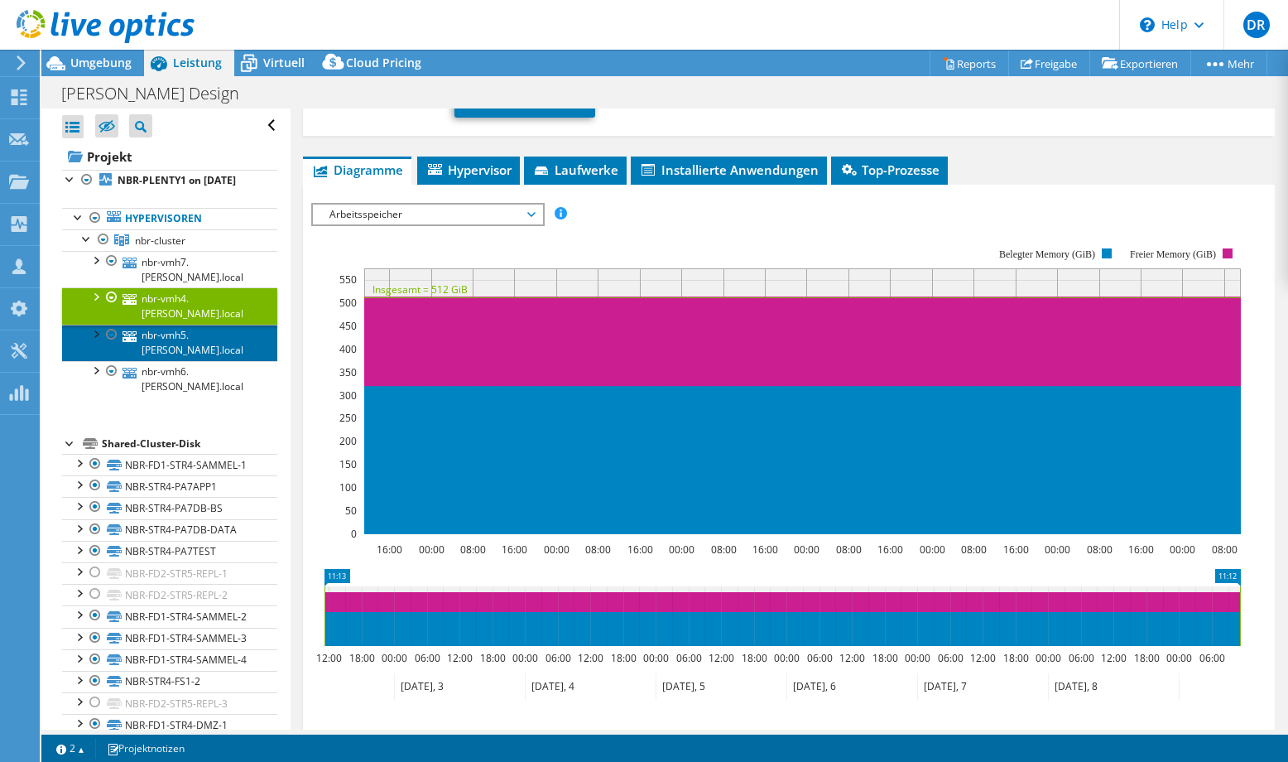
click at [203, 361] on link "nbr-vmh5.[PERSON_NAME].local" at bounding box center [169, 343] width 215 height 36
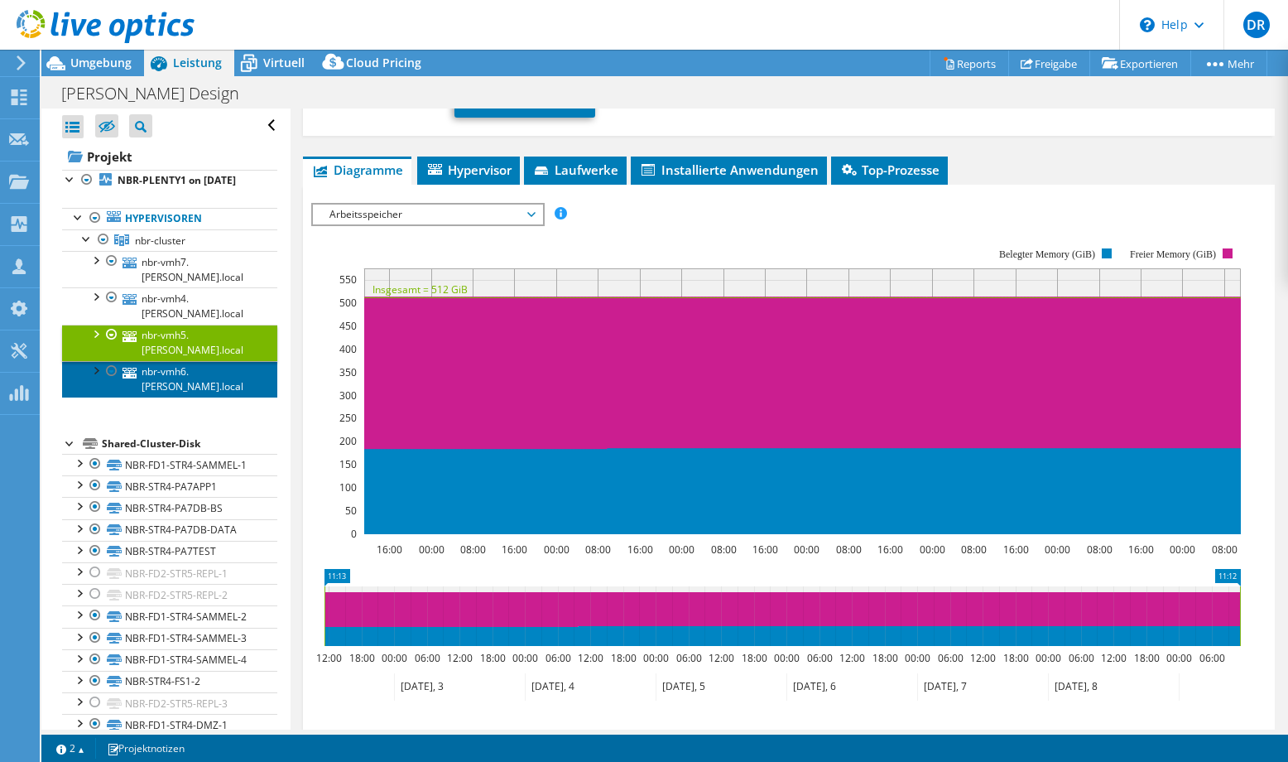
click at [194, 397] on link "nbr-vmh6.[PERSON_NAME].local" at bounding box center [169, 379] width 215 height 36
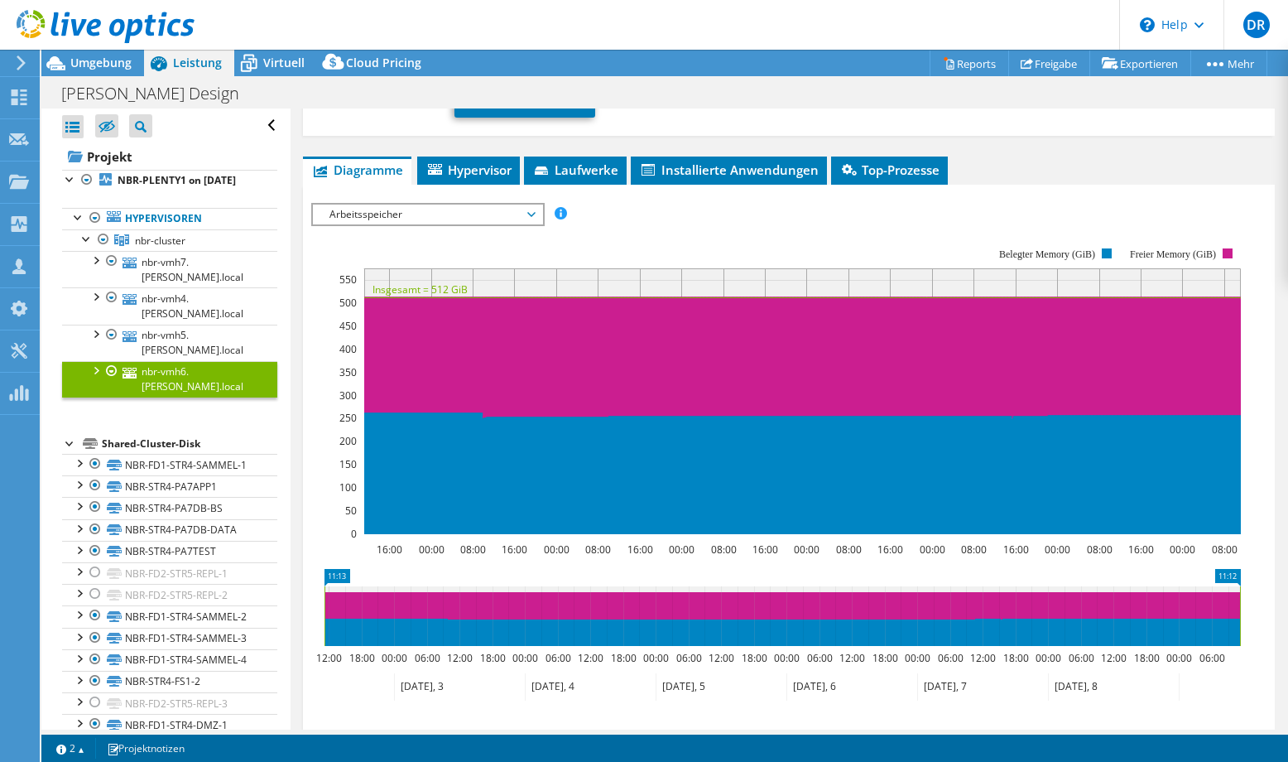
scroll to position [0, 0]
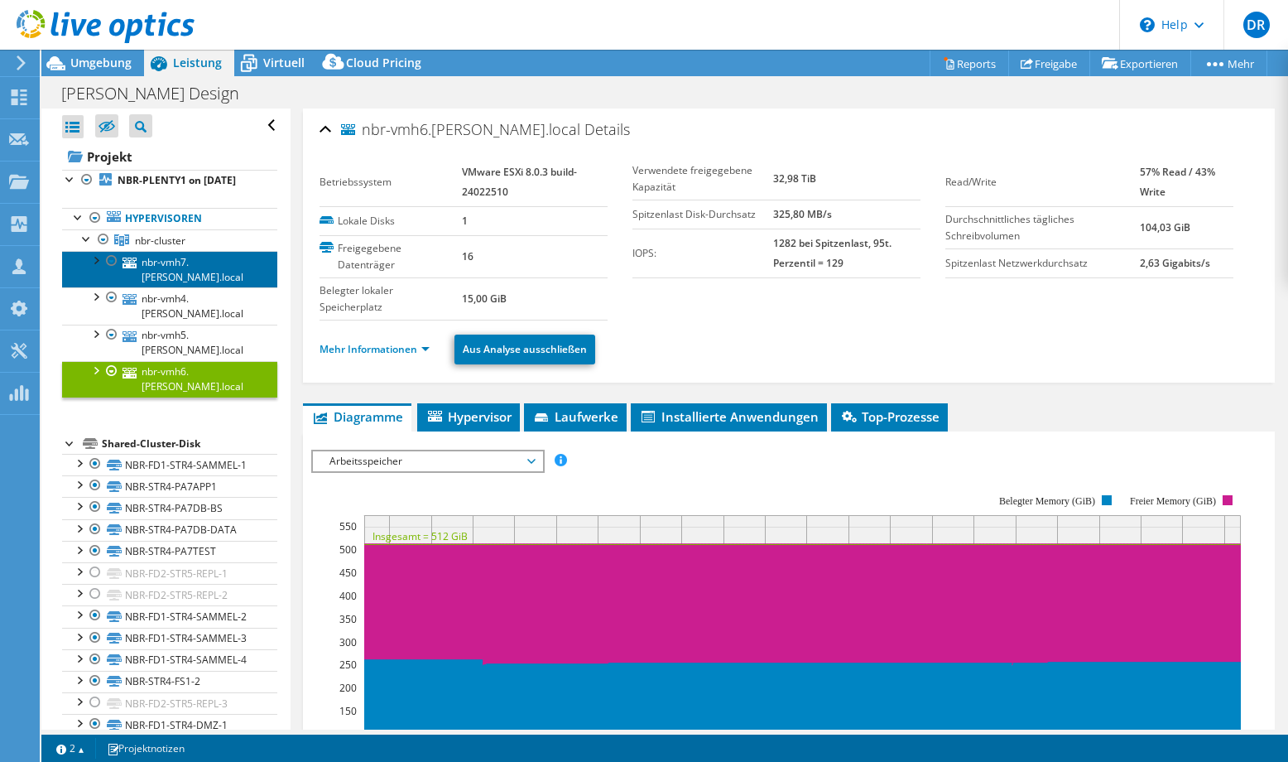
click at [177, 283] on link "nbr-vmh7.[PERSON_NAME].local" at bounding box center [169, 269] width 215 height 36
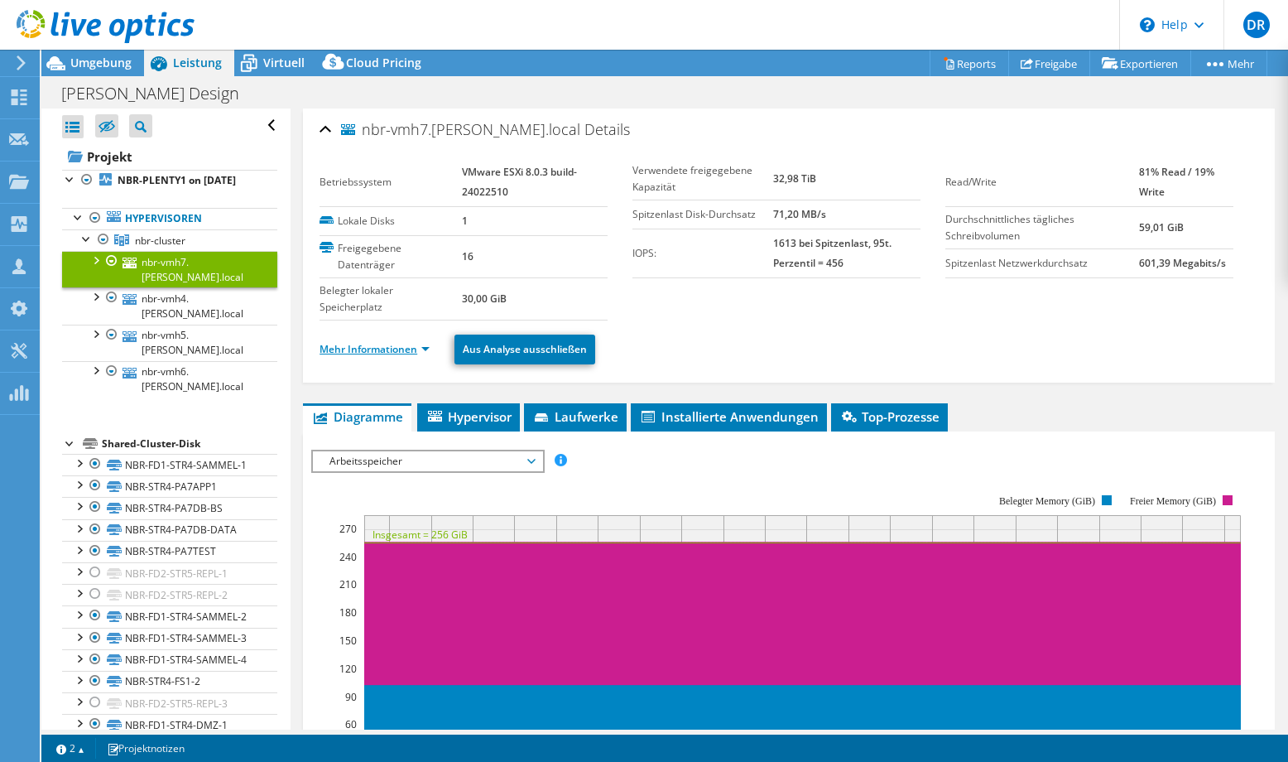
click at [405, 349] on link "Mehr Informationen" at bounding box center [375, 349] width 110 height 14
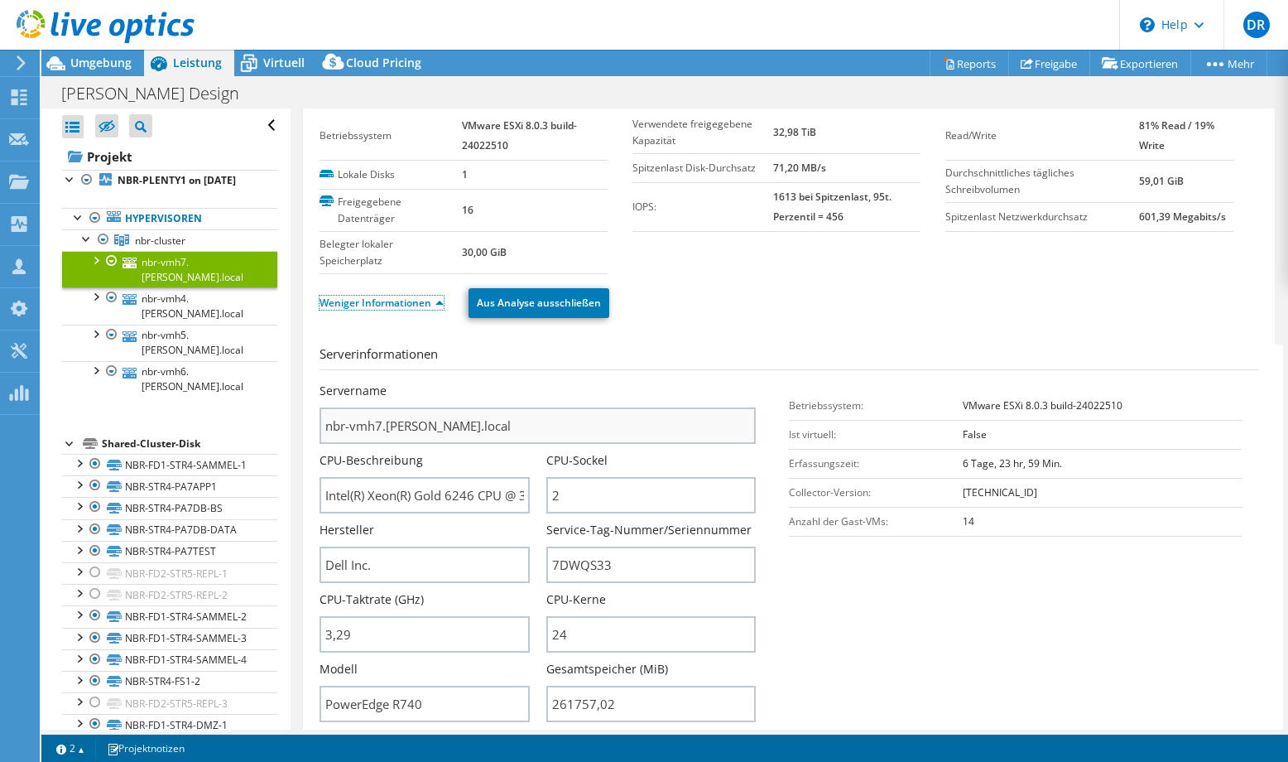
scroll to position [83, 0]
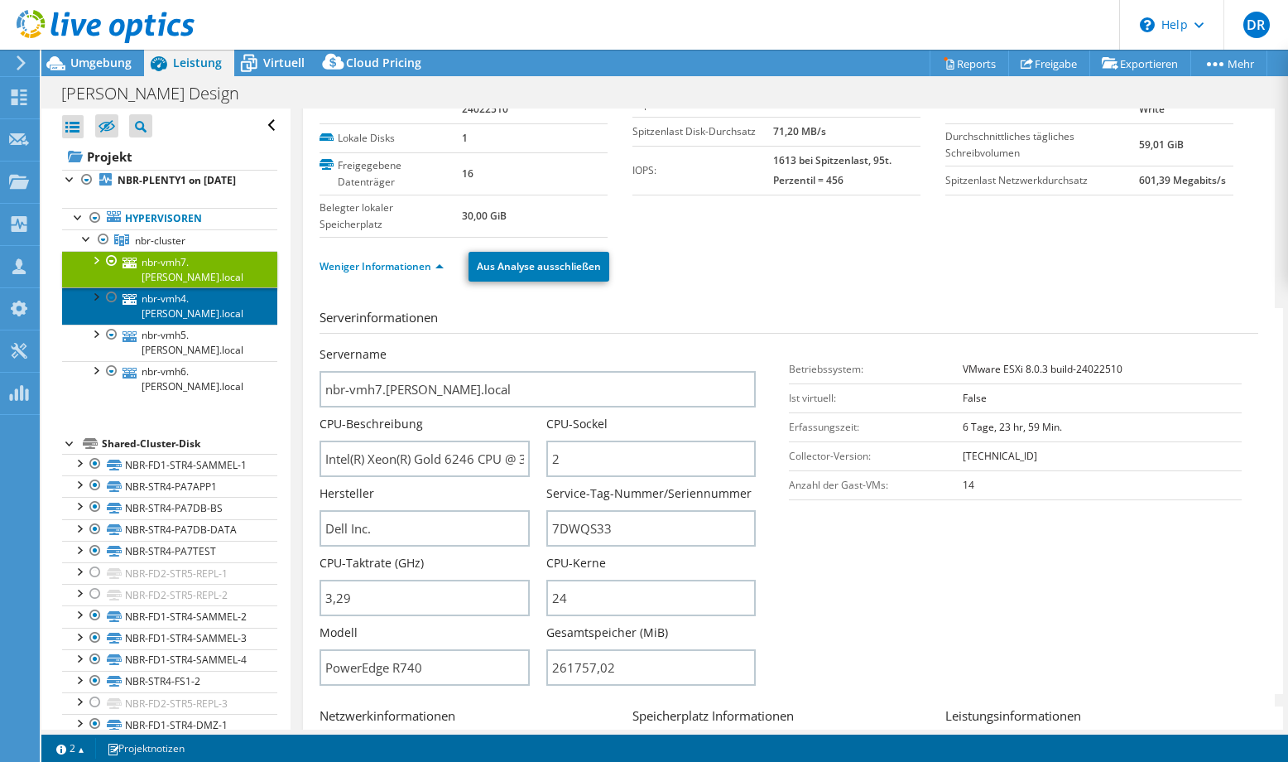
click at [189, 324] on link "nbr-vmh4.[PERSON_NAME].local" at bounding box center [169, 305] width 215 height 36
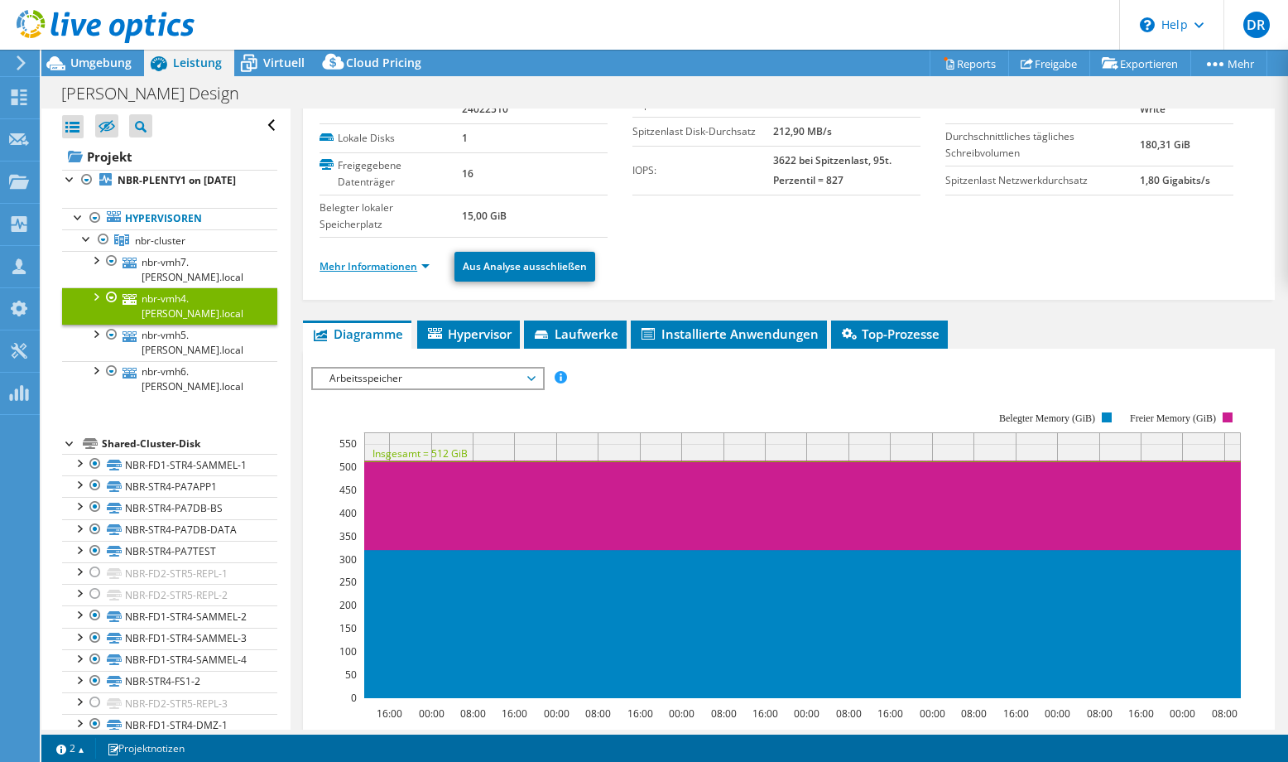
click at [419, 267] on link "Mehr Informationen" at bounding box center [375, 266] width 110 height 14
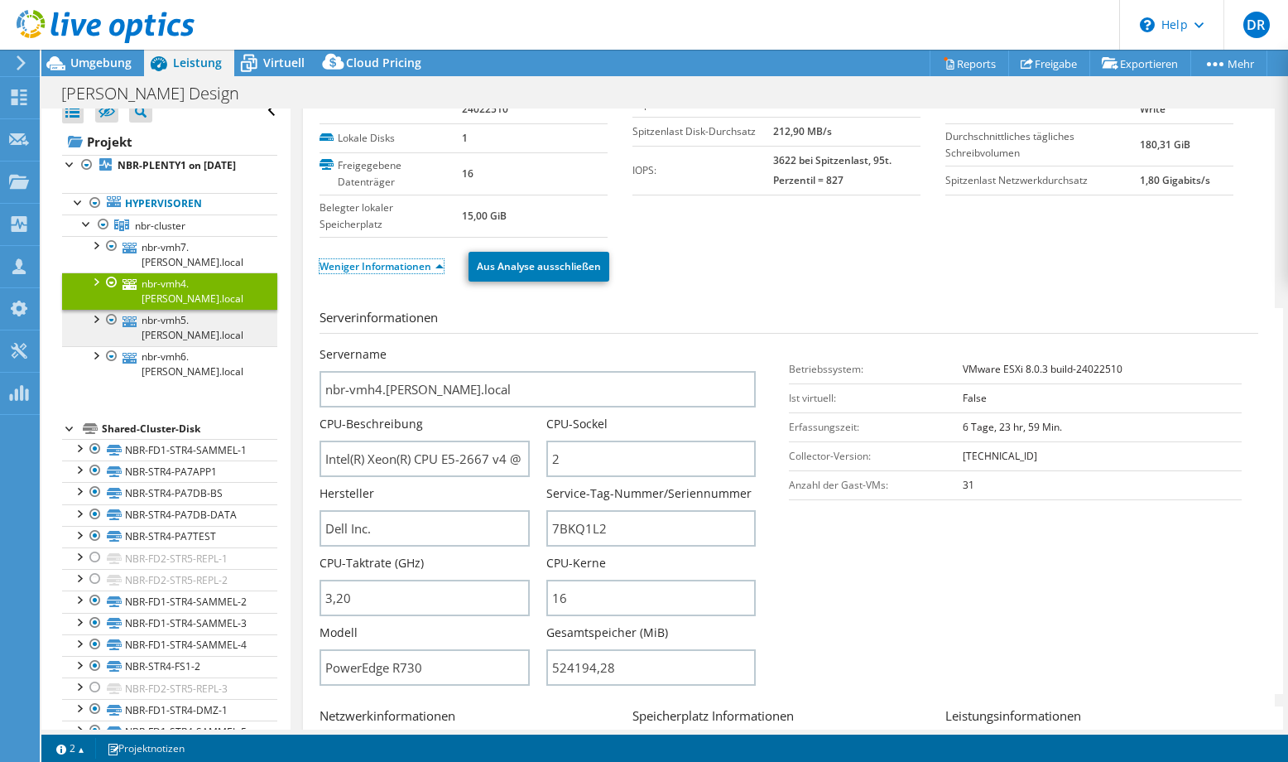
scroll to position [0, 0]
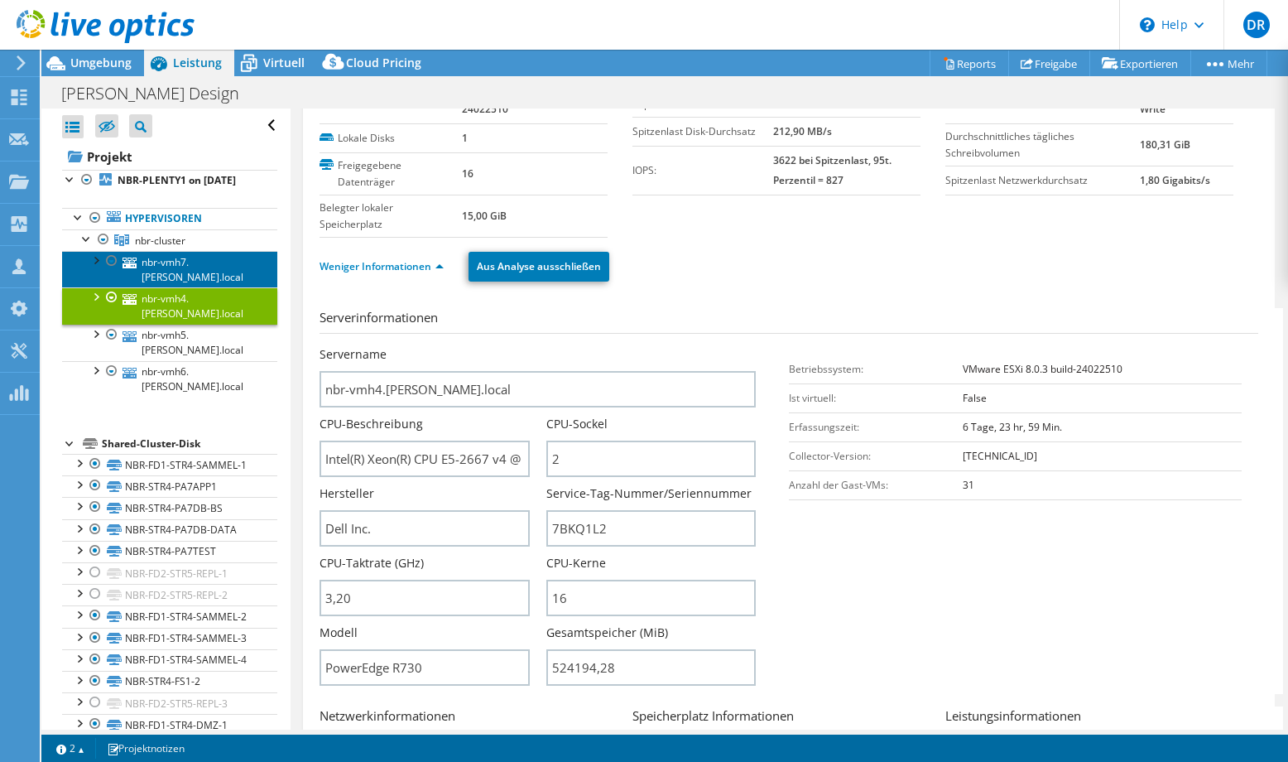
click at [190, 286] on link "nbr-vmh7.[PERSON_NAME].local" at bounding box center [169, 269] width 215 height 36
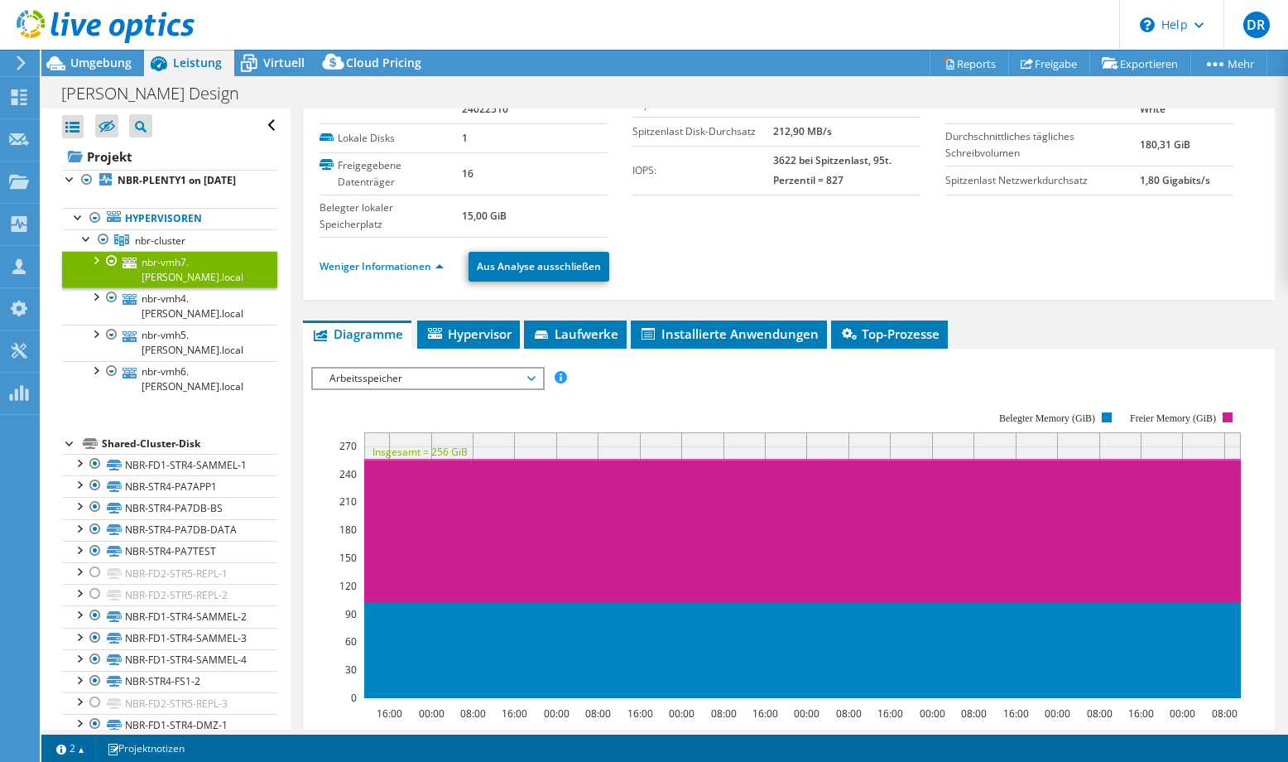
scroll to position [248, 0]
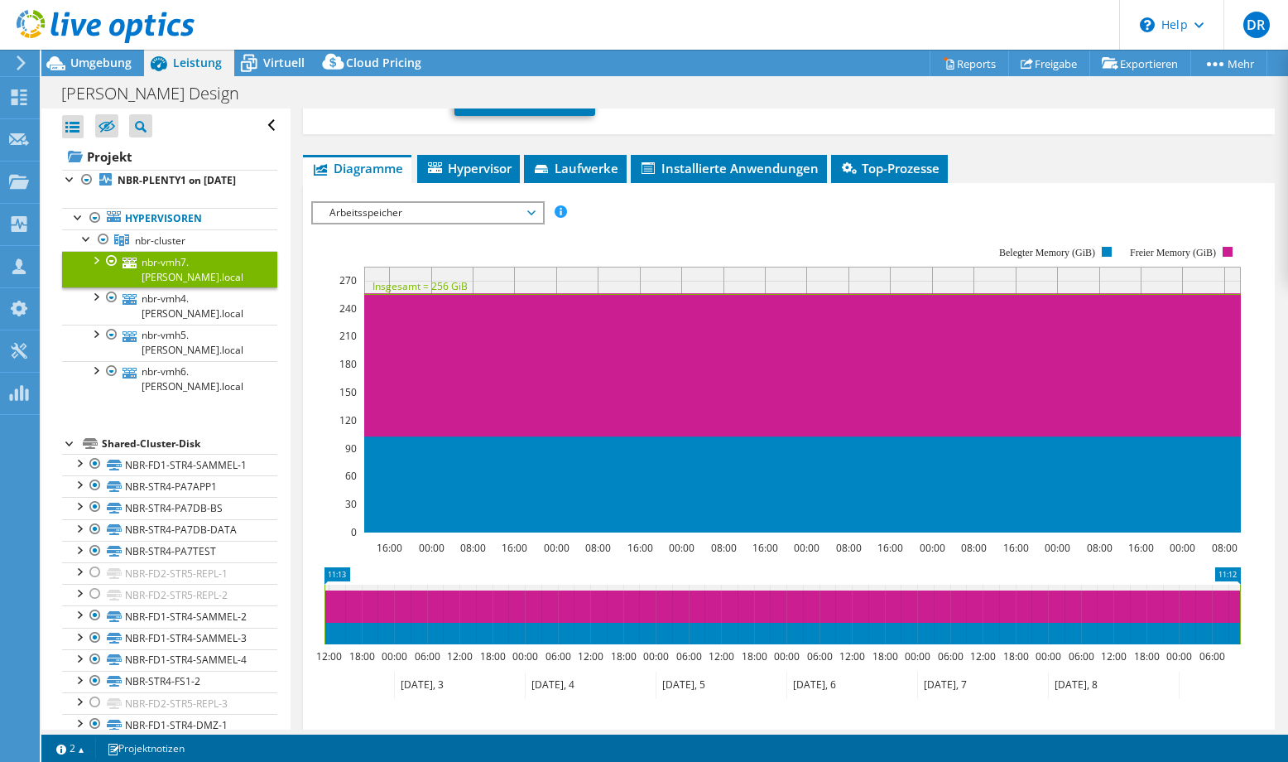
click at [461, 214] on span "Arbeitsspeicher" at bounding box center [427, 213] width 213 height 20
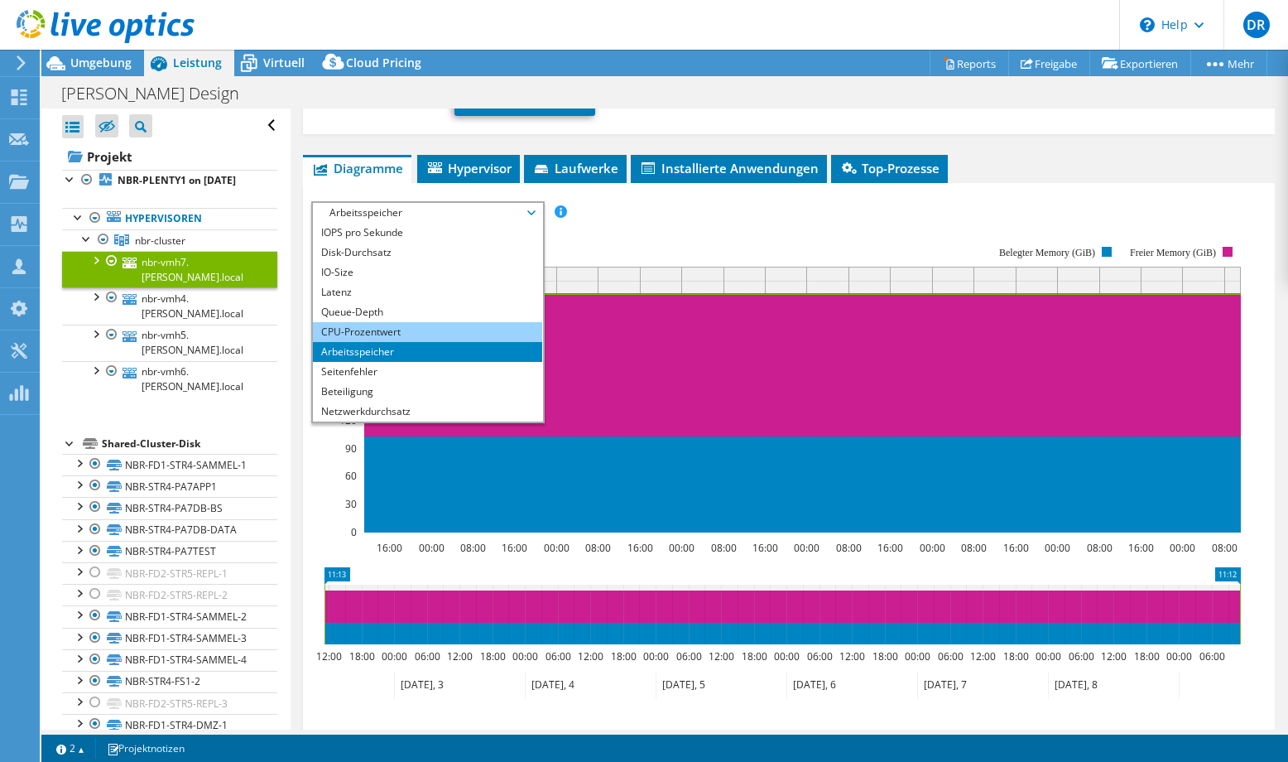
click at [381, 334] on li "CPU-Prozentwert" at bounding box center [427, 332] width 229 height 20
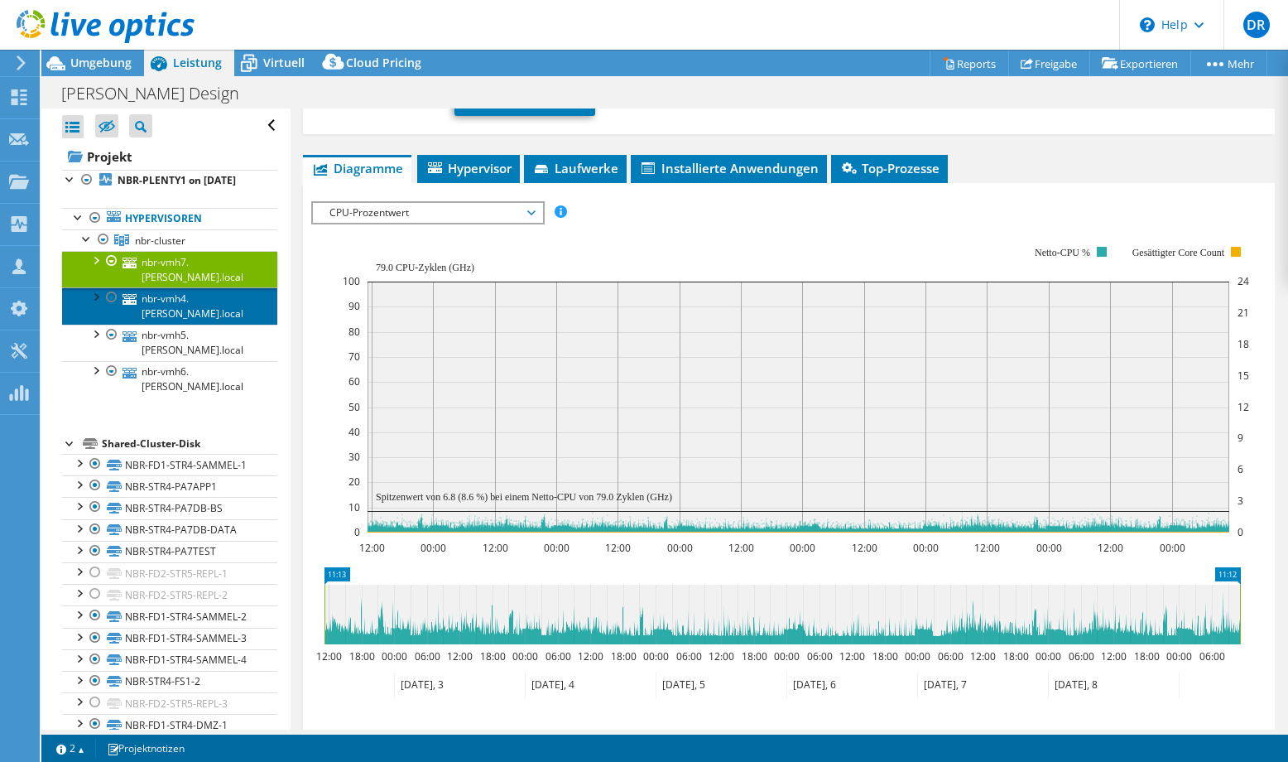
click at [159, 320] on link "nbr-vmh4.[PERSON_NAME].local" at bounding box center [169, 305] width 215 height 36
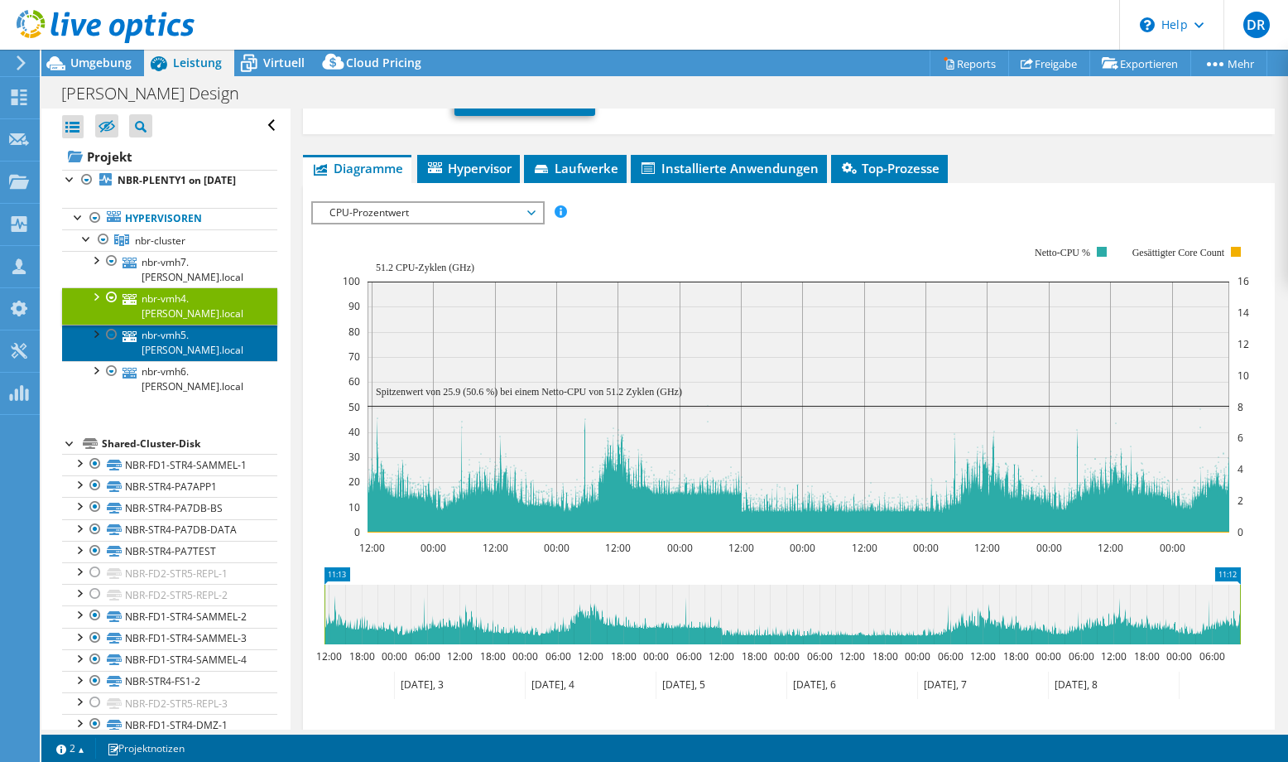
drag, startPoint x: 193, startPoint y: 354, endPoint x: 201, endPoint y: 358, distance: 8.9
click at [193, 354] on link "nbr-vmh5.[PERSON_NAME].local" at bounding box center [169, 343] width 215 height 36
